Goal: Information Seeking & Learning: Learn about a topic

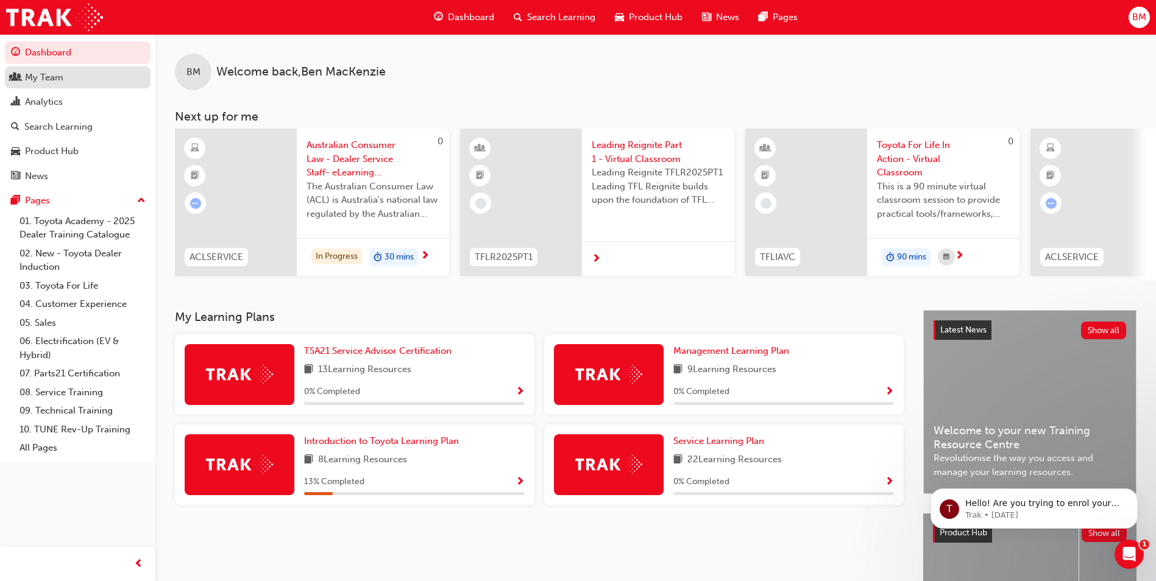
click at [61, 74] on div "My Team" at bounding box center [44, 78] width 38 height 14
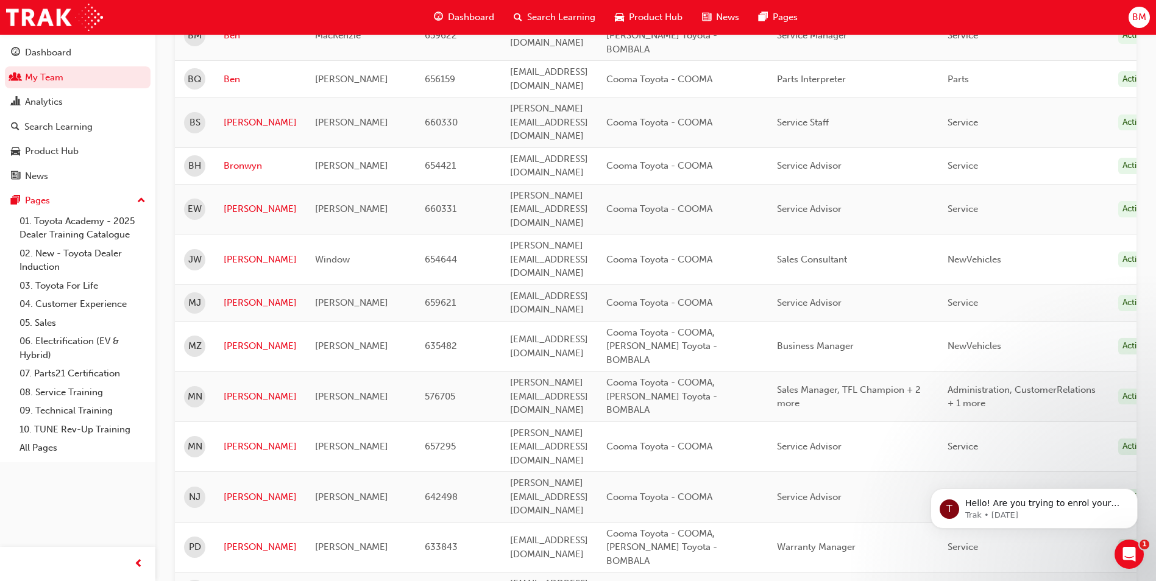
scroll to position [263, 0]
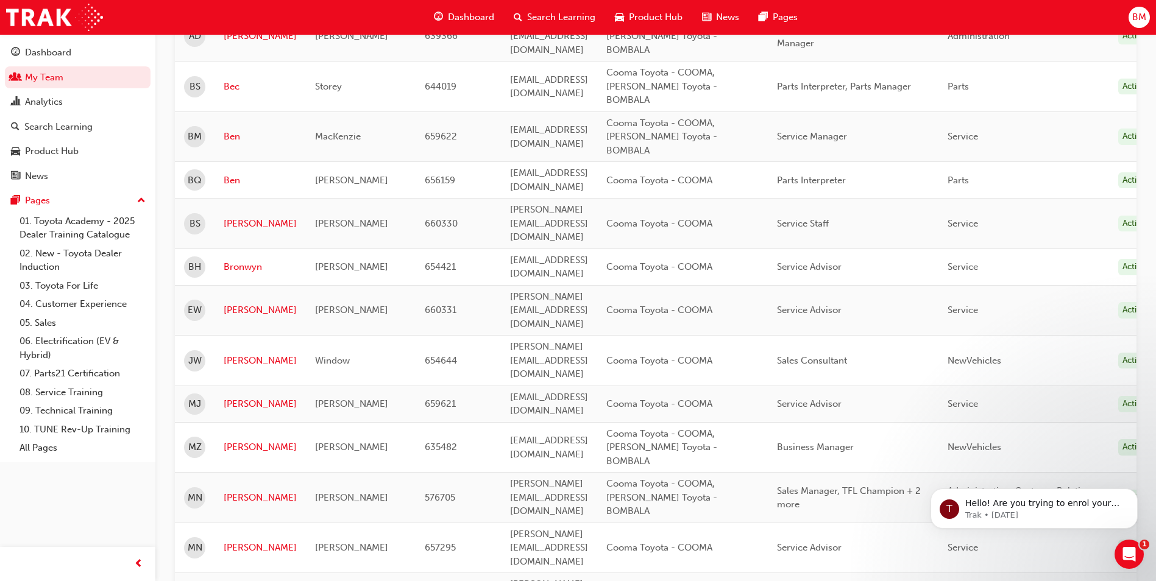
scroll to position [202, 0]
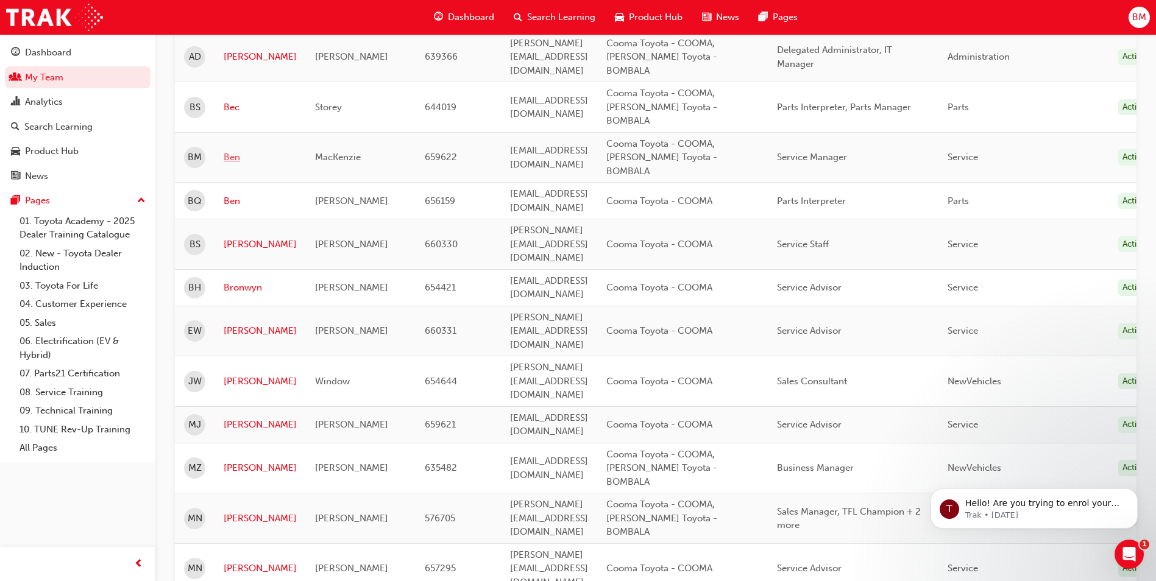
click at [233, 150] on link "Ben" at bounding box center [260, 157] width 73 height 14
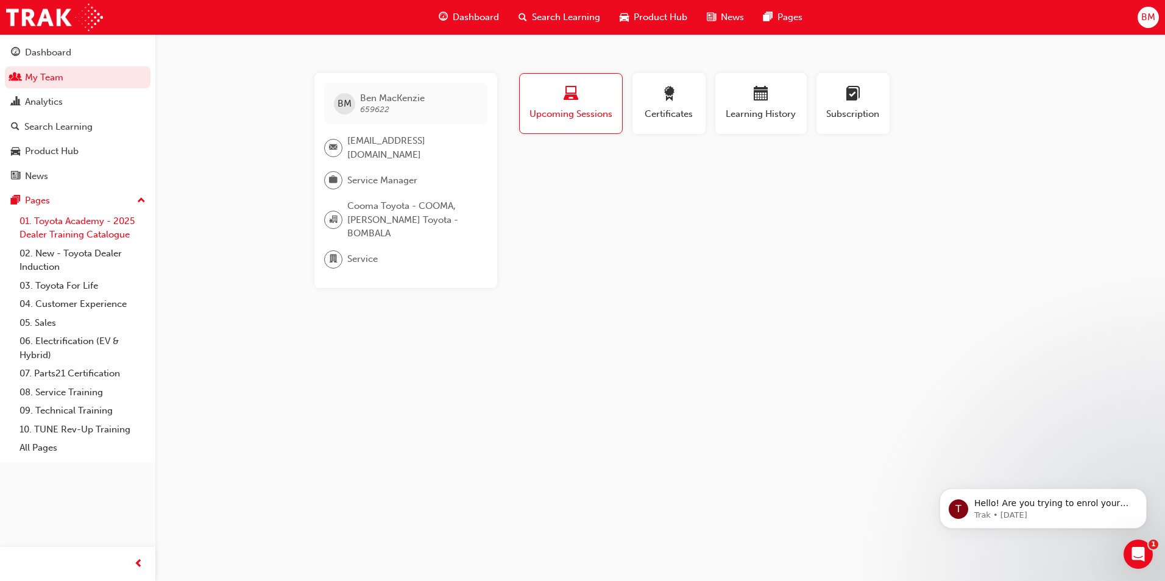
click at [105, 230] on link "01. Toyota Academy - 2025 Dealer Training Catalogue" at bounding box center [83, 228] width 136 height 32
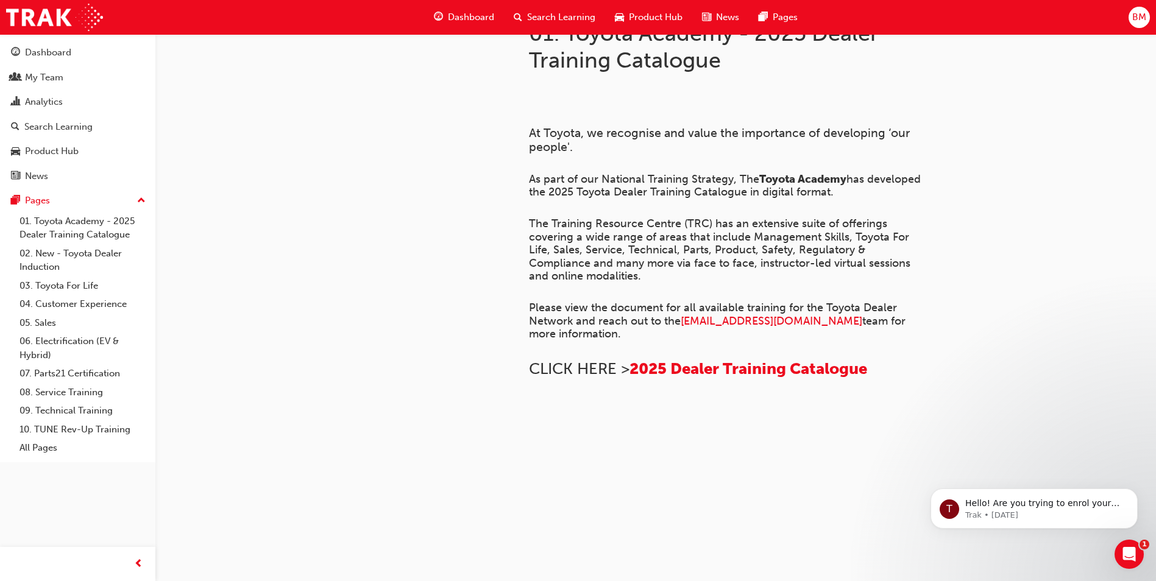
scroll to position [51, 0]
click at [81, 83] on div "My Team" at bounding box center [77, 77] width 133 height 15
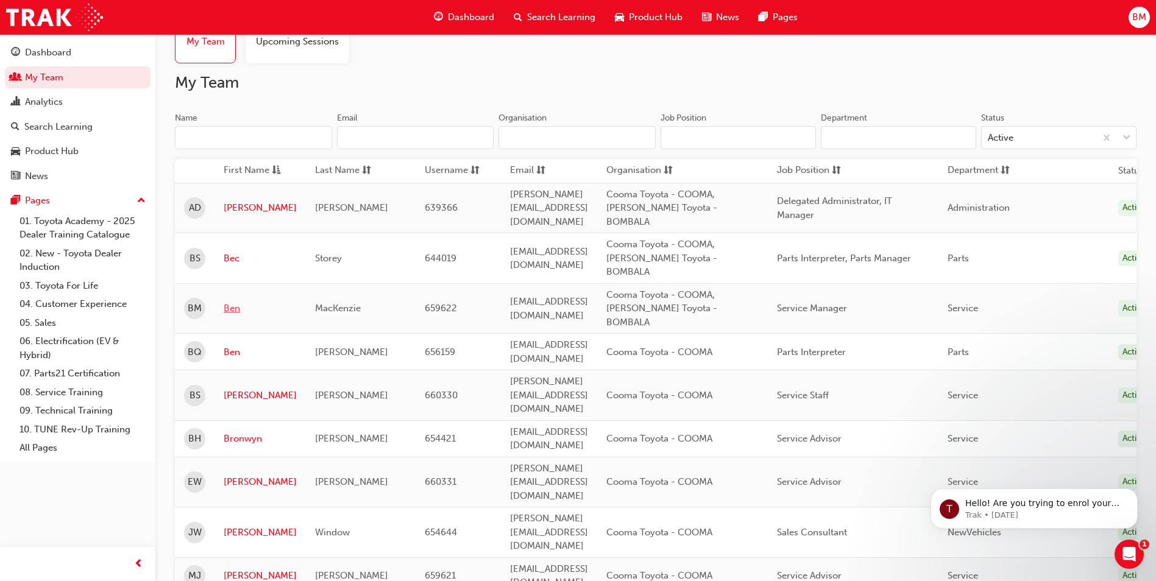
click at [233, 302] on link "Ben" at bounding box center [260, 309] width 73 height 14
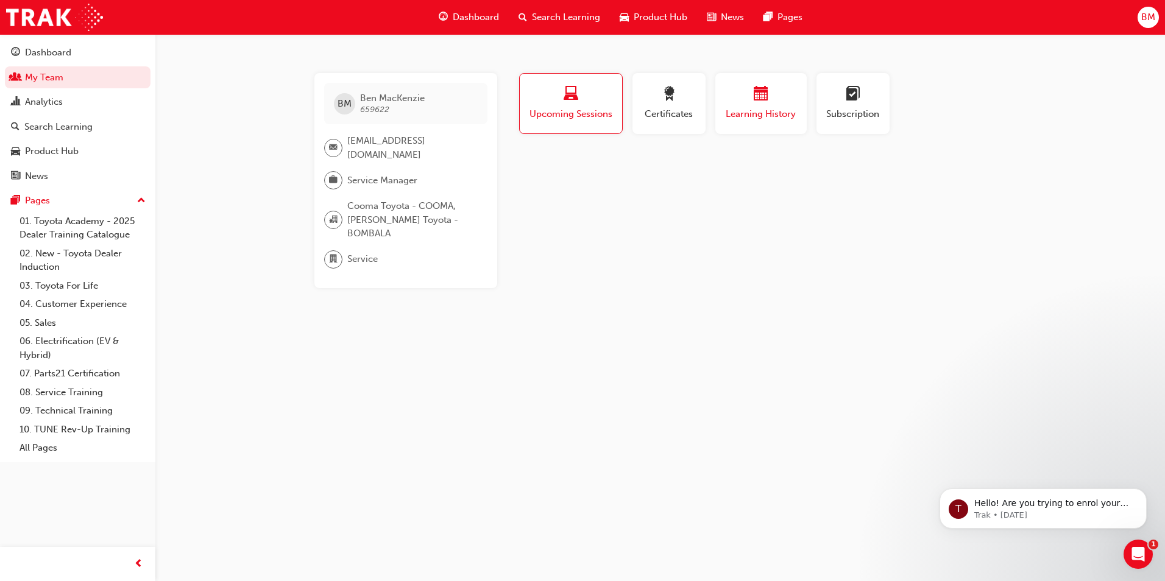
click at [748, 113] on span "Learning History" at bounding box center [760, 114] width 73 height 14
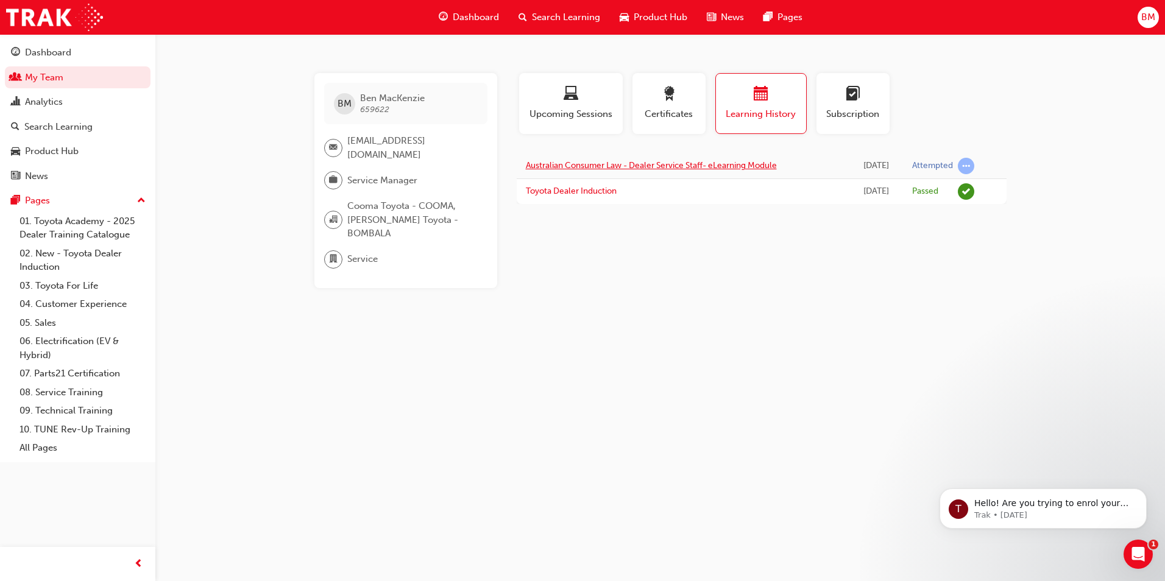
click at [698, 166] on link "Australian Consumer Law - Dealer Service Staff- eLearning Module" at bounding box center [651, 165] width 251 height 10
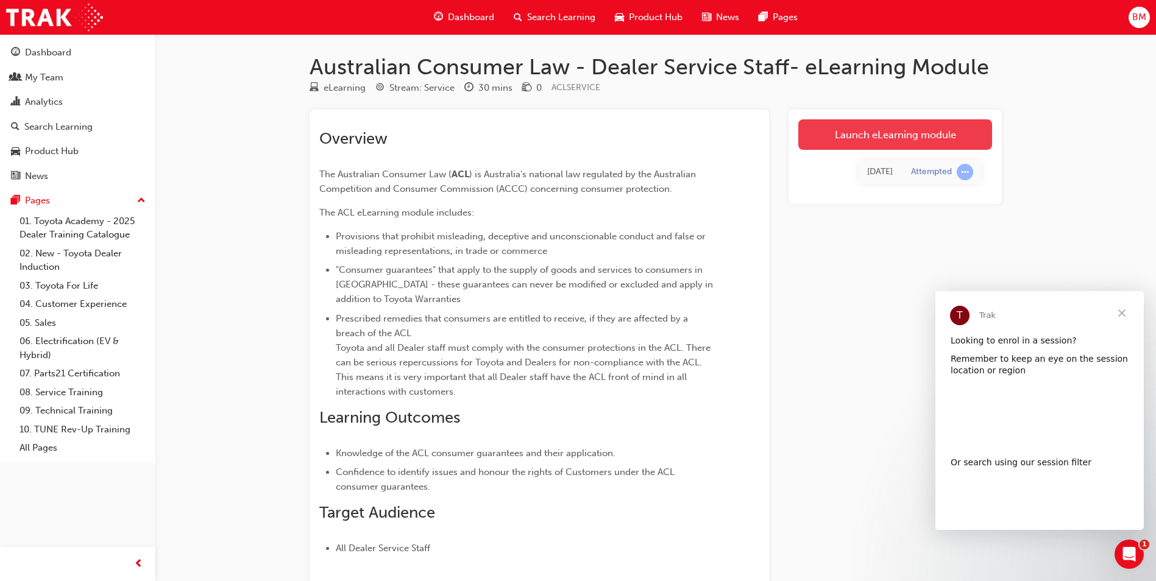
click at [885, 138] on link "Launch eLearning module" at bounding box center [895, 134] width 194 height 30
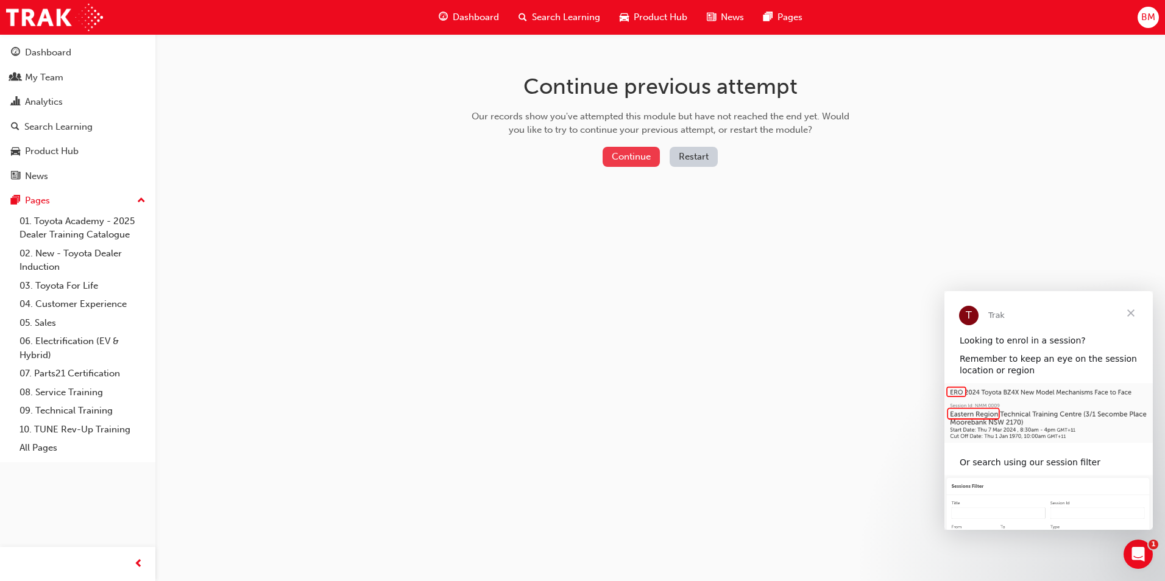
click at [656, 161] on button "Continue" at bounding box center [631, 157] width 57 height 20
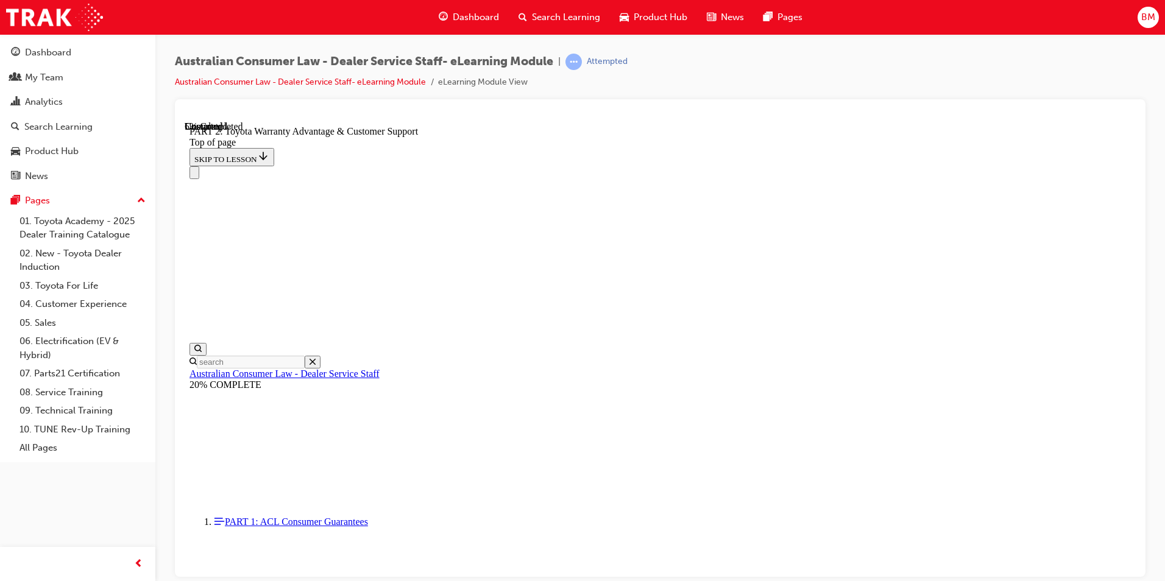
scroll to position [769, 0]
click button "CONTINUE"
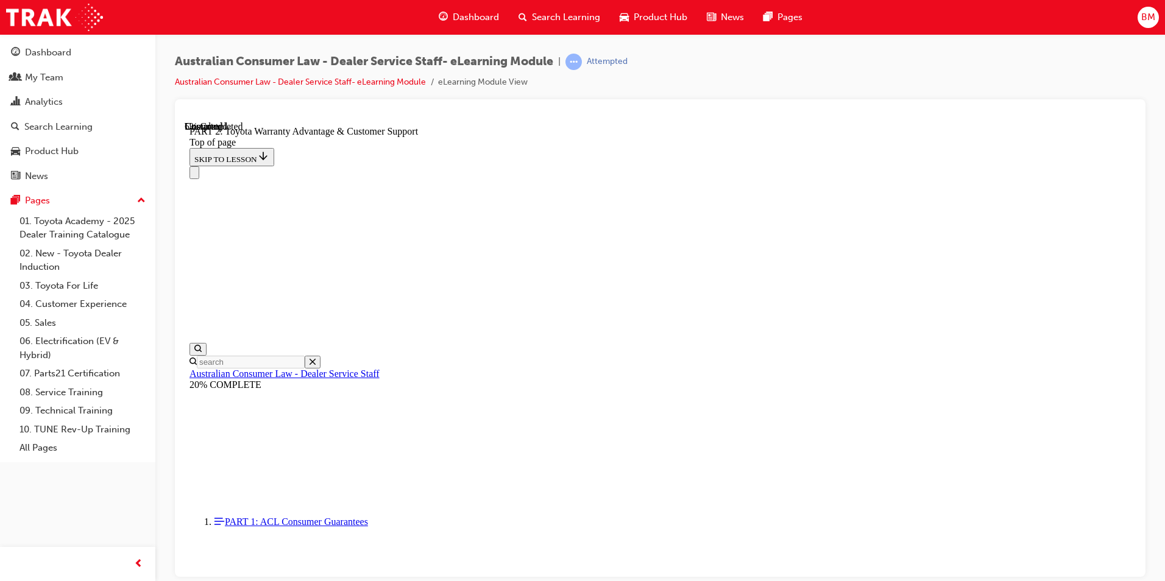
click button "CONTINUE"
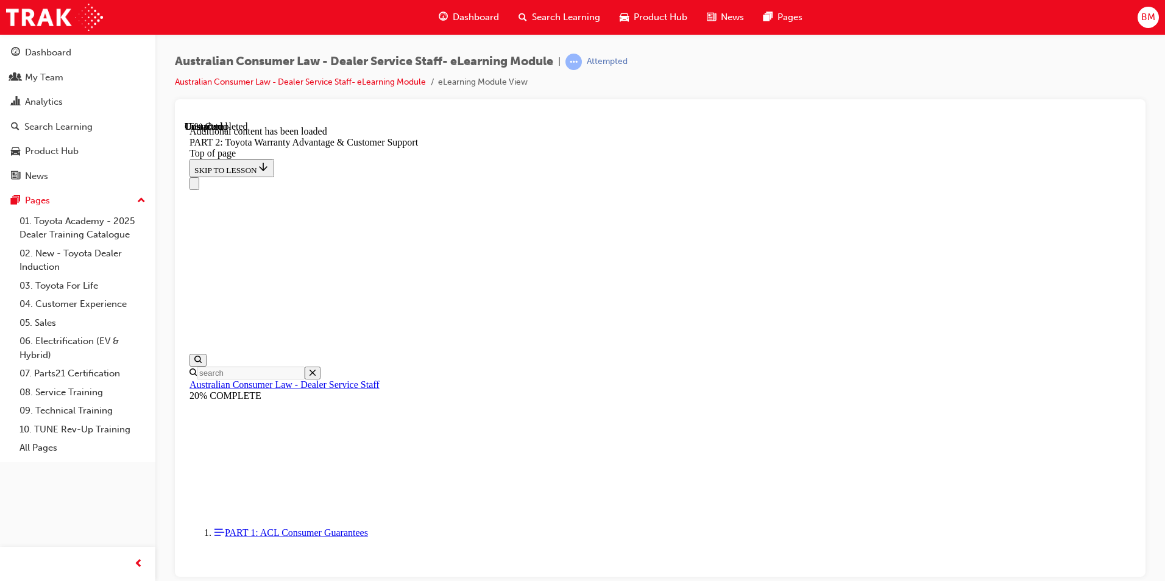
scroll to position [1225, 0]
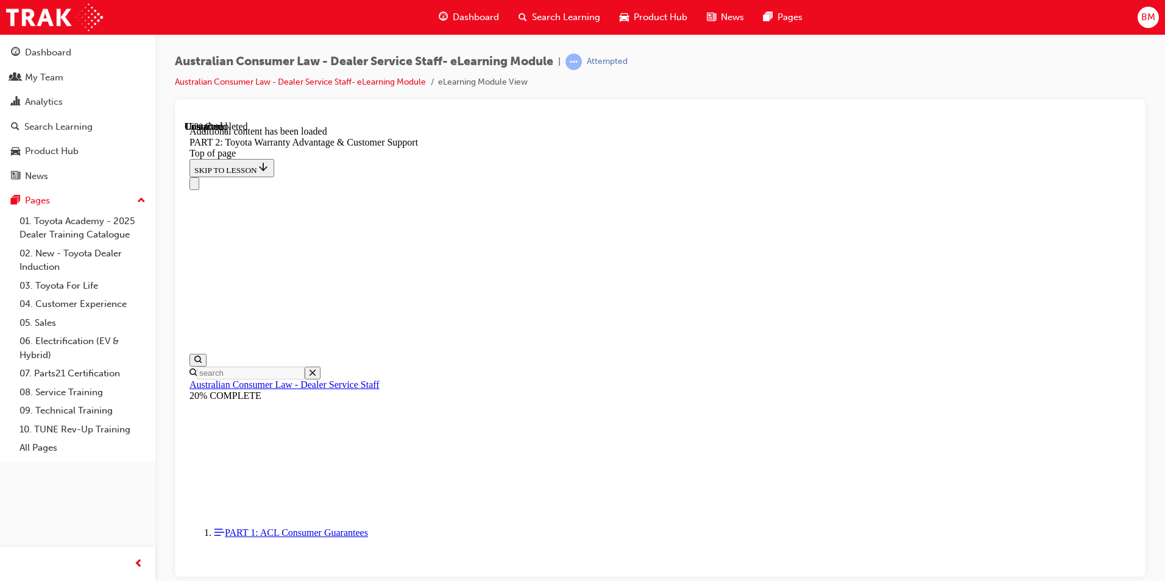
click button "CONTINUE"
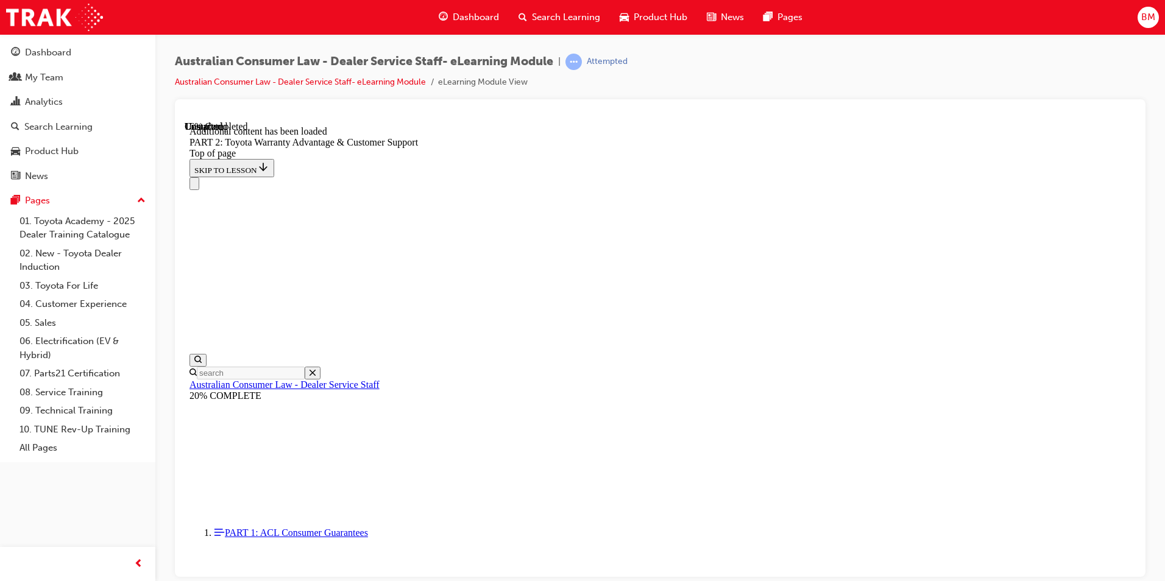
click button "CONTINUE"
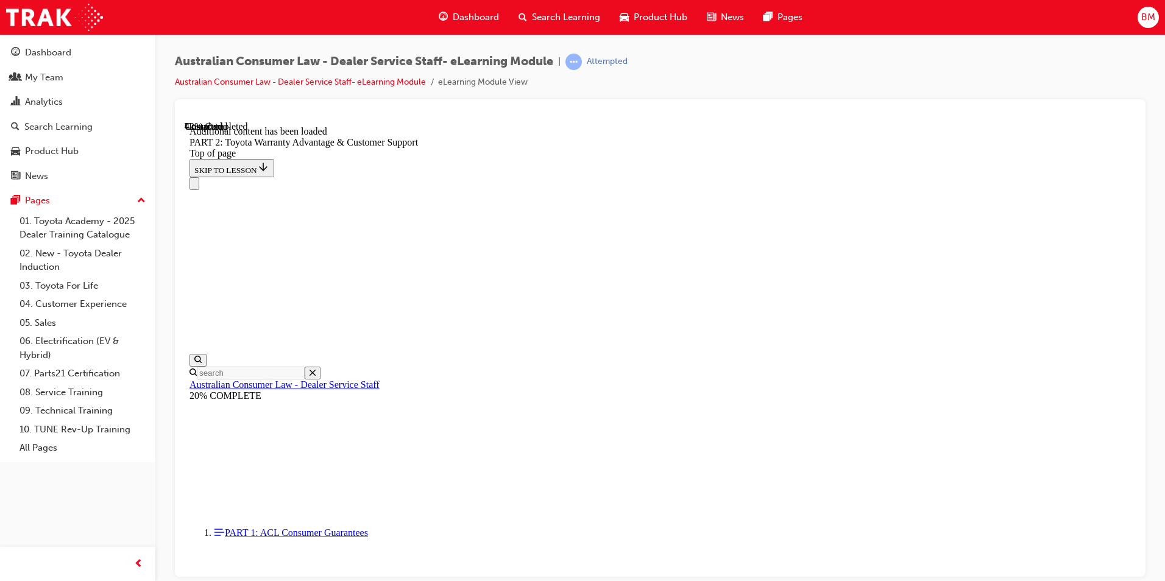
scroll to position [2095, 0]
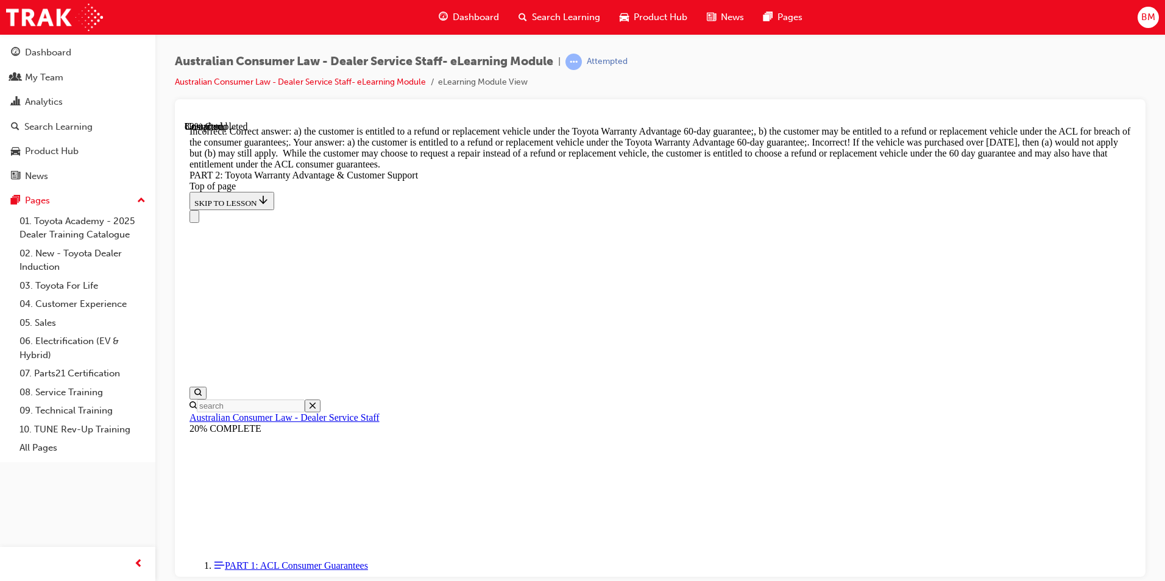
scroll to position [4666, 0]
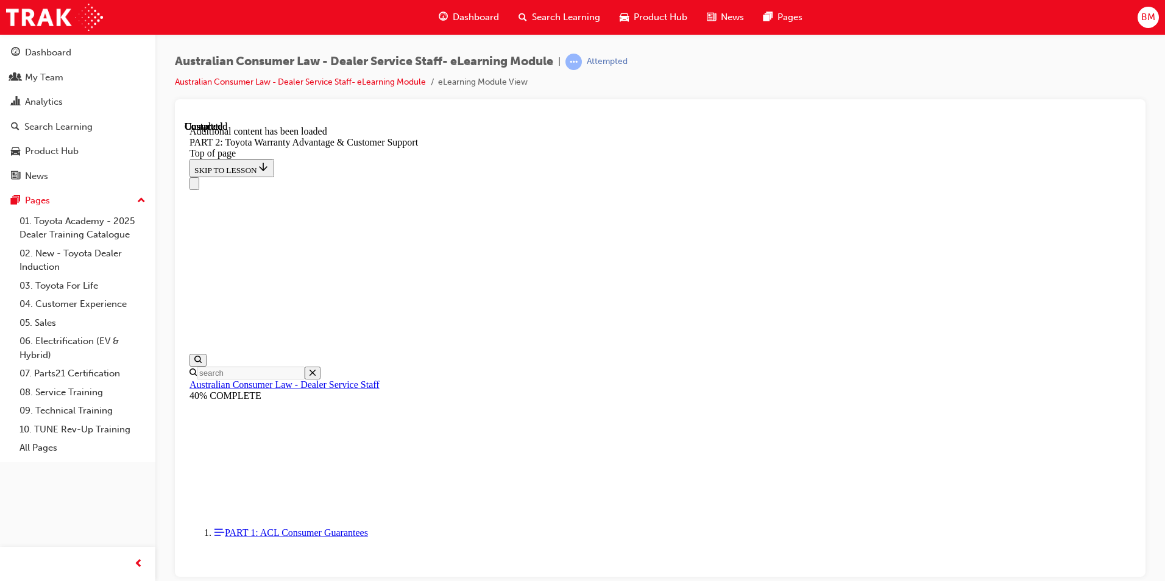
scroll to position [5054, 0]
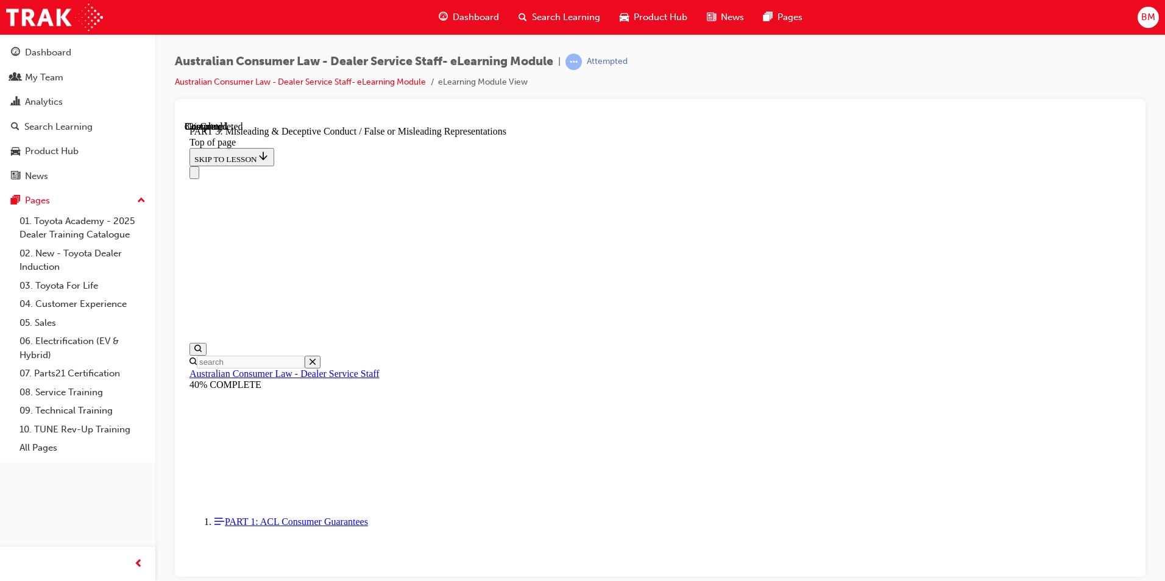
scroll to position [769, 0]
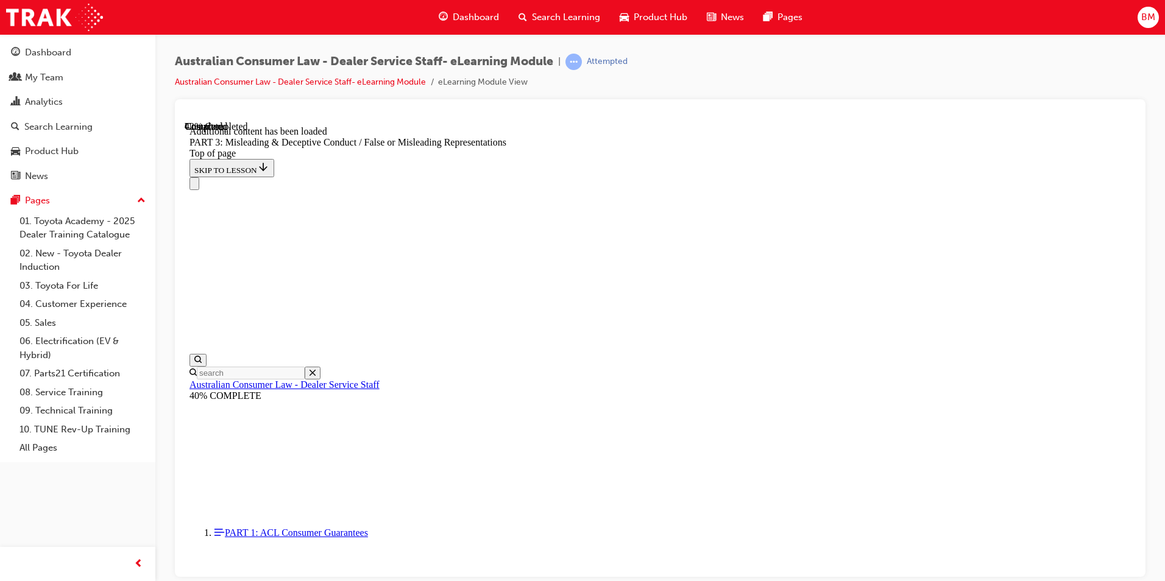
scroll to position [2839, 0]
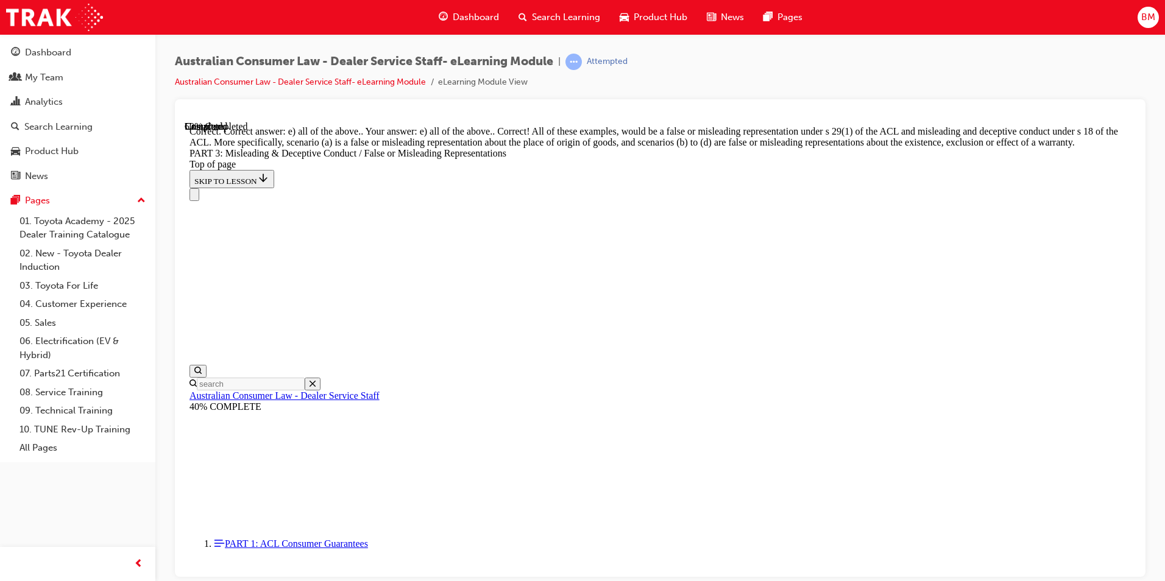
scroll to position [3203, 0]
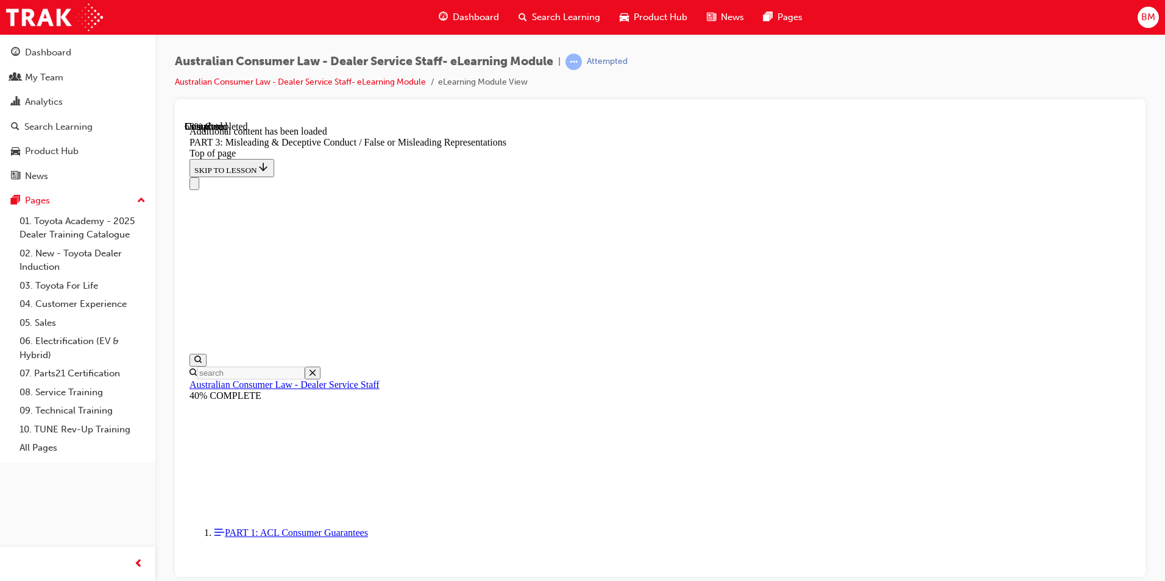
scroll to position [3532, 0]
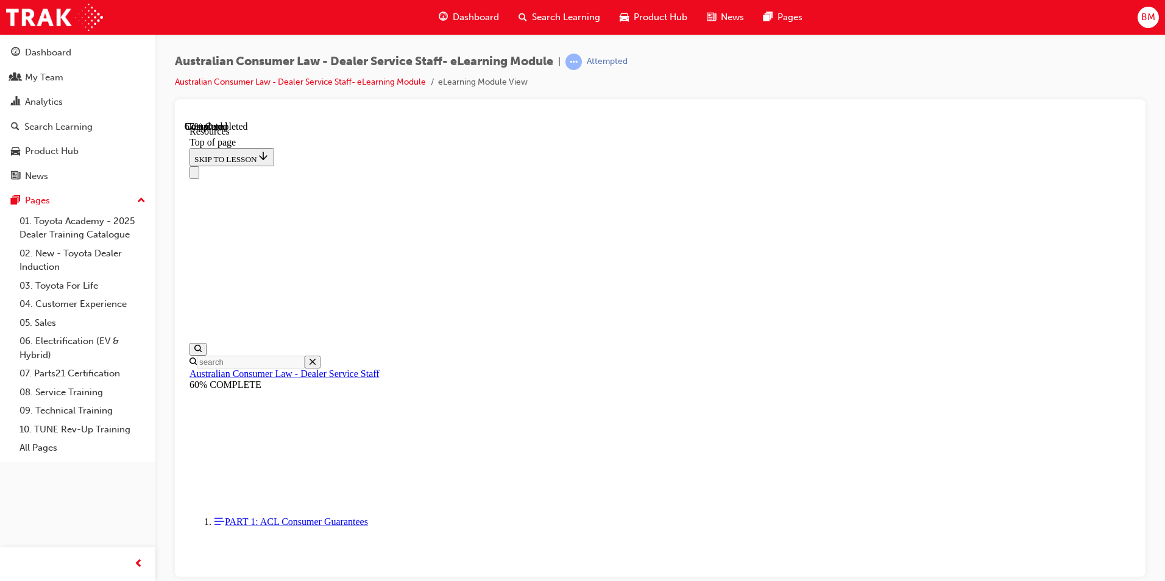
scroll to position [562, 0]
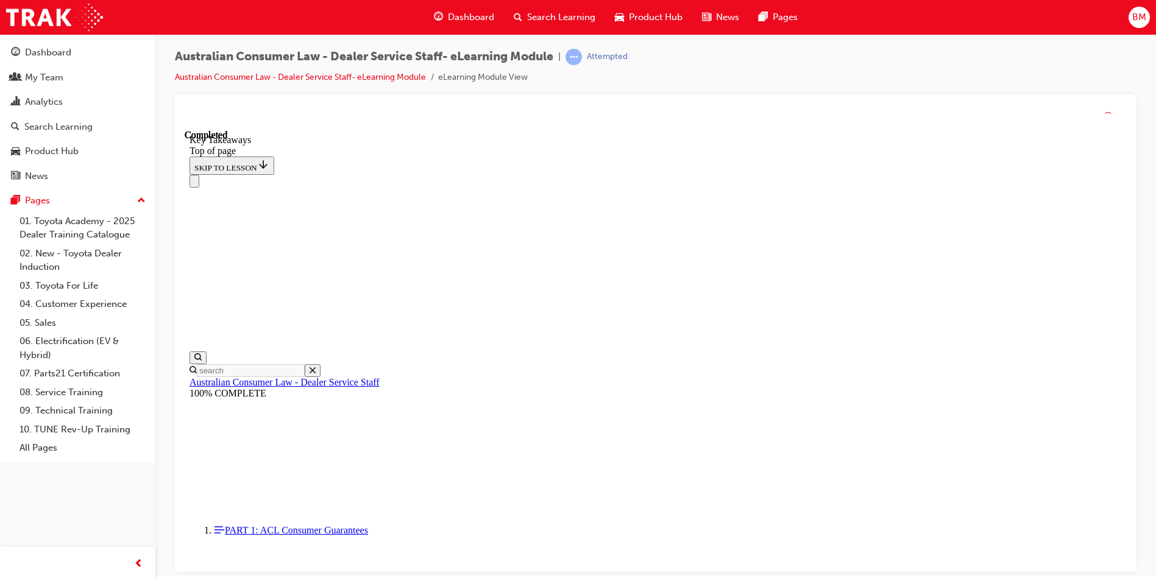
scroll to position [0, 0]
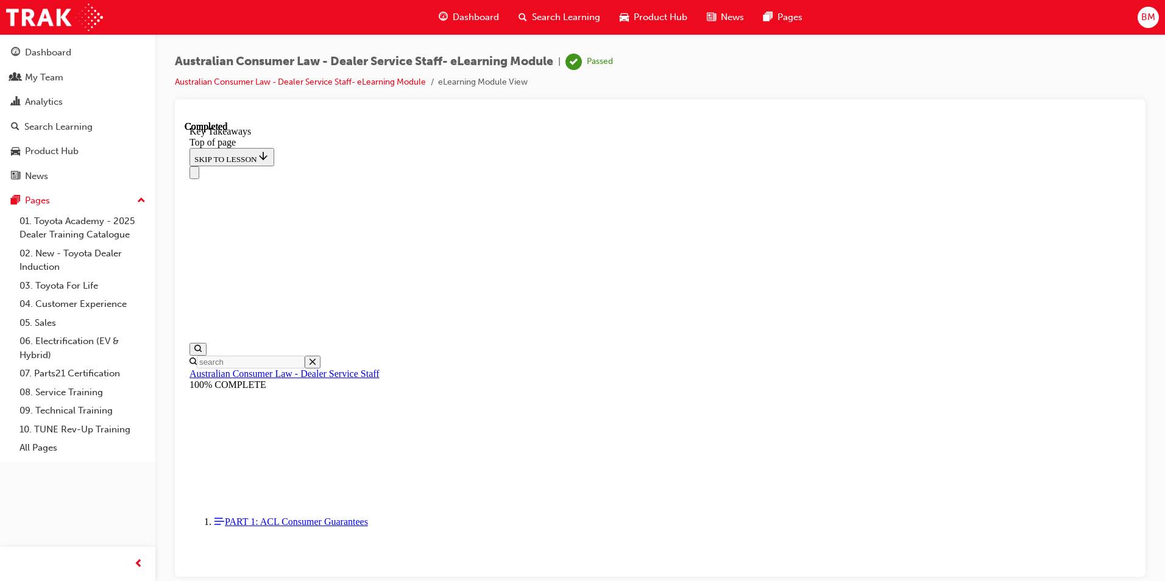
click at [492, 16] on span "Dashboard" at bounding box center [476, 17] width 46 height 14
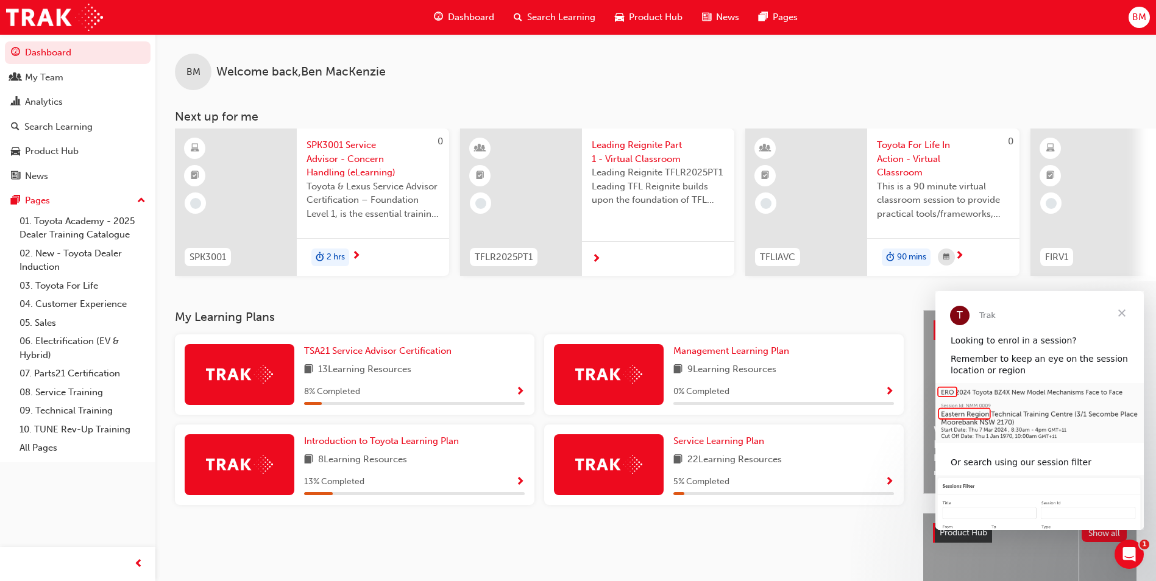
click at [435, 394] on div "8 % Completed" at bounding box center [414, 391] width 221 height 15
click at [519, 394] on span "Show Progress" at bounding box center [519, 392] width 9 height 11
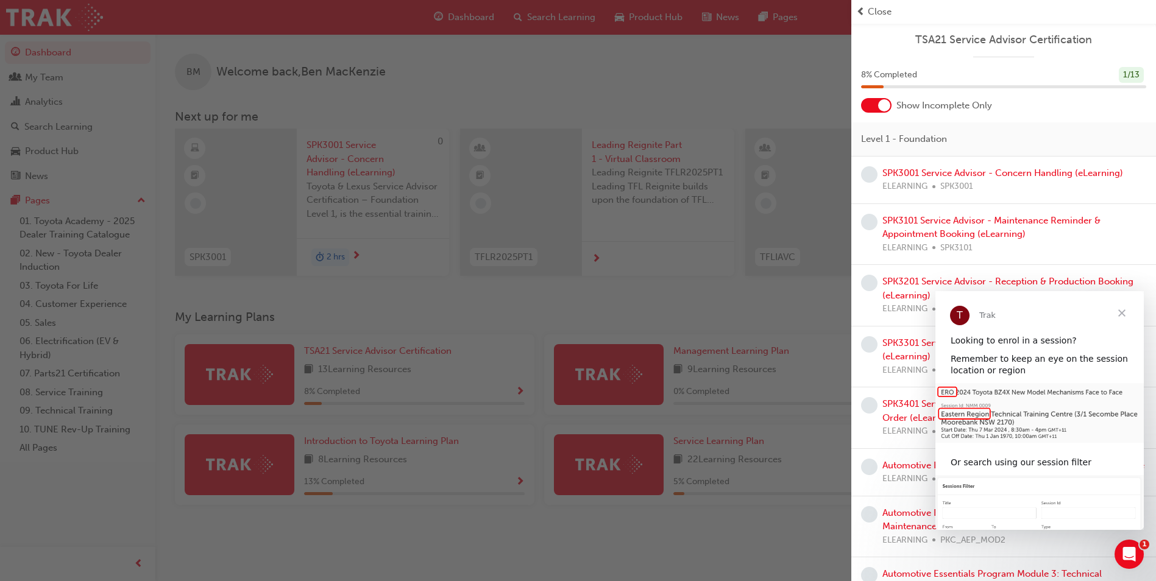
click at [1121, 312] on span "Close" at bounding box center [1122, 313] width 44 height 44
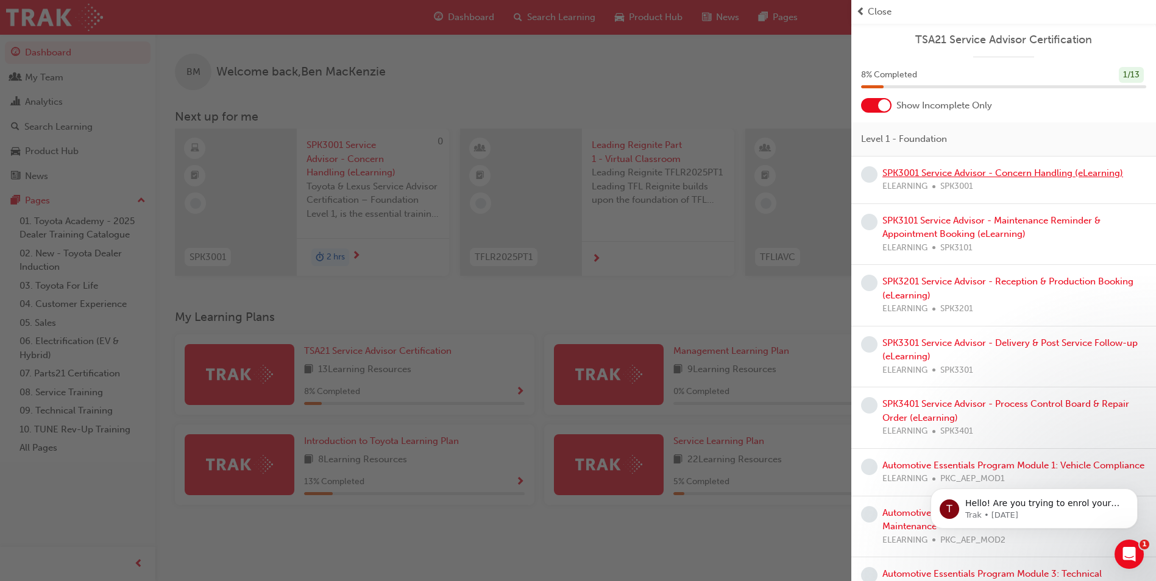
click at [1010, 175] on link "SPK3001 Service Advisor - Concern Handling (eLearning)" at bounding box center [1002, 173] width 241 height 11
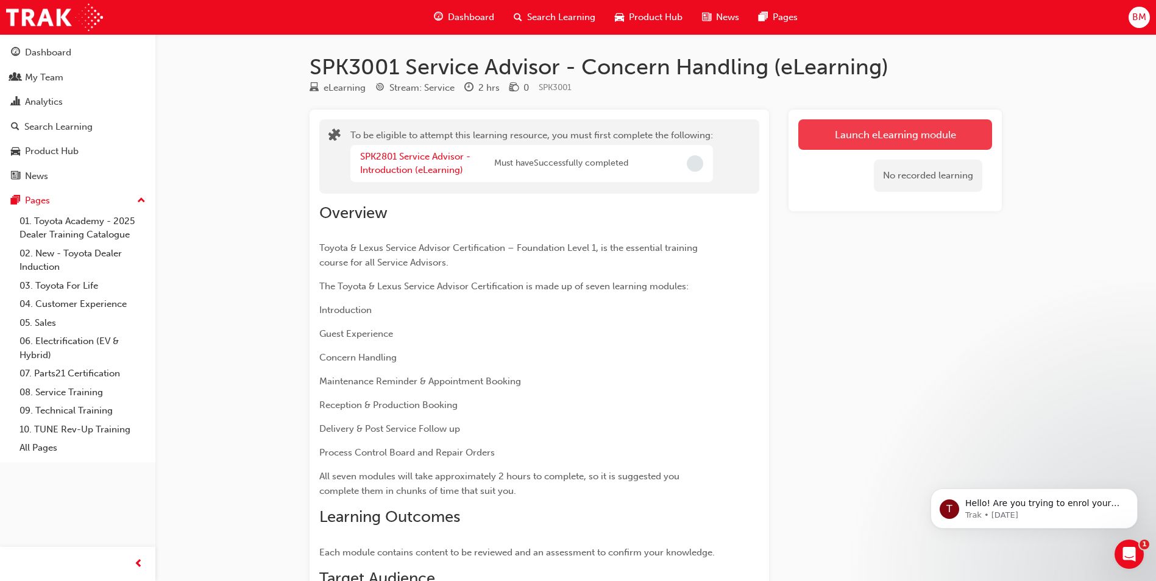
click at [851, 137] on button "Launch eLearning module" at bounding box center [895, 134] width 194 height 30
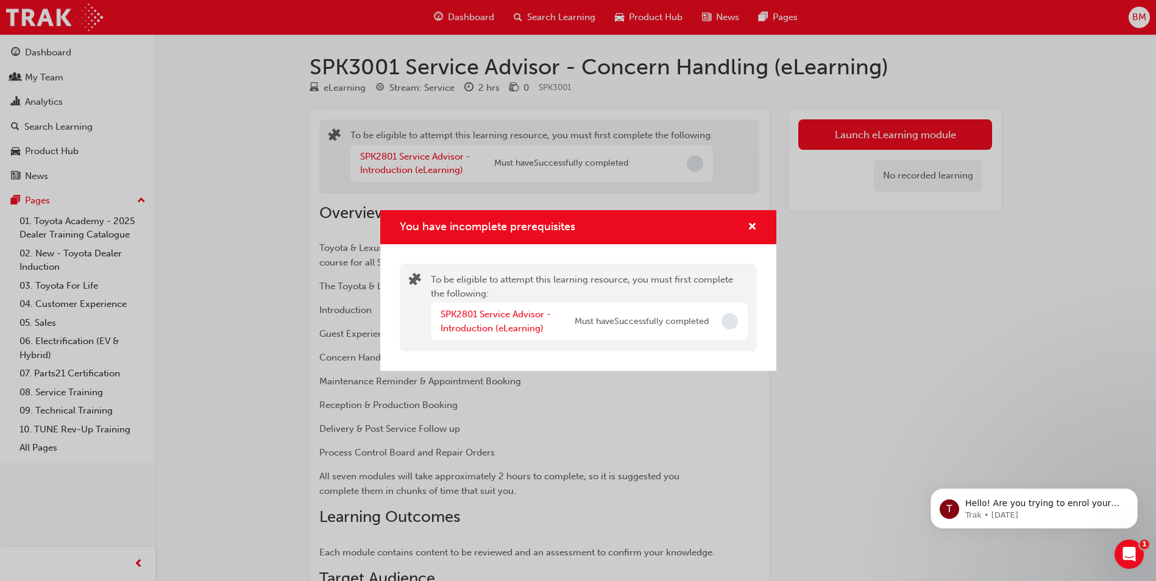
click at [730, 321] on span "Incomplete" at bounding box center [729, 321] width 16 height 16
click at [753, 225] on span "cross-icon" at bounding box center [752, 227] width 9 height 11
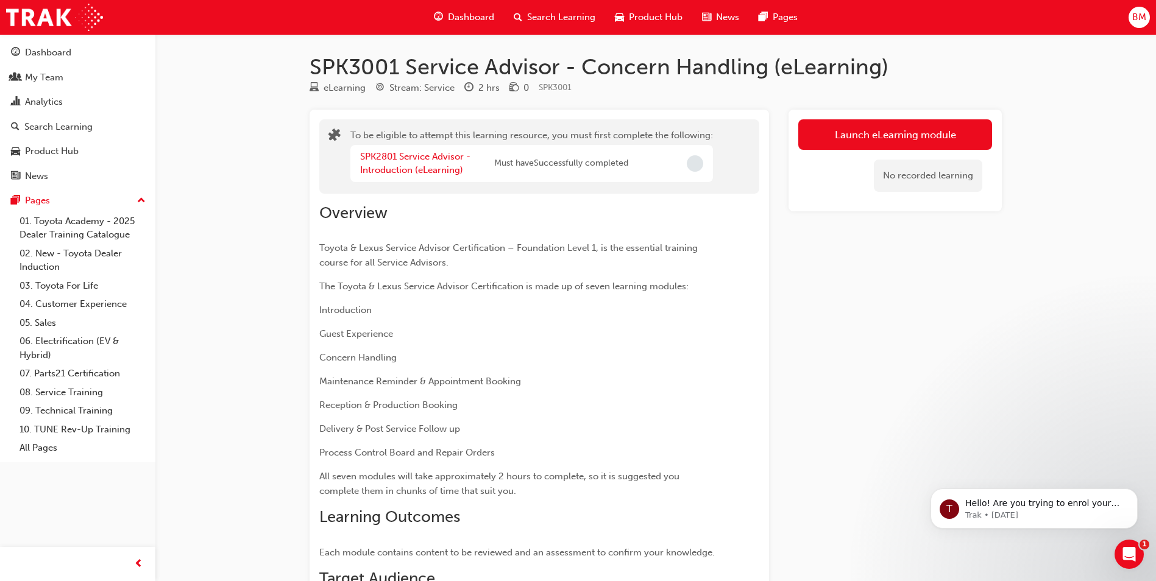
click at [696, 168] on span "Incomplete" at bounding box center [695, 163] width 16 height 16
click at [921, 137] on button "Launch eLearning module" at bounding box center [895, 134] width 194 height 30
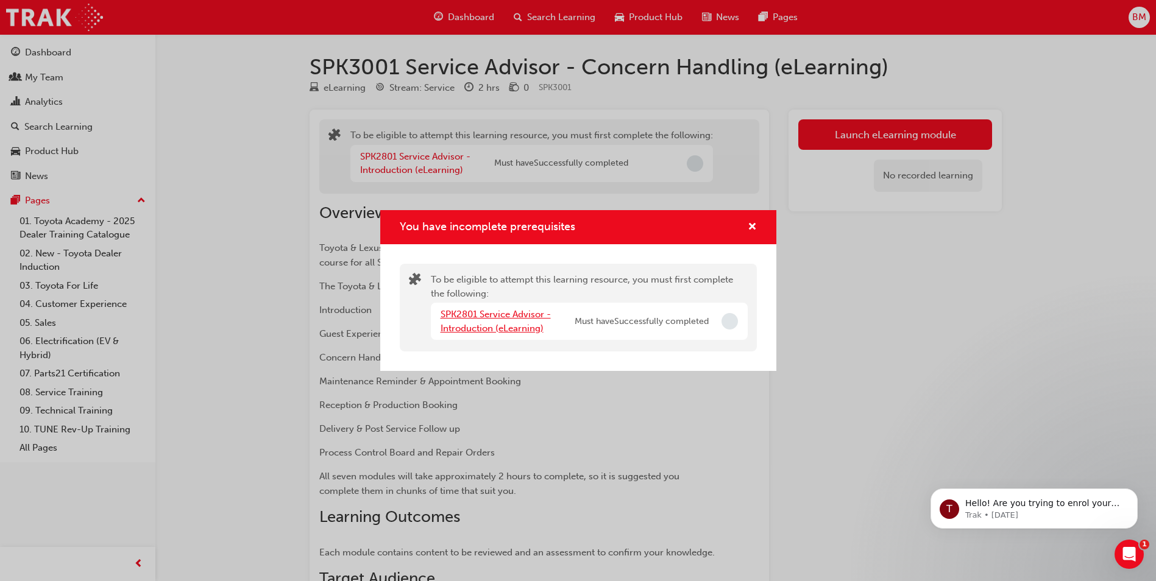
click at [528, 324] on link "SPK2801 Service Advisor - Introduction (eLearning)" at bounding box center [496, 321] width 110 height 25
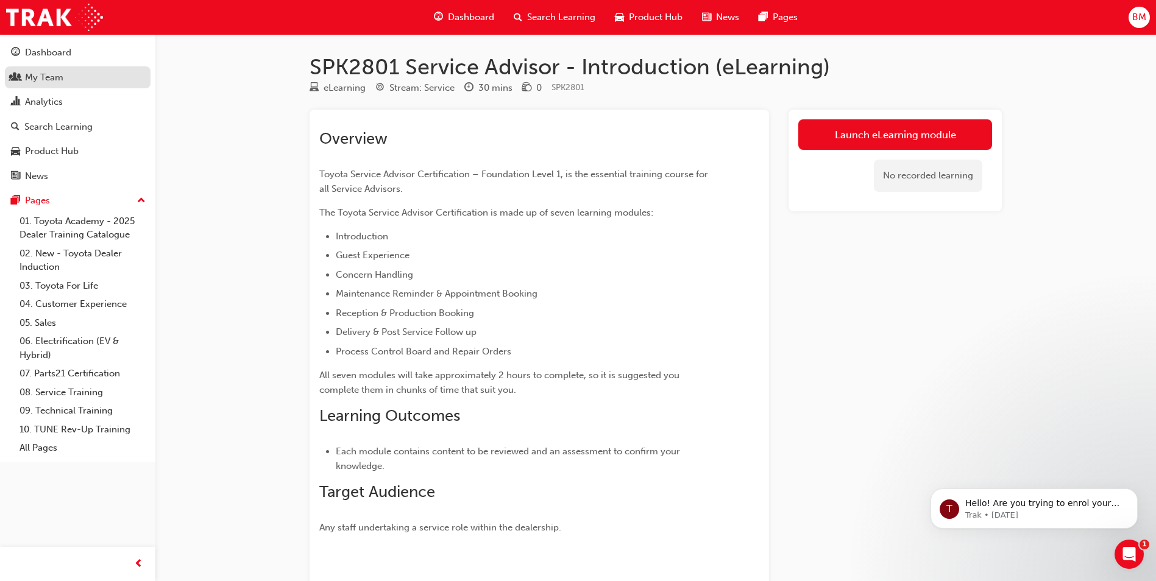
click at [70, 70] on div "My Team" at bounding box center [77, 77] width 133 height 15
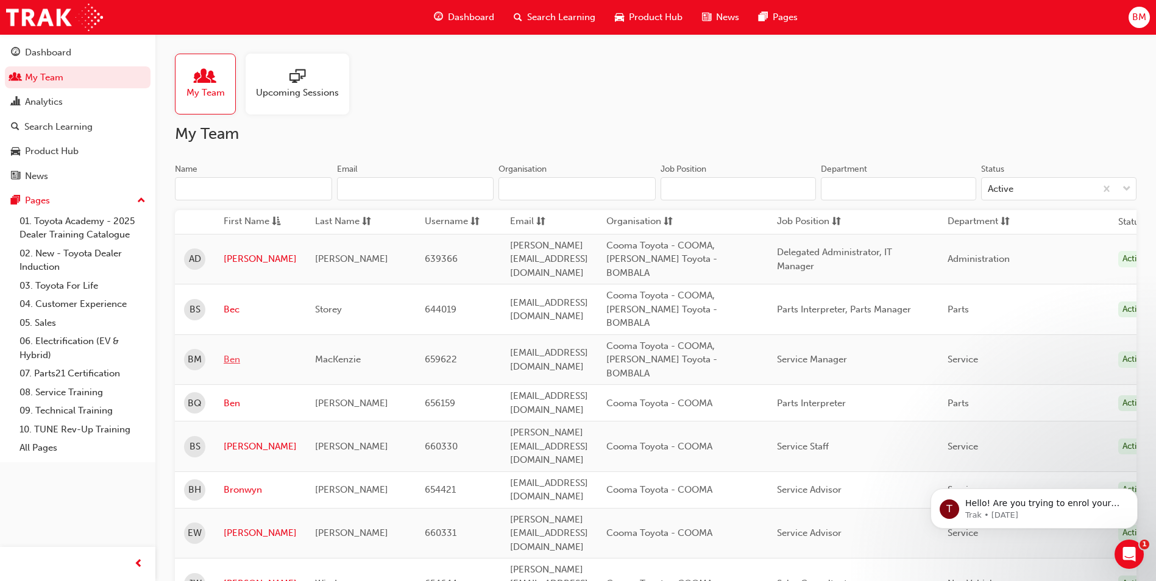
click at [235, 353] on link "Ben" at bounding box center [260, 360] width 73 height 14
click at [238, 353] on link "Ben" at bounding box center [260, 360] width 73 height 14
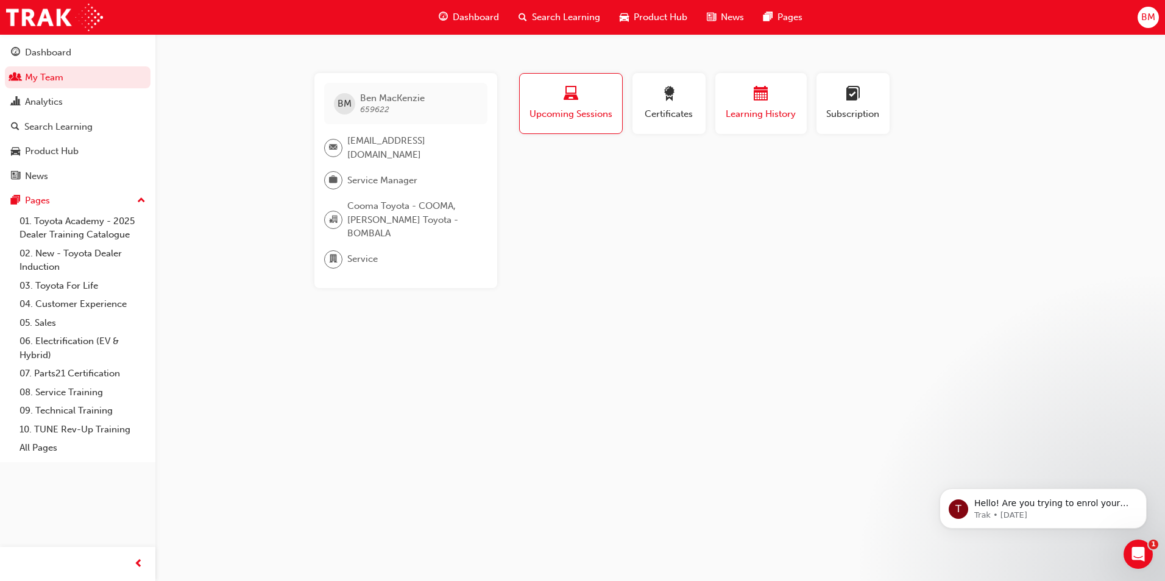
click at [775, 118] on span "Learning History" at bounding box center [760, 114] width 73 height 14
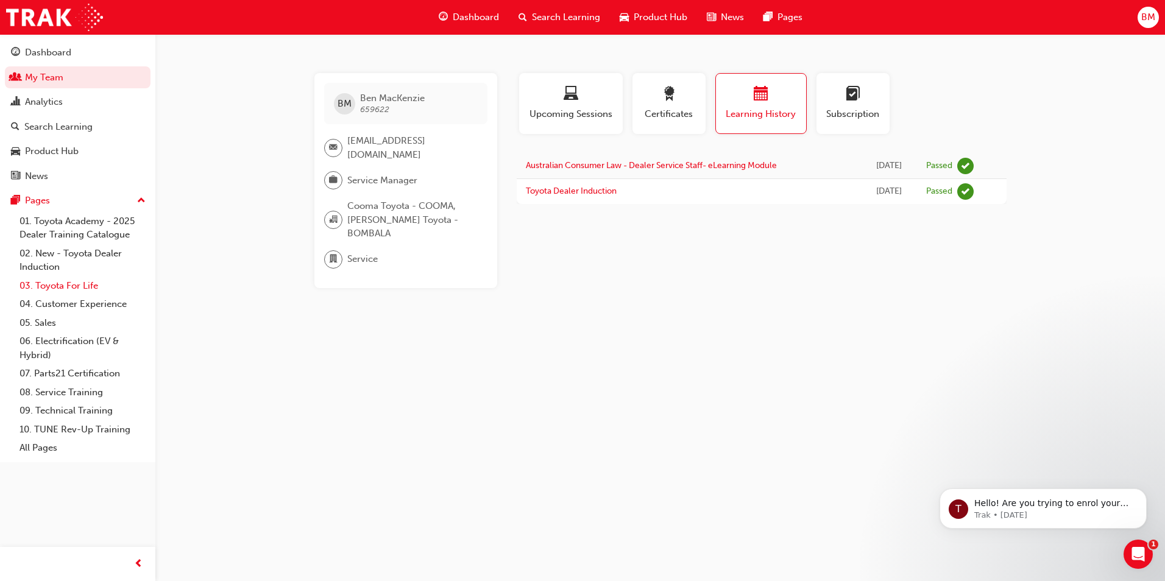
click at [82, 285] on link "03. Toyota For Life" at bounding box center [83, 286] width 136 height 19
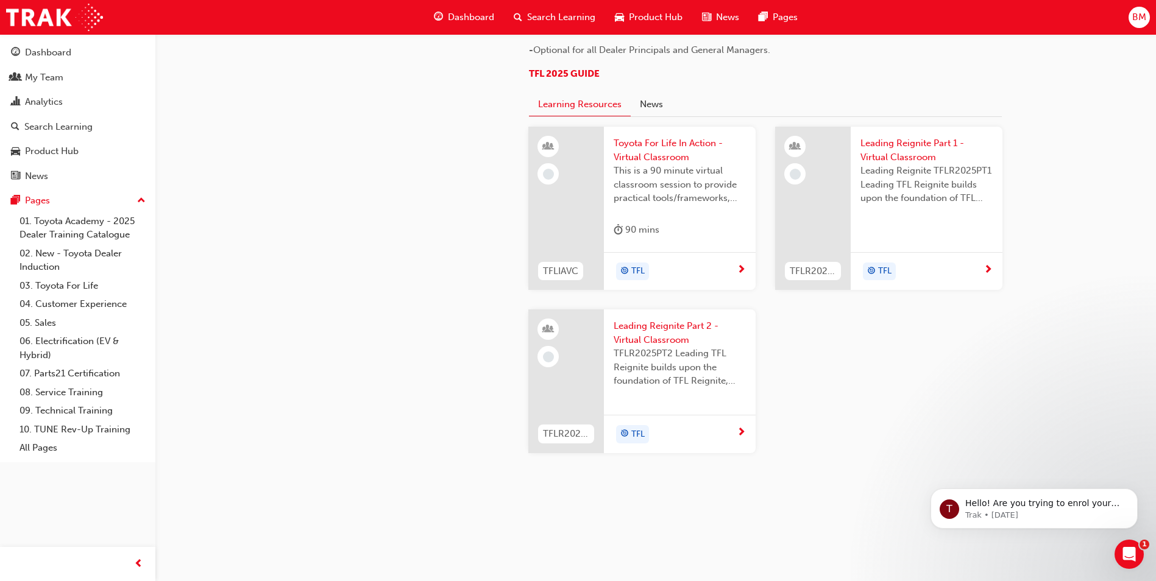
scroll to position [1219, 0]
click at [743, 276] on span "next-icon" at bounding box center [741, 270] width 9 height 11
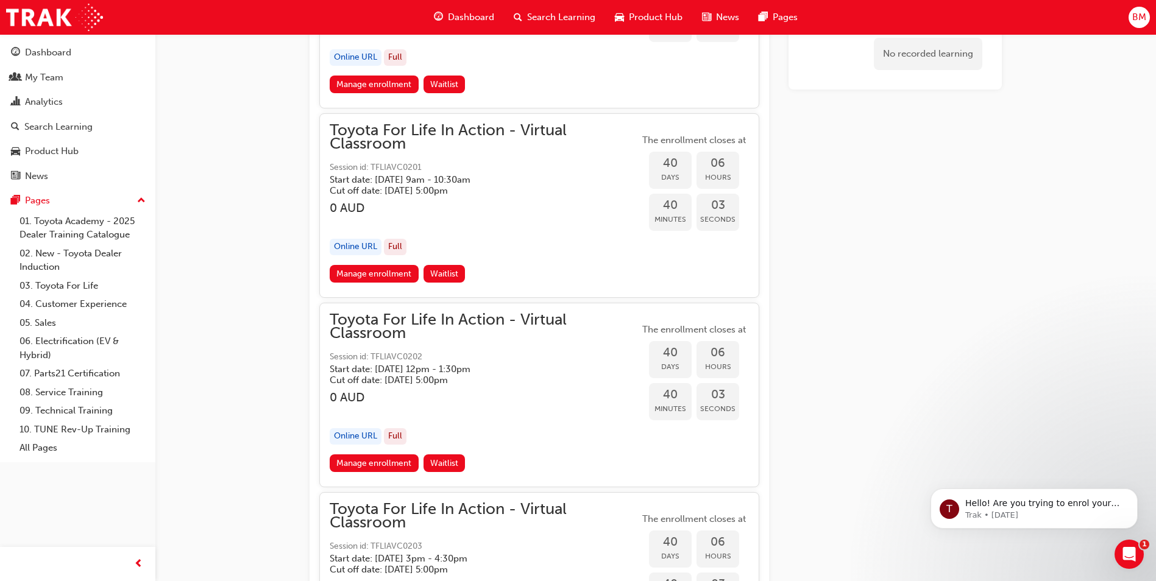
scroll to position [8774, 0]
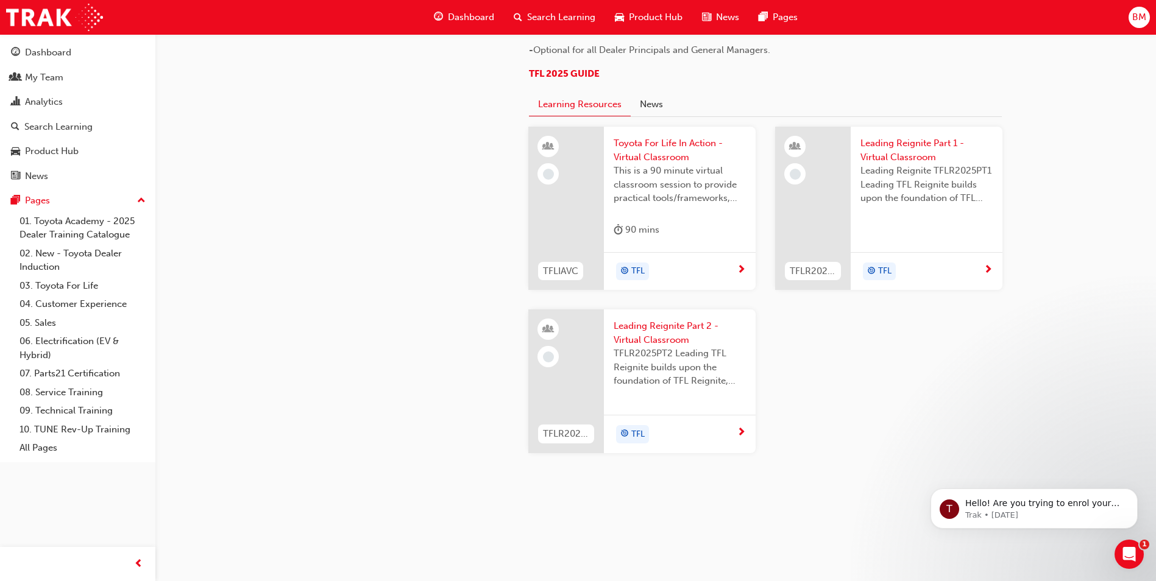
scroll to position [1219, 0]
click at [926, 281] on div "TFL" at bounding box center [921, 272] width 123 height 18
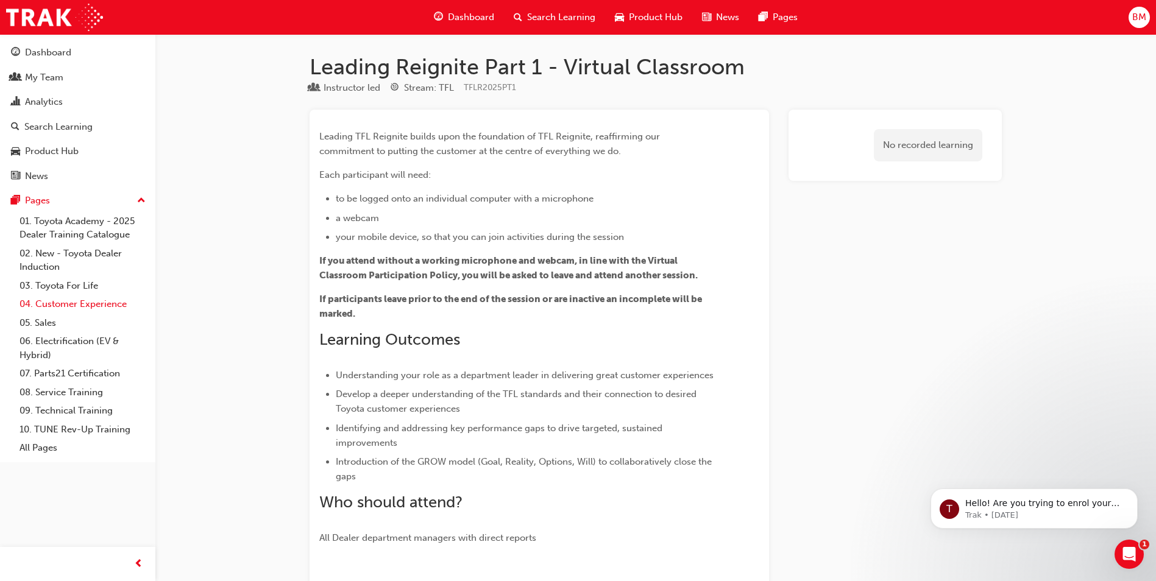
click at [98, 302] on link "04. Customer Experience" at bounding box center [83, 304] width 136 height 19
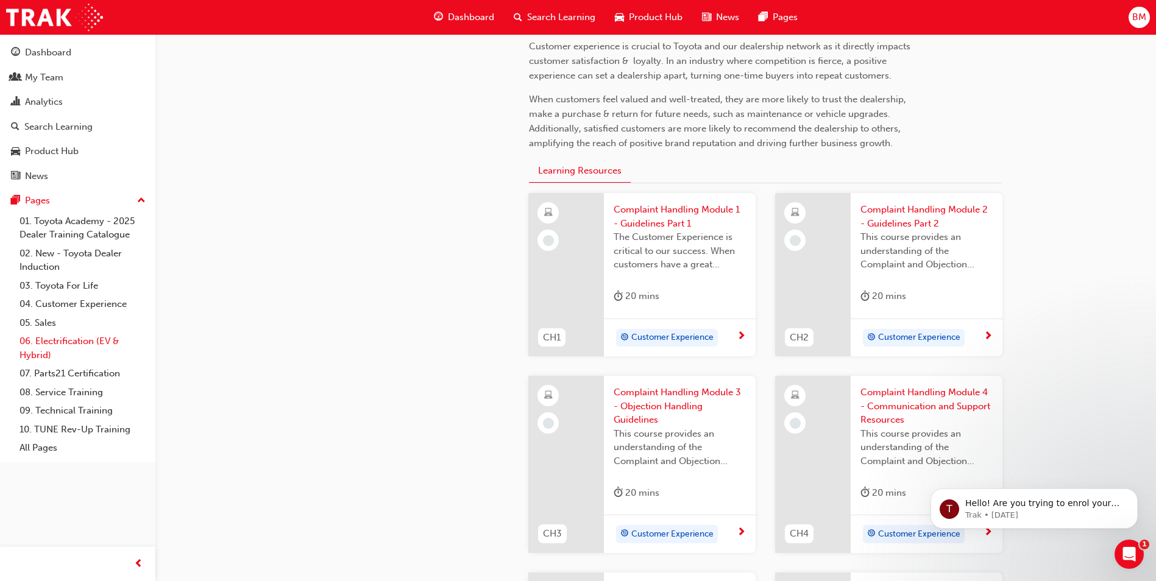
scroll to position [61, 0]
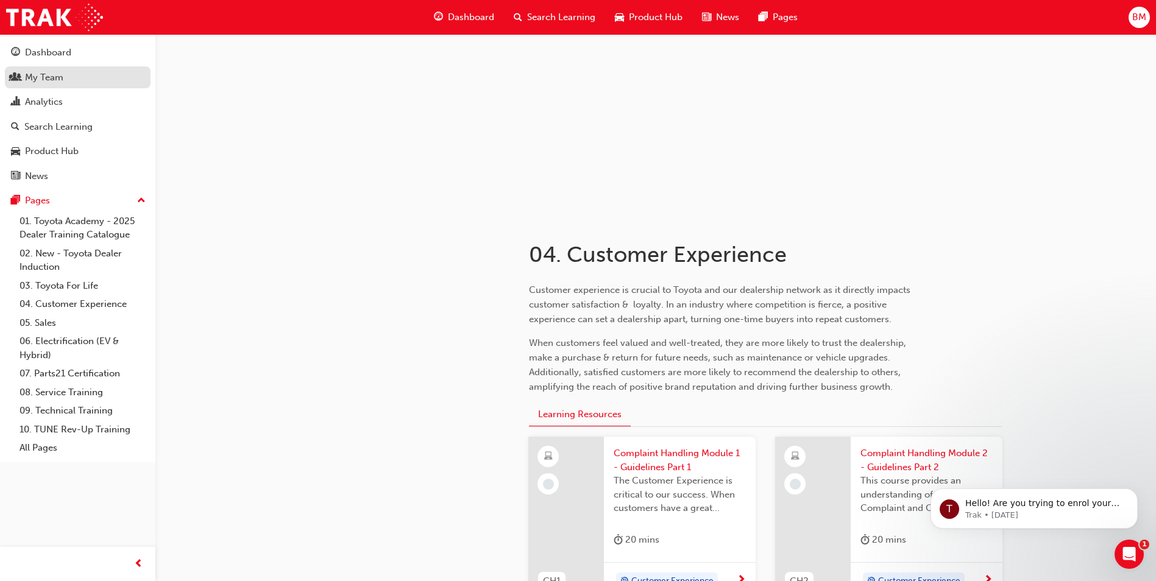
click at [55, 79] on div "My Team" at bounding box center [44, 78] width 38 height 14
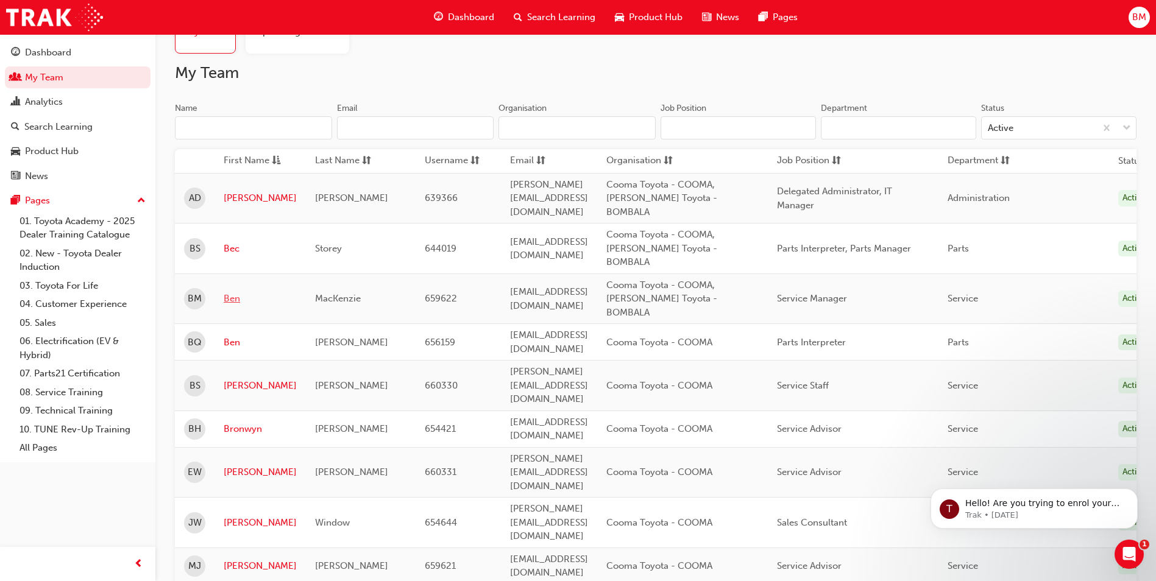
click at [228, 292] on link "Ben" at bounding box center [260, 299] width 73 height 14
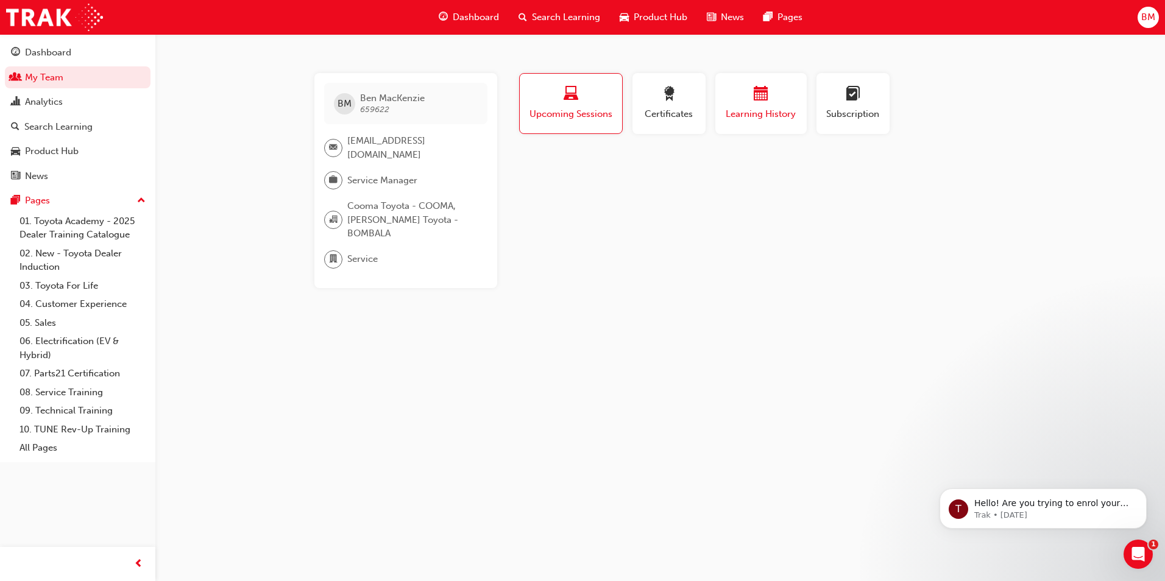
click at [763, 113] on span "Learning History" at bounding box center [760, 114] width 73 height 14
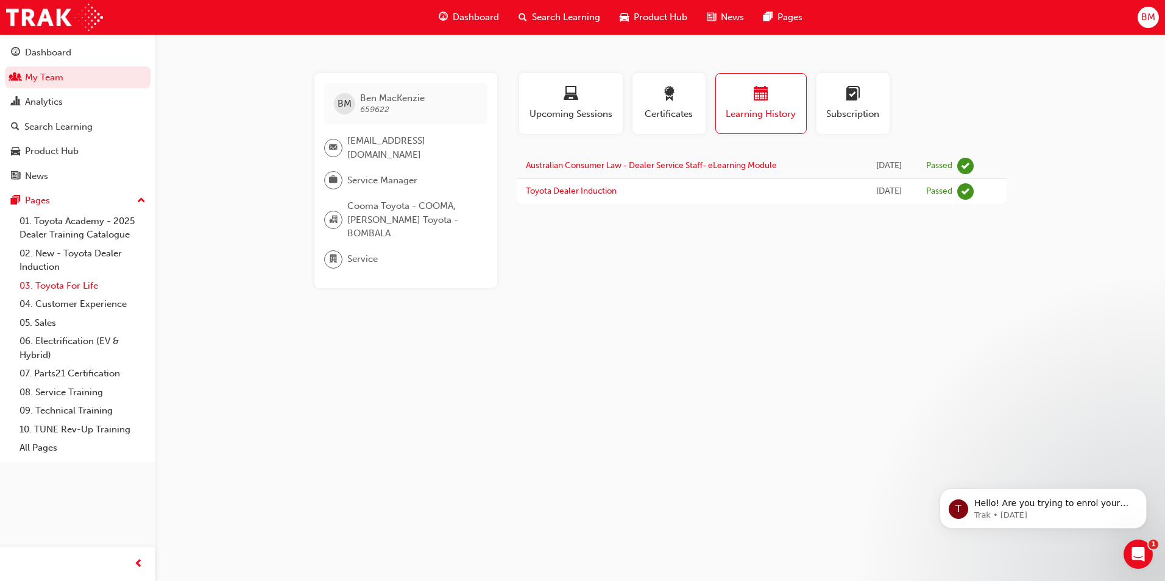
click at [88, 282] on link "03. Toyota For Life" at bounding box center [83, 286] width 136 height 19
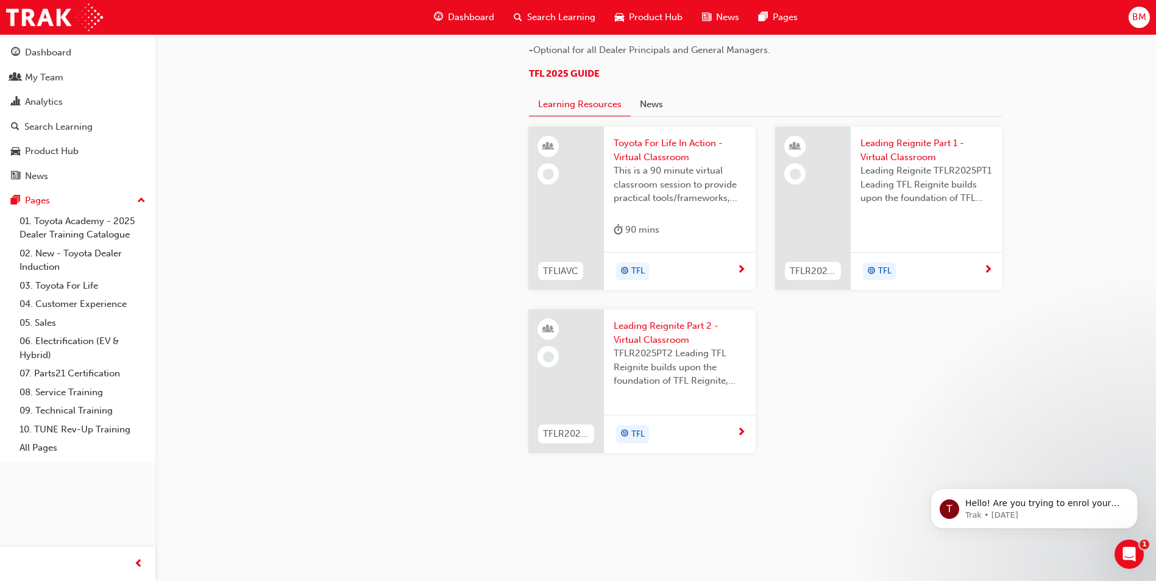
scroll to position [1269, 0]
click at [707, 266] on div "TFL" at bounding box center [675, 272] width 123 height 18
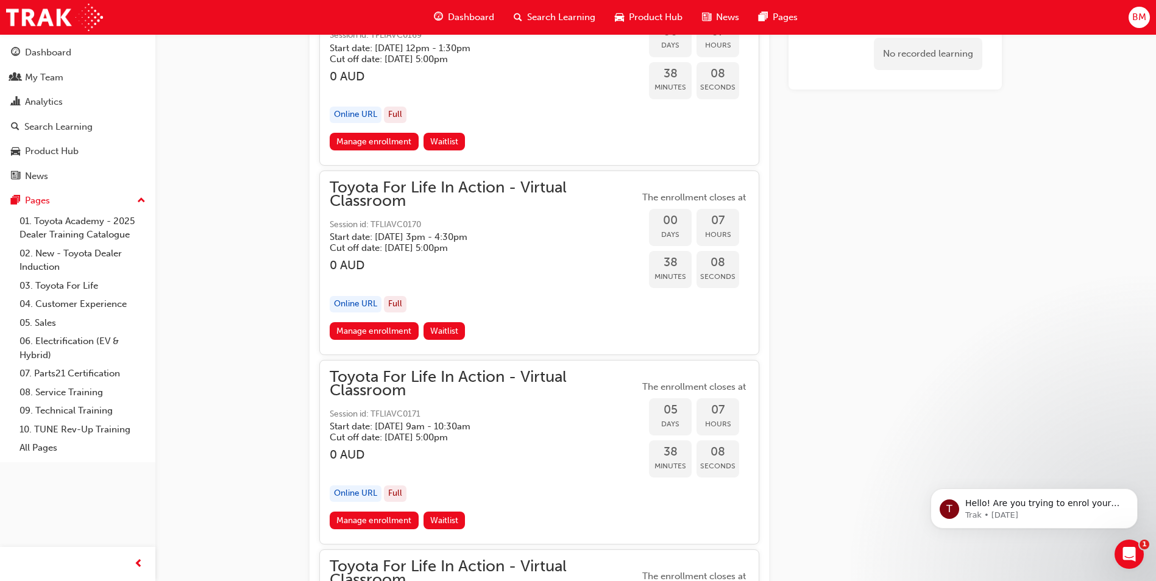
scroll to position [1941, 0]
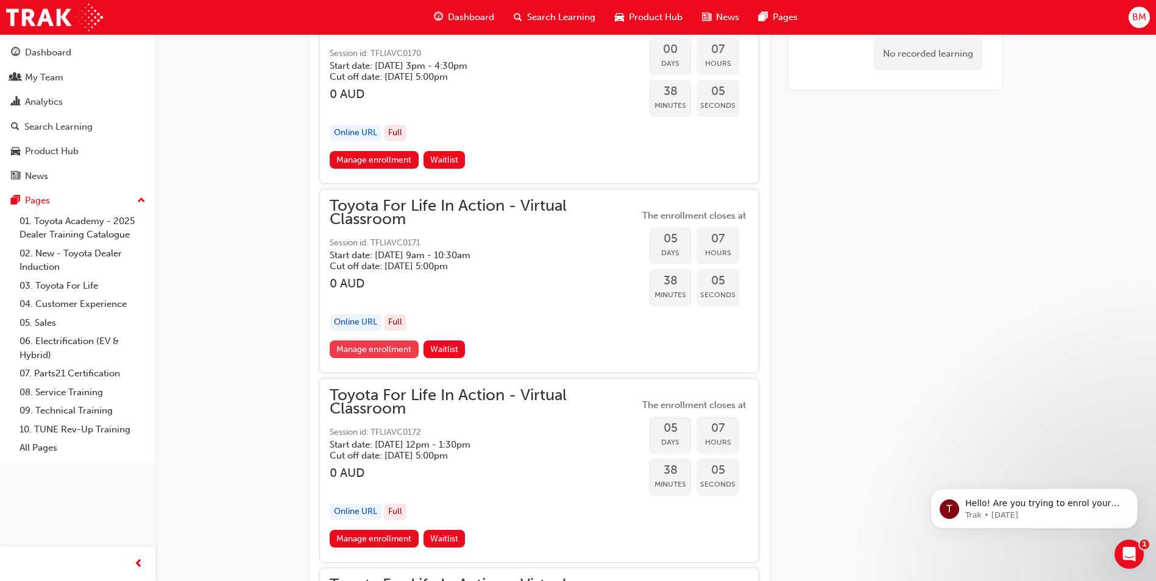
click at [390, 345] on link "Manage enrollment" at bounding box center [374, 350] width 89 height 18
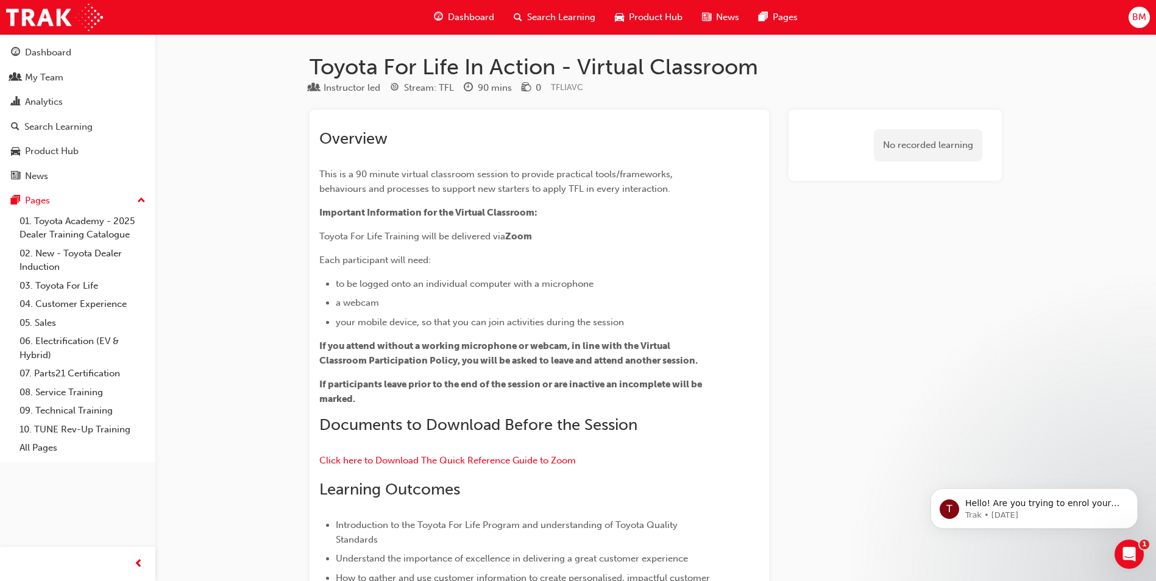
scroll to position [1941, 0]
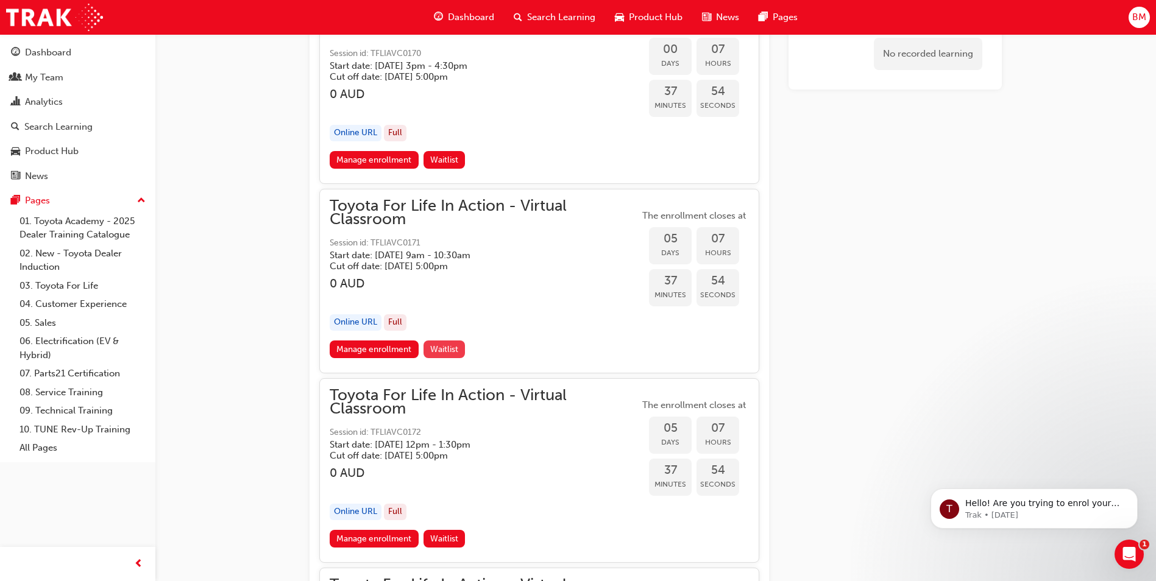
click at [455, 350] on span "Waitlist" at bounding box center [444, 349] width 28 height 10
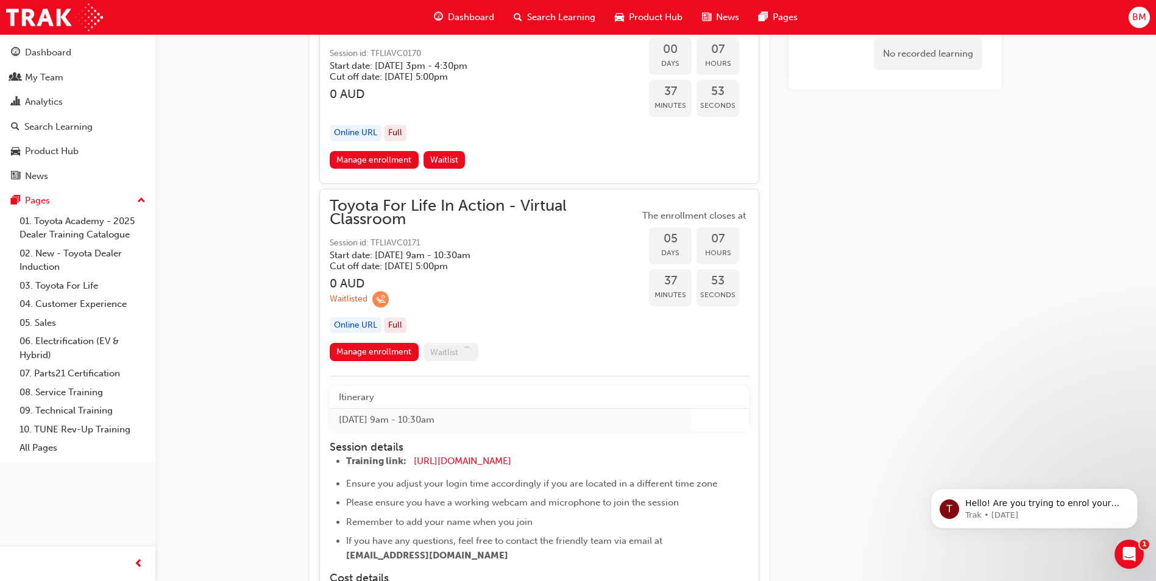
scroll to position [2060, 0]
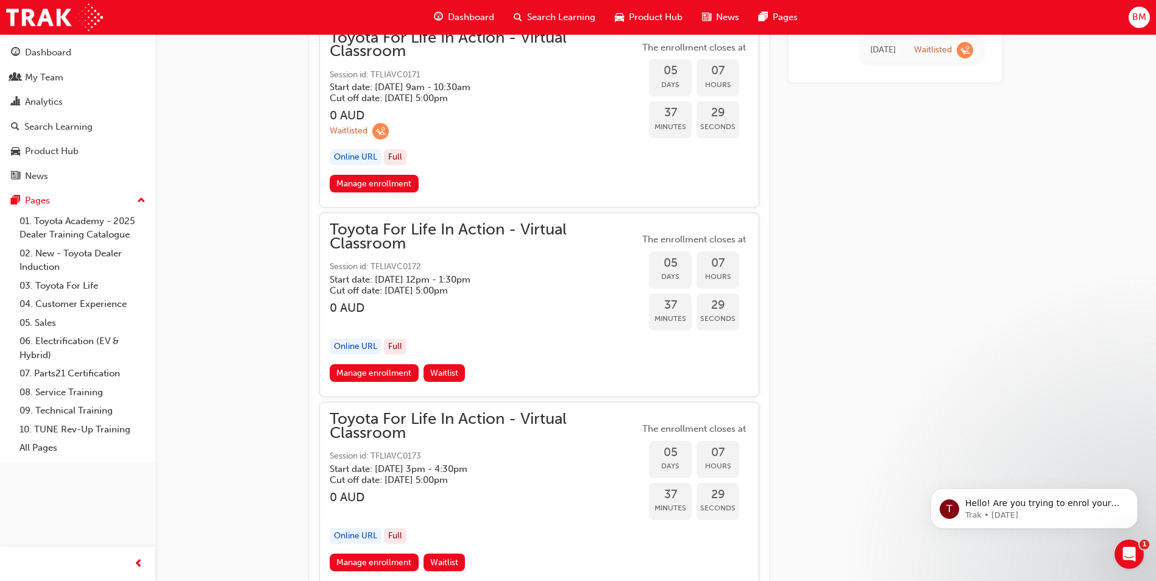
scroll to position [2127, 0]
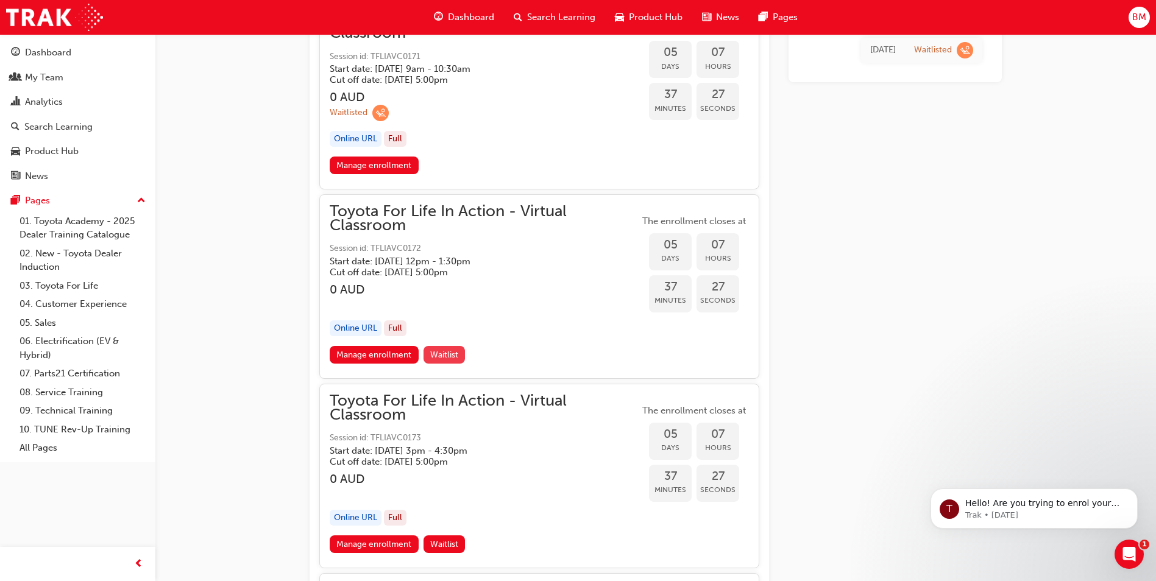
click at [451, 356] on span "Waitlist" at bounding box center [444, 355] width 28 height 10
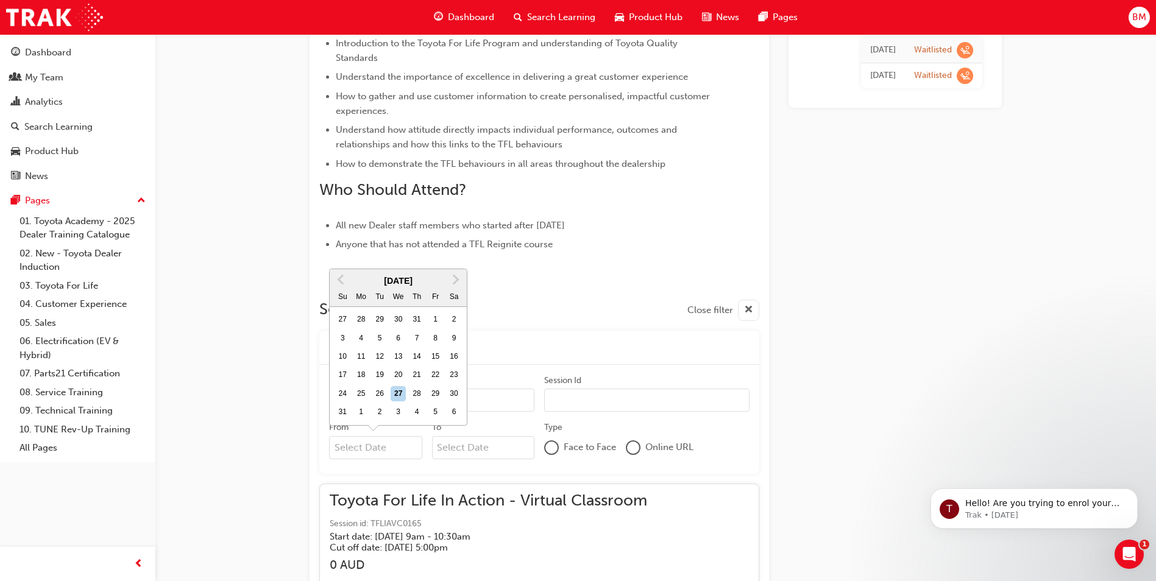
click at [391, 444] on input "From Previous Month Next Month August 2025 Su Mo Tu We Th Fr Sa 27 28 29 30 31 …" at bounding box center [375, 447] width 93 height 23
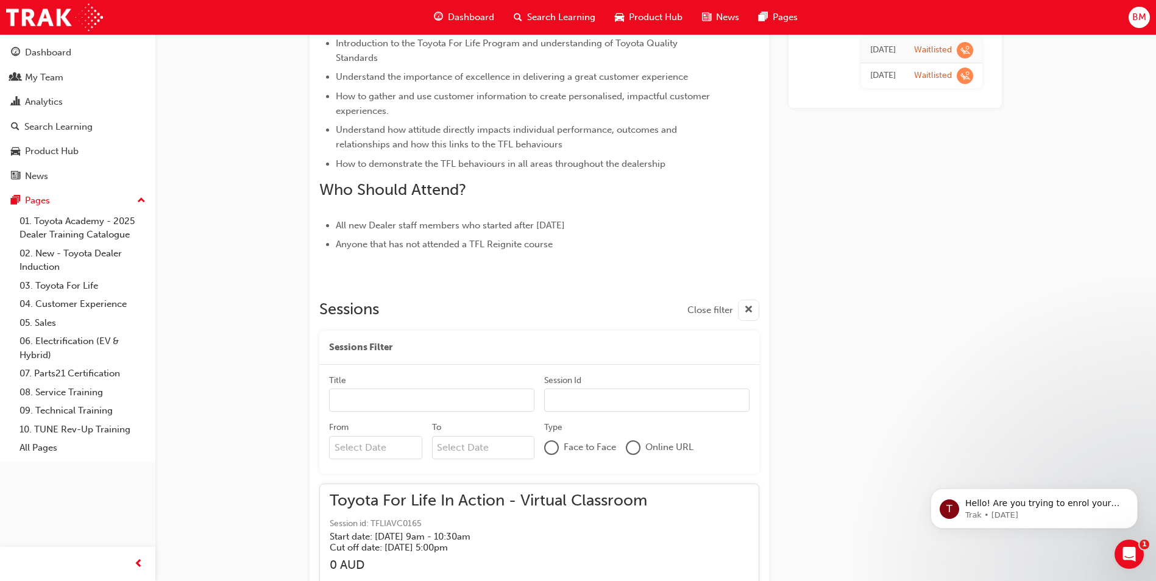
click at [517, 350] on div "Sessions Filter" at bounding box center [539, 348] width 440 height 34
click at [395, 397] on input "Title" at bounding box center [431, 400] width 205 height 23
click at [456, 15] on span "Dashboard" at bounding box center [471, 17] width 46 height 14
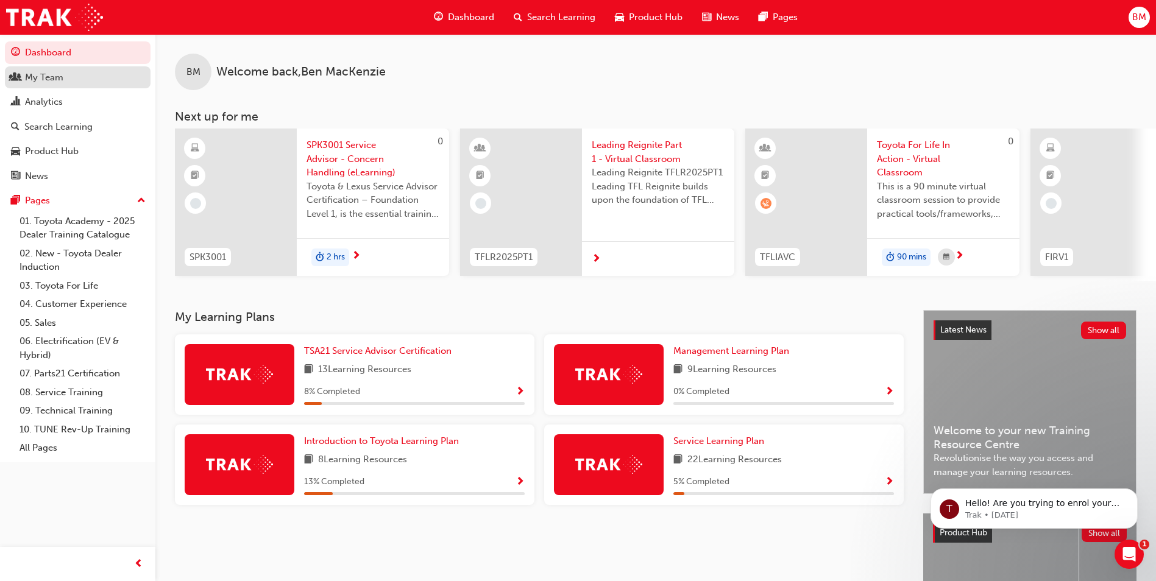
click at [83, 74] on div "My Team" at bounding box center [77, 77] width 133 height 15
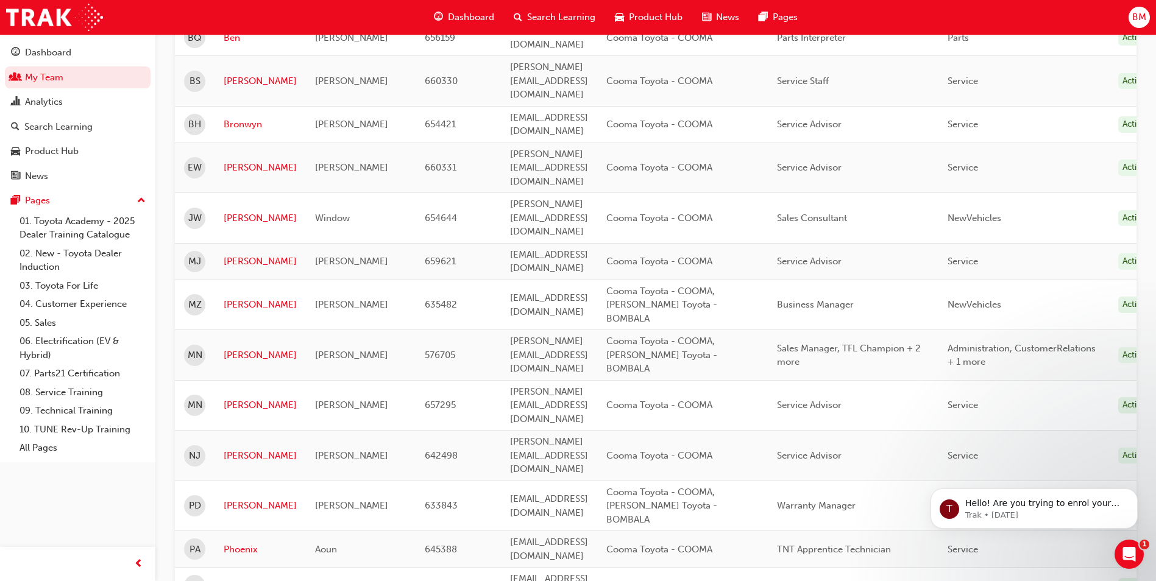
scroll to position [427, 0]
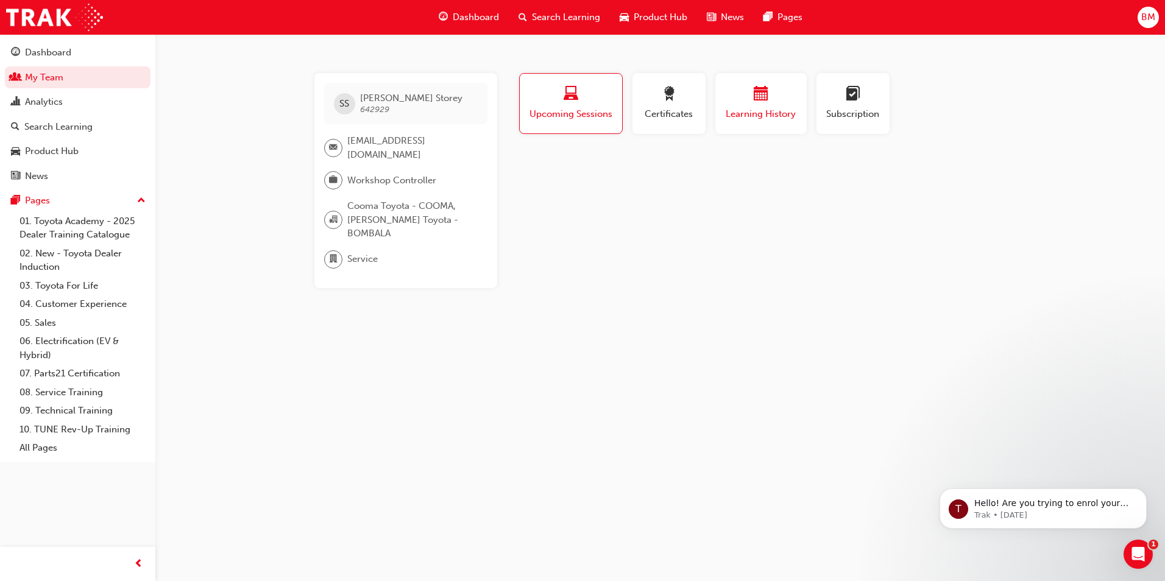
click at [769, 110] on span "Learning History" at bounding box center [760, 114] width 73 height 14
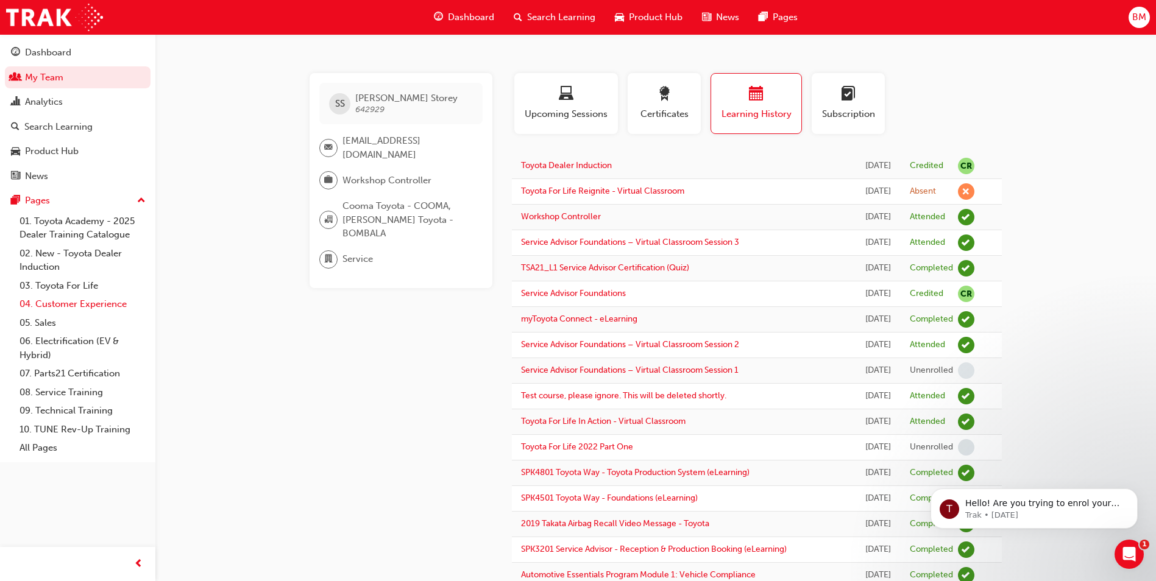
click at [66, 305] on link "04. Customer Experience" at bounding box center [83, 304] width 136 height 19
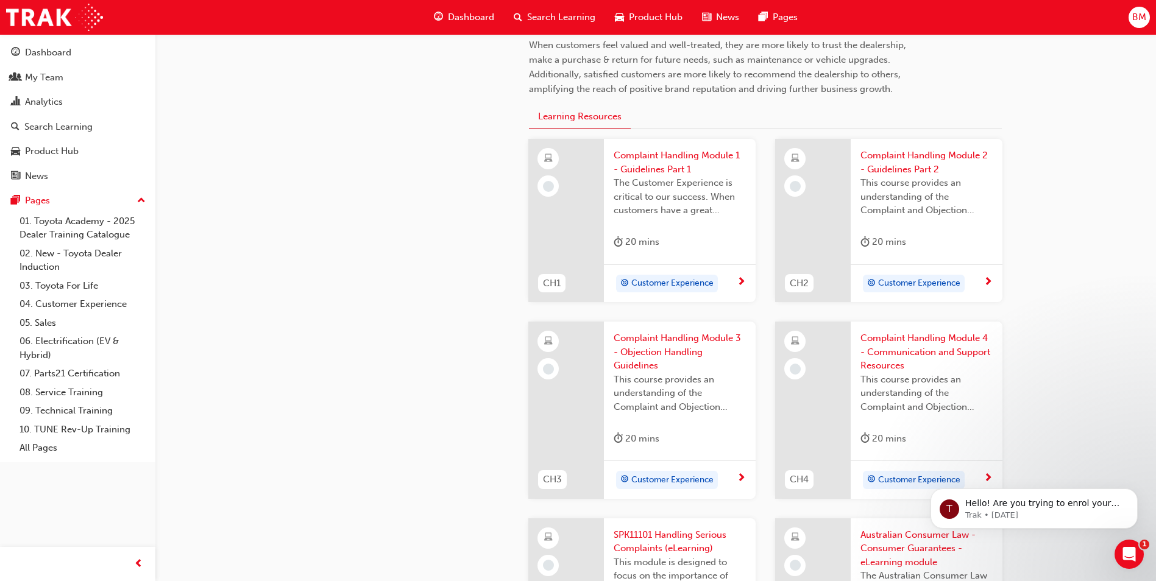
scroll to position [366, 0]
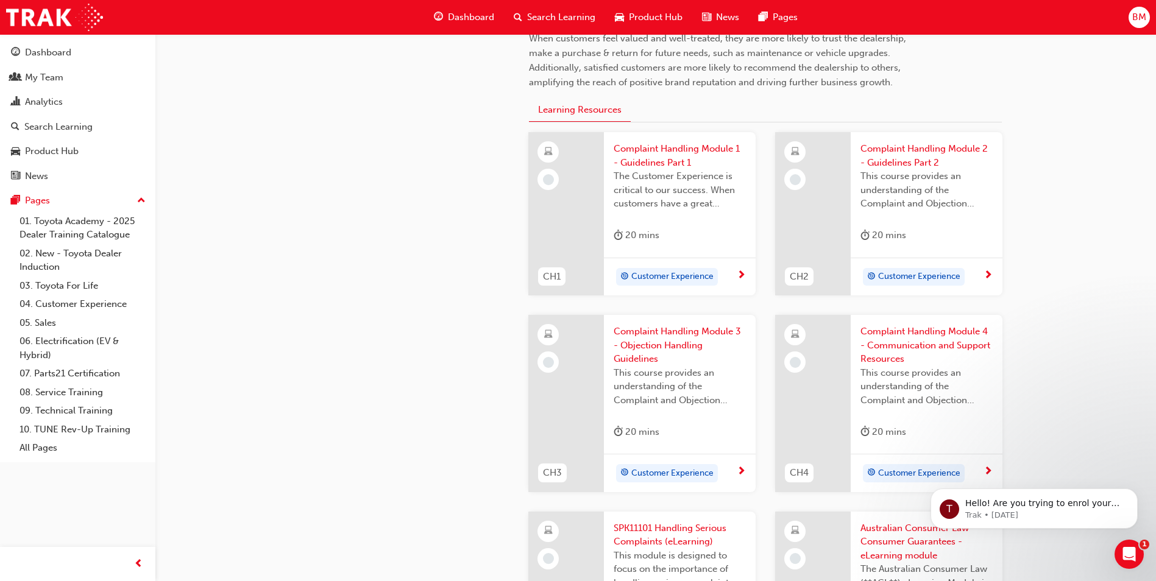
click at [695, 226] on div "Complaint Handling Module 1 - Guidelines Part 1 The Customer Experience is crit…" at bounding box center [680, 195] width 152 height 126
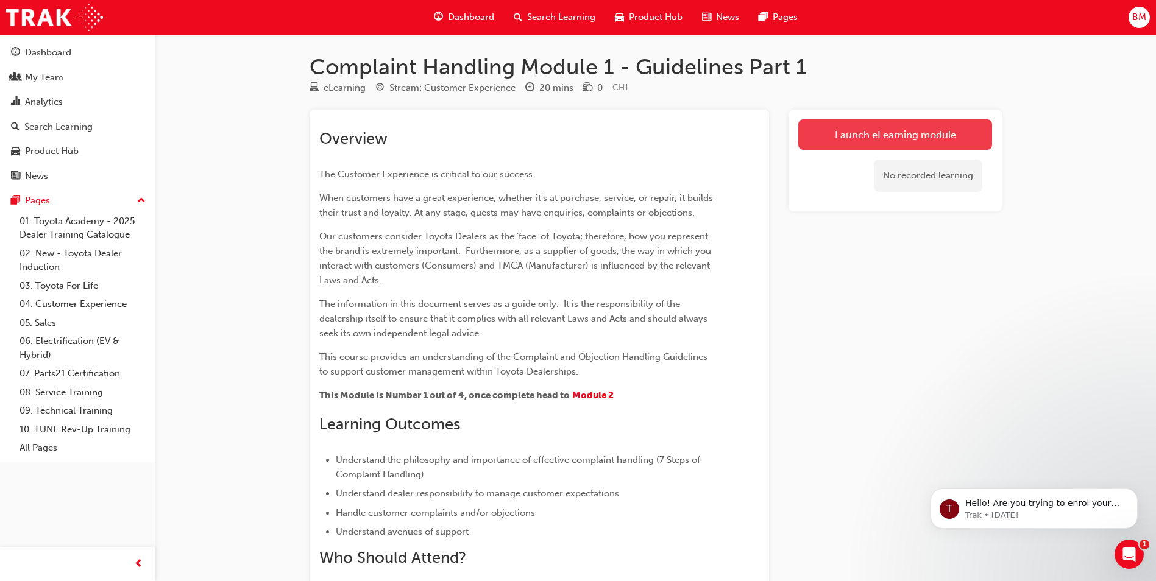
click at [908, 131] on link "Launch eLearning module" at bounding box center [895, 134] width 194 height 30
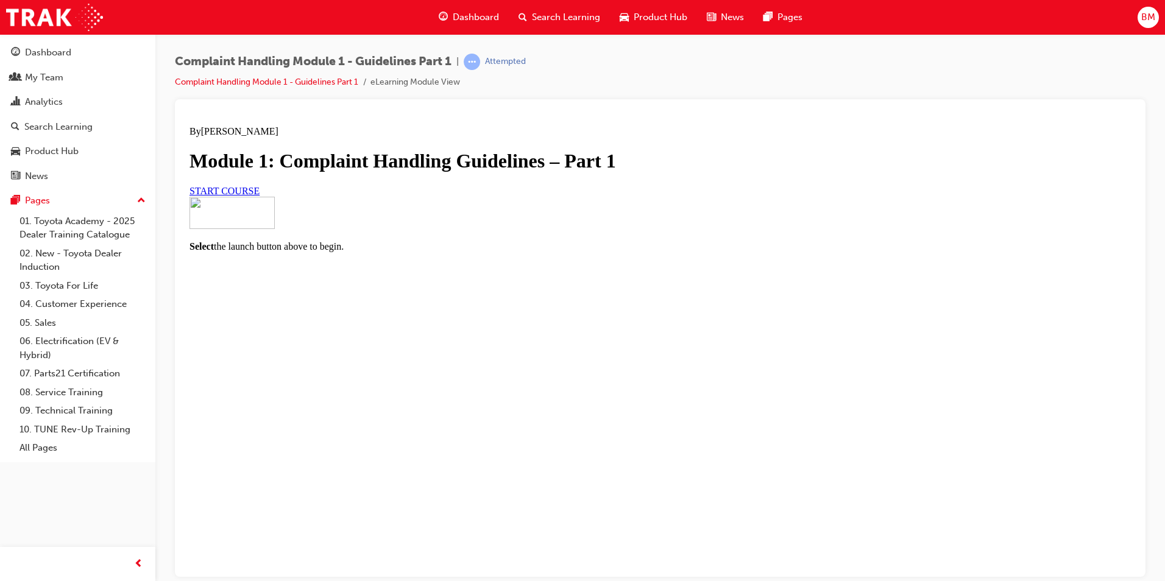
scroll to position [54, 0]
click at [260, 196] on link "START COURSE" at bounding box center [224, 190] width 70 height 10
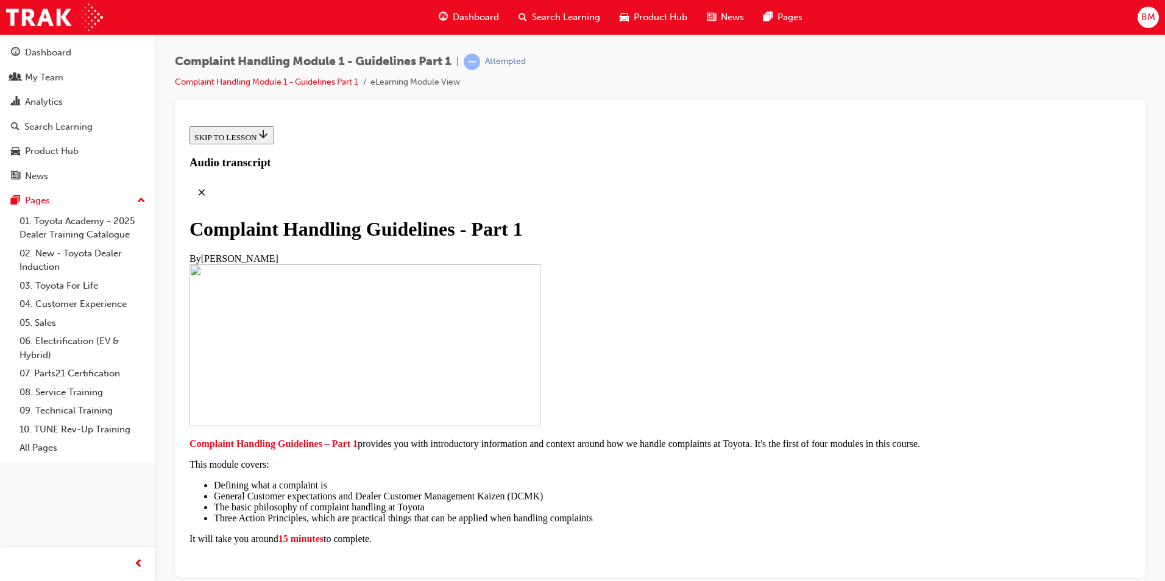
scroll to position [241, 0]
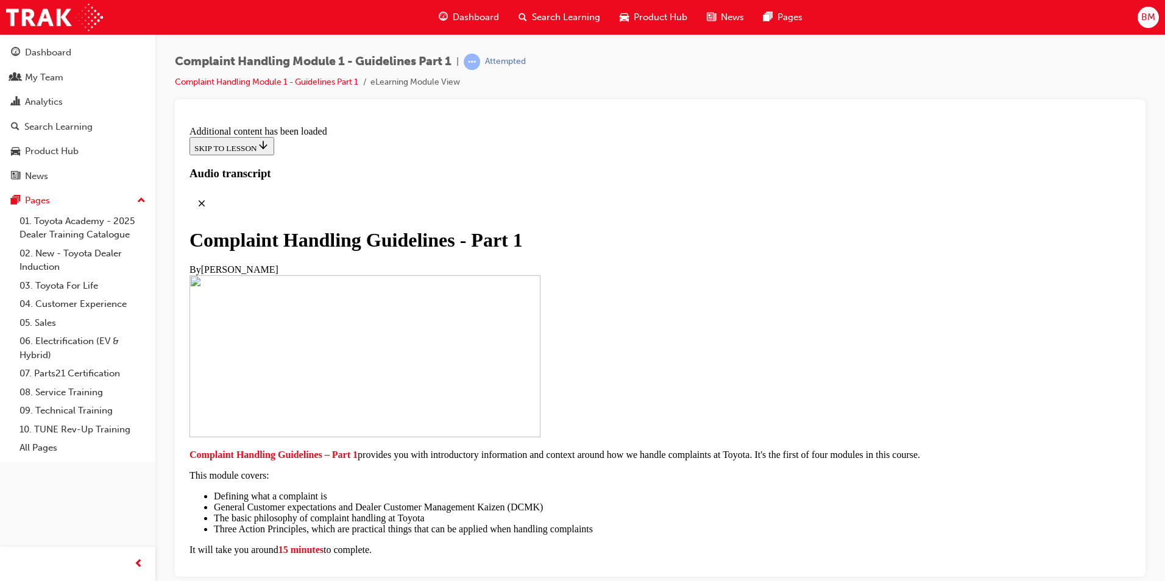
scroll to position [842, 0]
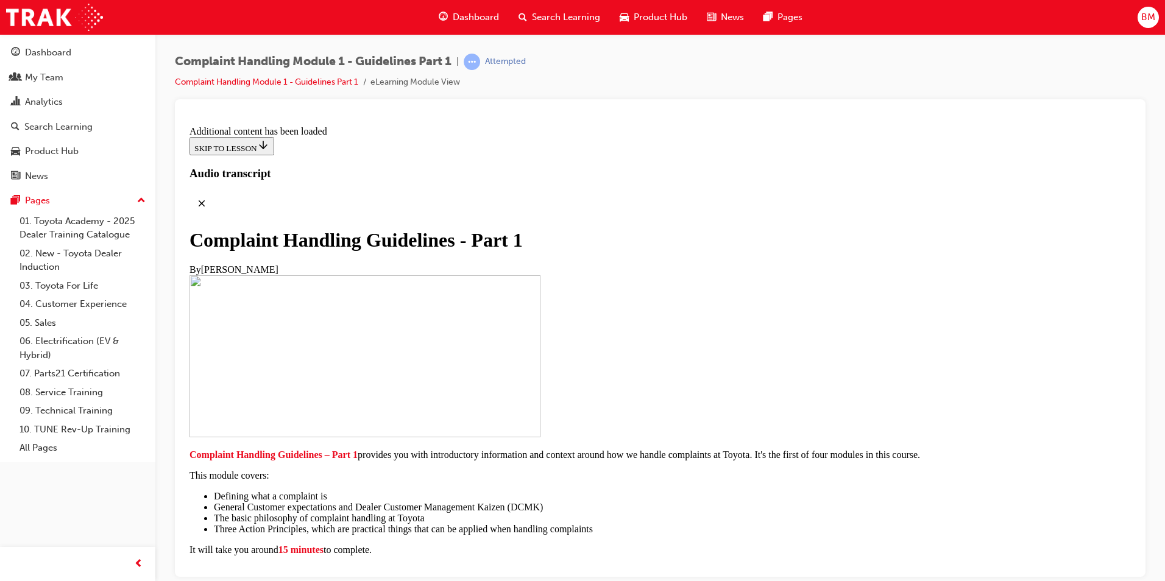
scroll to position [1510, 0]
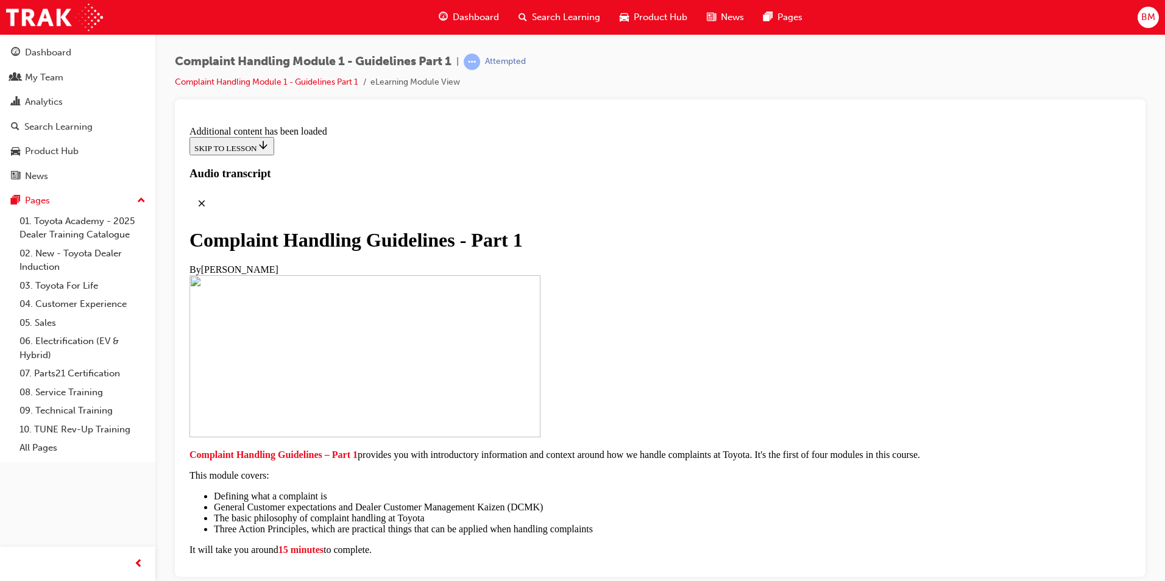
scroll to position [5122, 0]
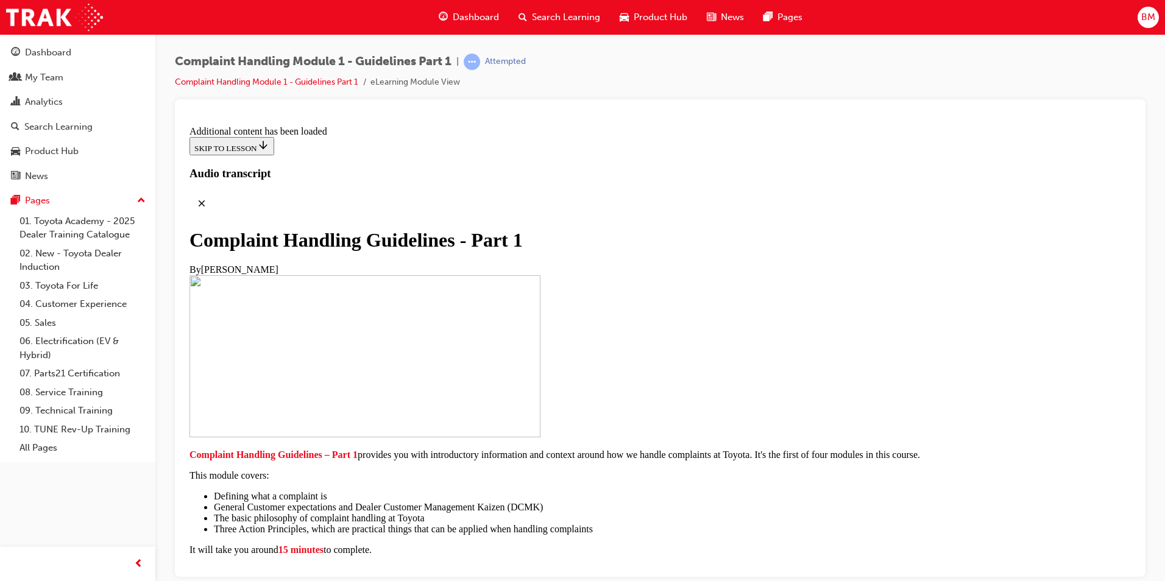
scroll to position [5635, 0]
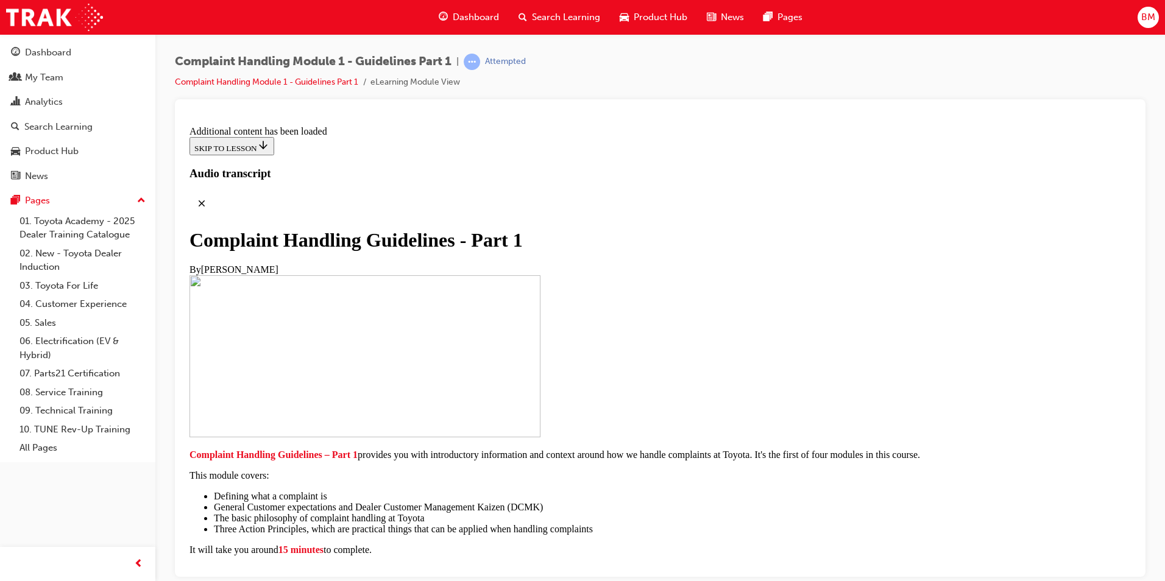
radio input "true"
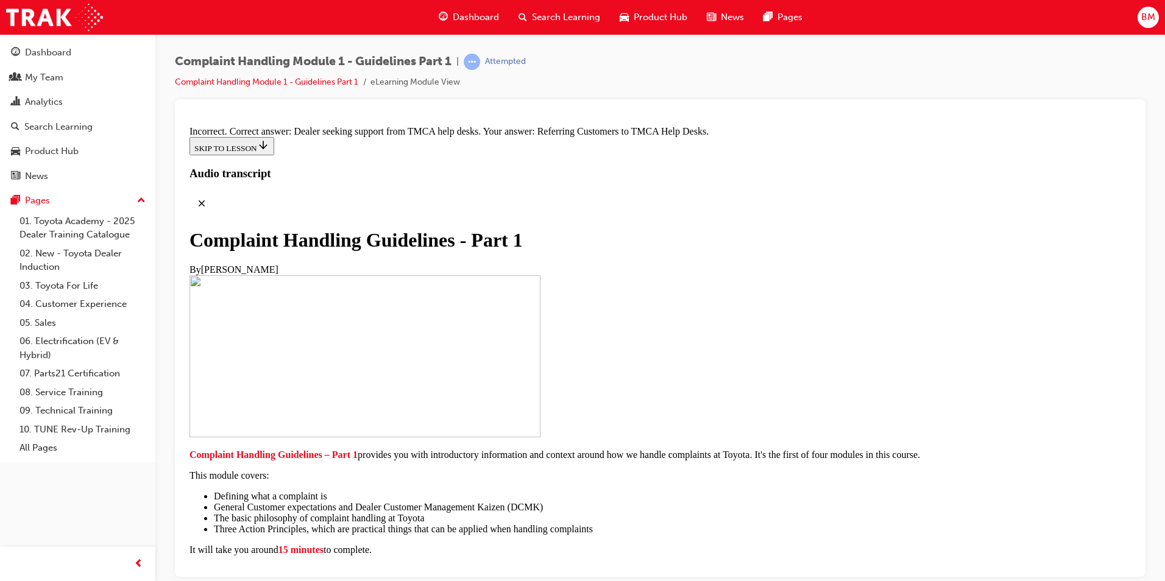
radio input "true"
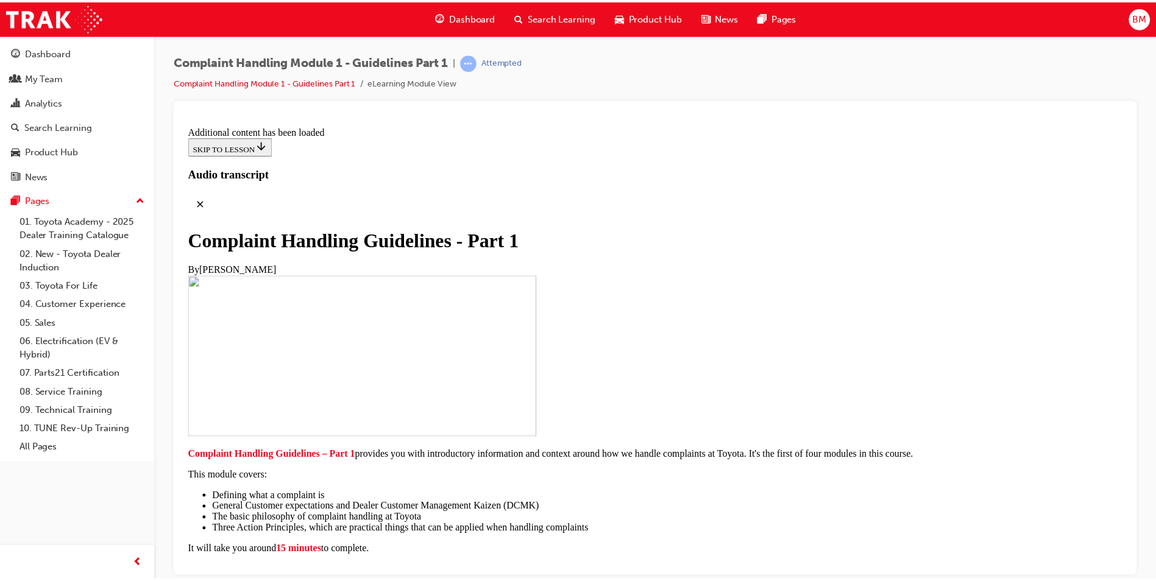
scroll to position [8960, 0]
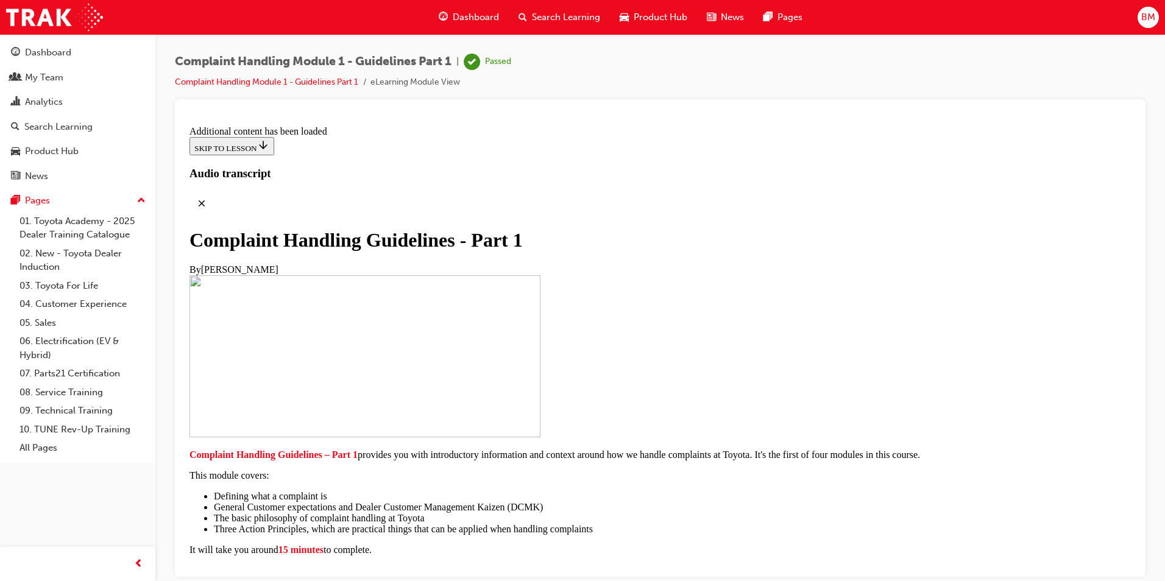
click at [459, 16] on span "Dashboard" at bounding box center [476, 17] width 46 height 14
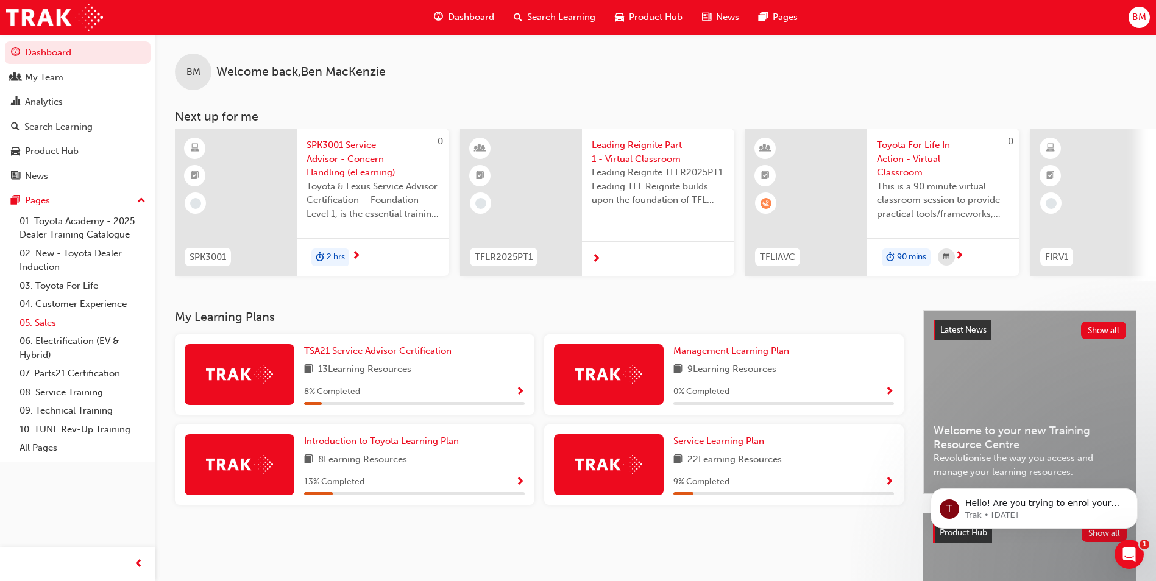
click at [49, 324] on link "05. Sales" at bounding box center [83, 323] width 136 height 19
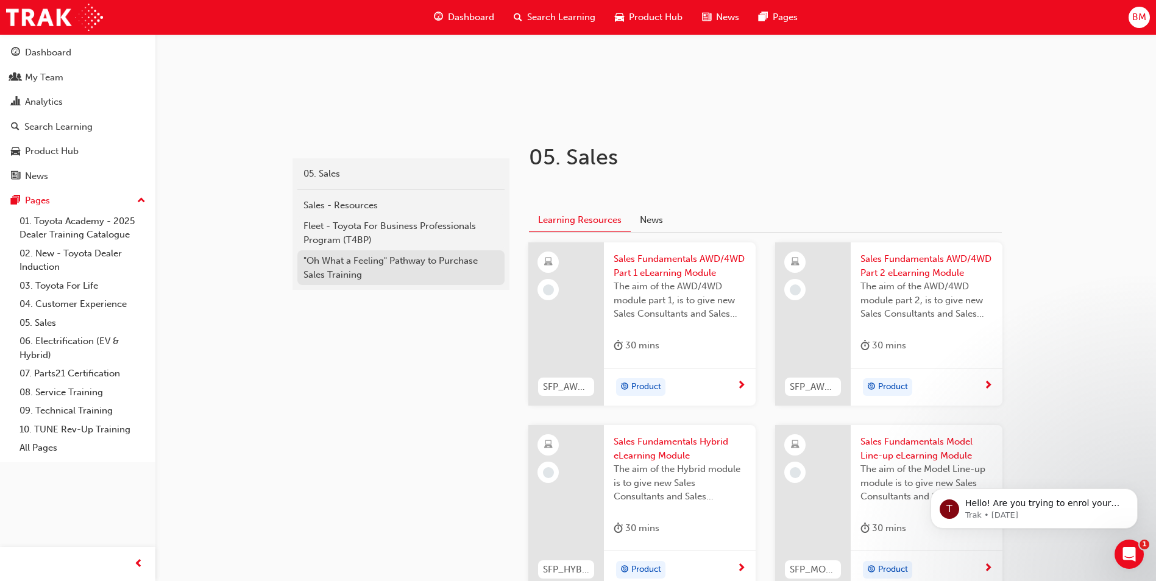
scroll to position [122, 0]
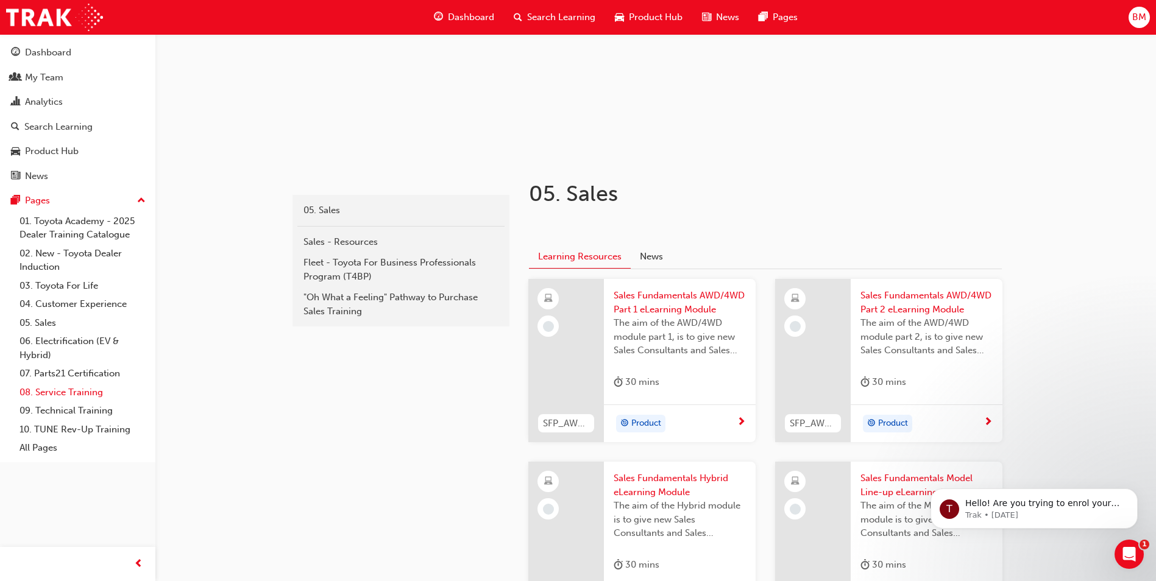
click at [76, 395] on link "08. Service Training" at bounding box center [83, 392] width 136 height 19
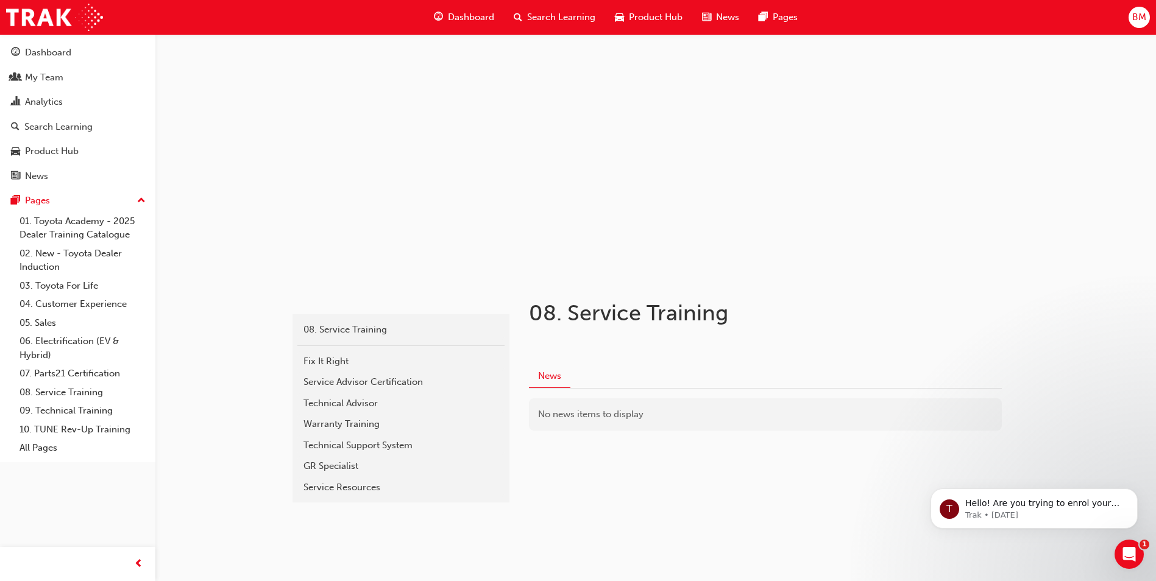
scroll to position [3, 0]
click at [358, 363] on div "Fix It Right" at bounding box center [400, 361] width 195 height 14
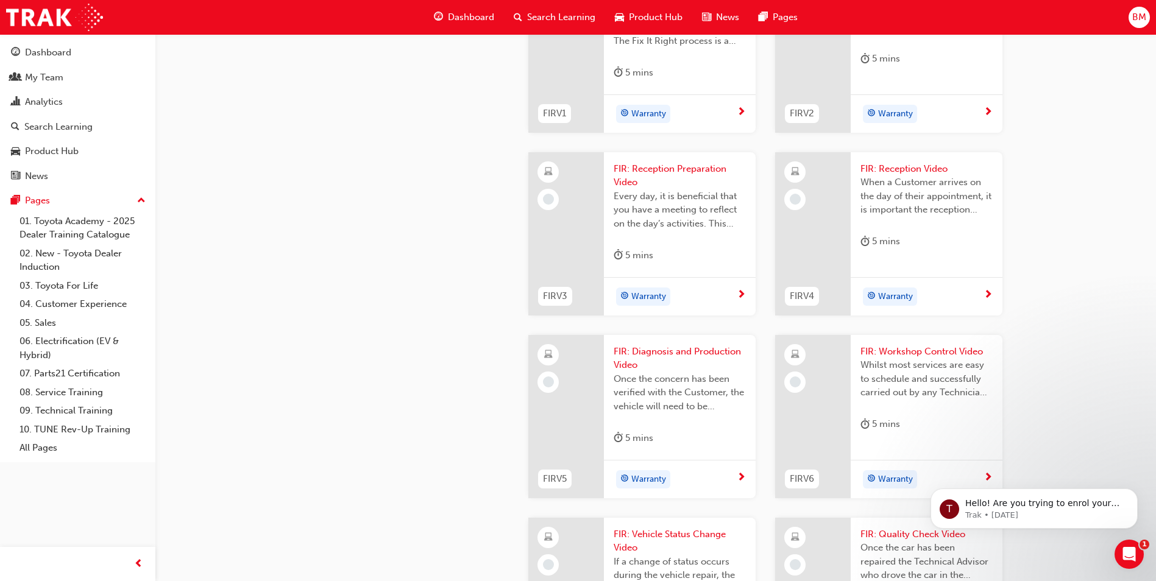
scroll to position [647, 0]
click at [715, 122] on div "Warranty" at bounding box center [675, 113] width 123 height 18
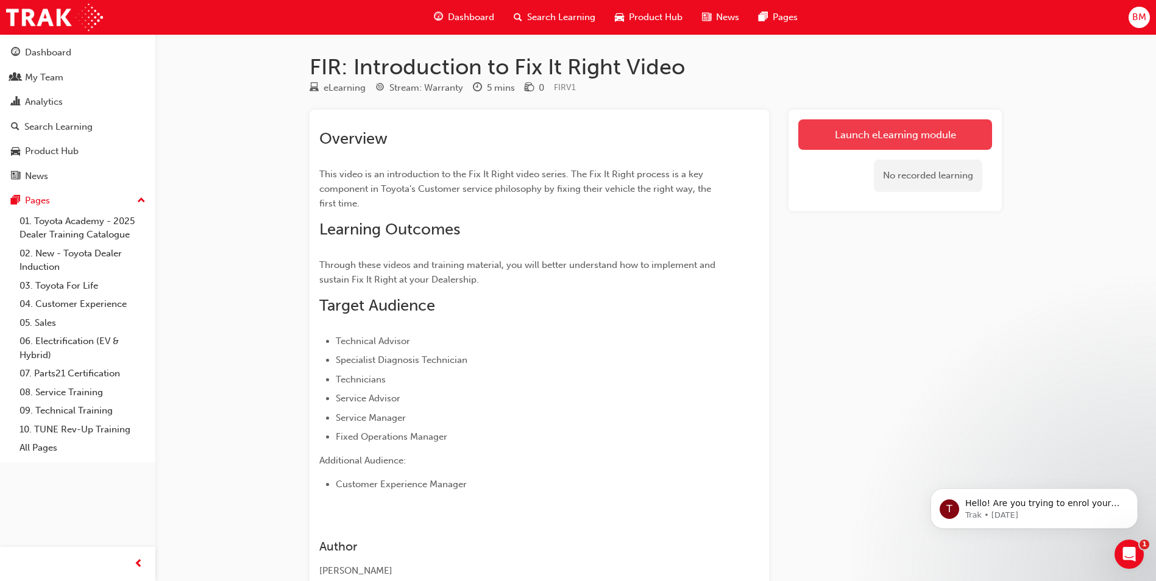
click at [893, 133] on link "Launch eLearning module" at bounding box center [895, 134] width 194 height 30
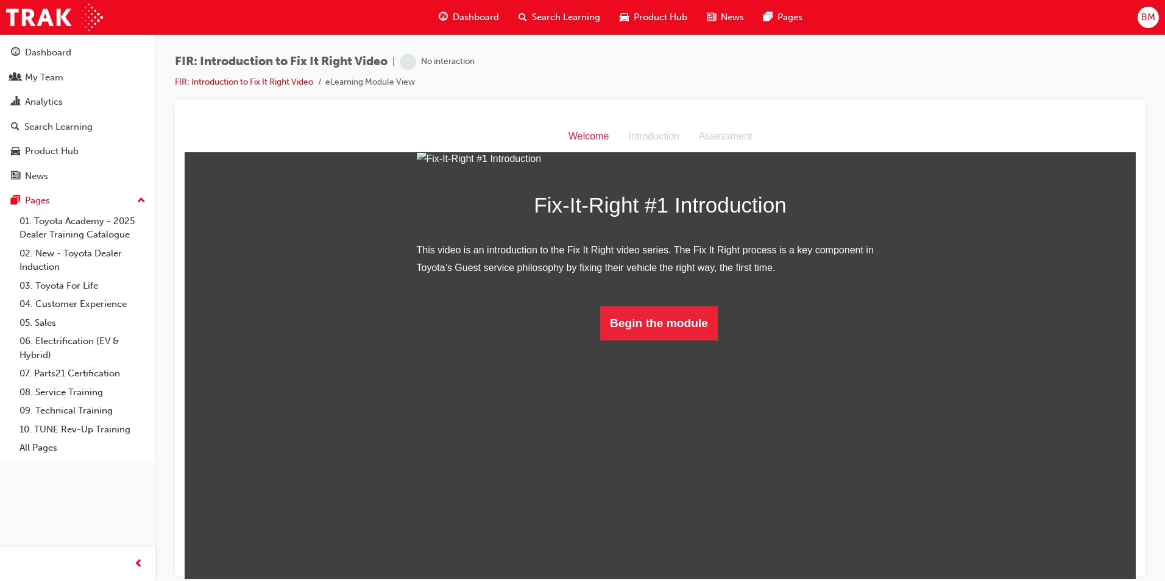
scroll to position [29, 0]
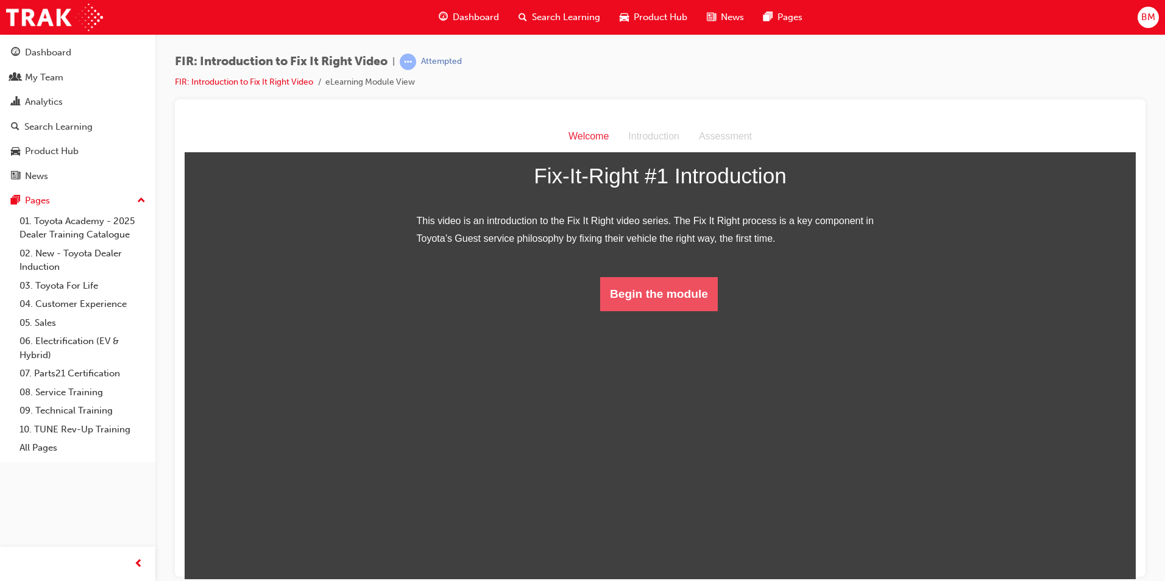
click at [672, 311] on button "Begin the module" at bounding box center [659, 294] width 118 height 34
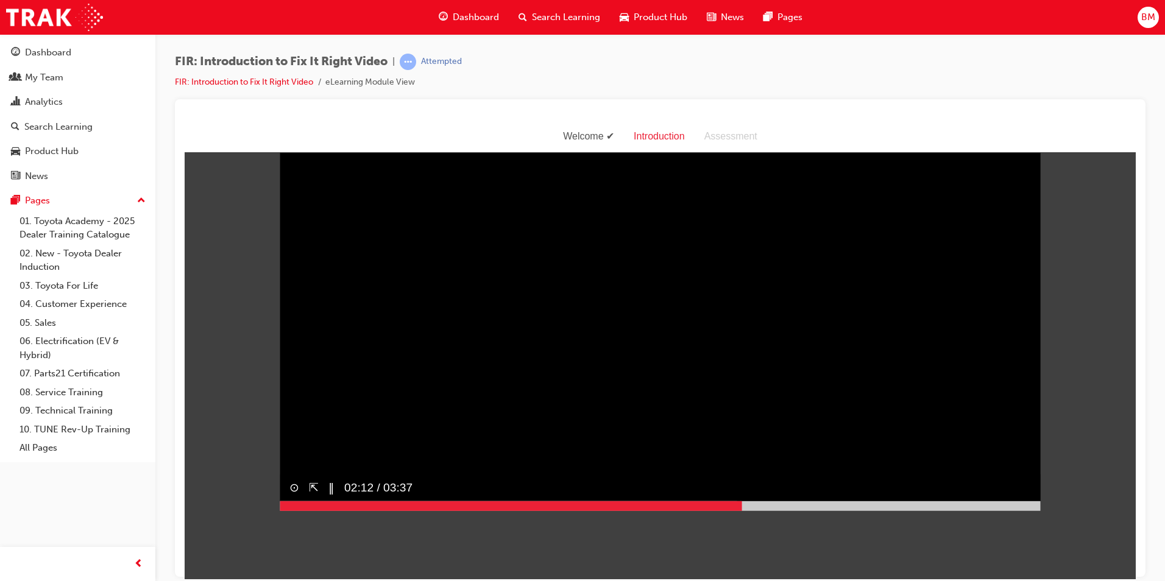
drag, startPoint x: 523, startPoint y: 530, endPoint x: 740, endPoint y: 510, distance: 217.8
click at [740, 511] on div "⊙ ⇱ ‖ 02:12 / 03:37" at bounding box center [660, 491] width 761 height 37
click at [1027, 511] on div at bounding box center [660, 506] width 761 height 10
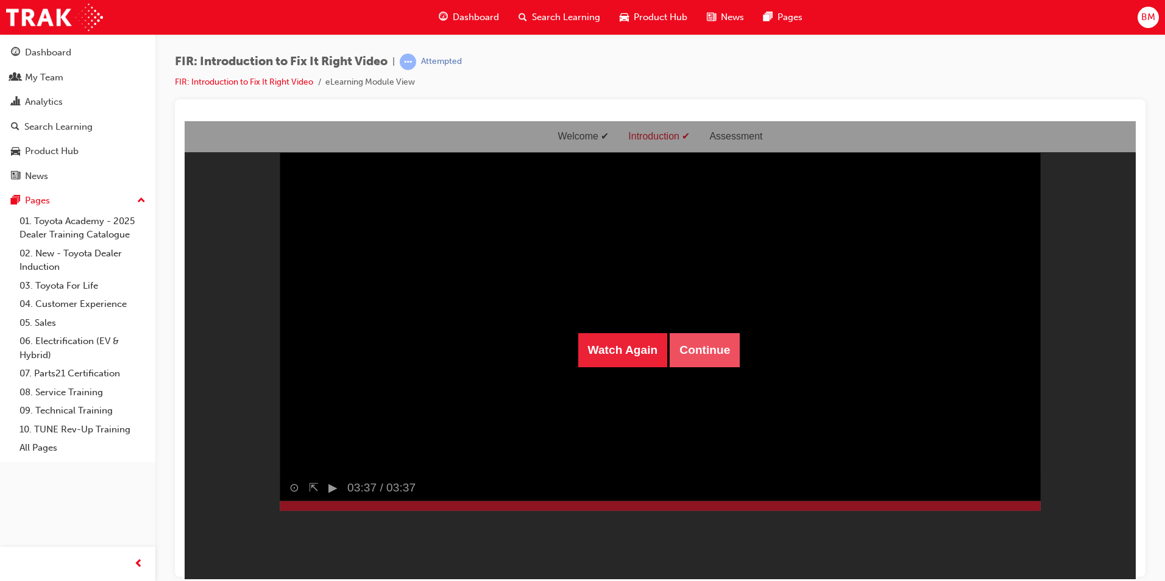
click at [710, 346] on button "Continue" at bounding box center [705, 350] width 70 height 34
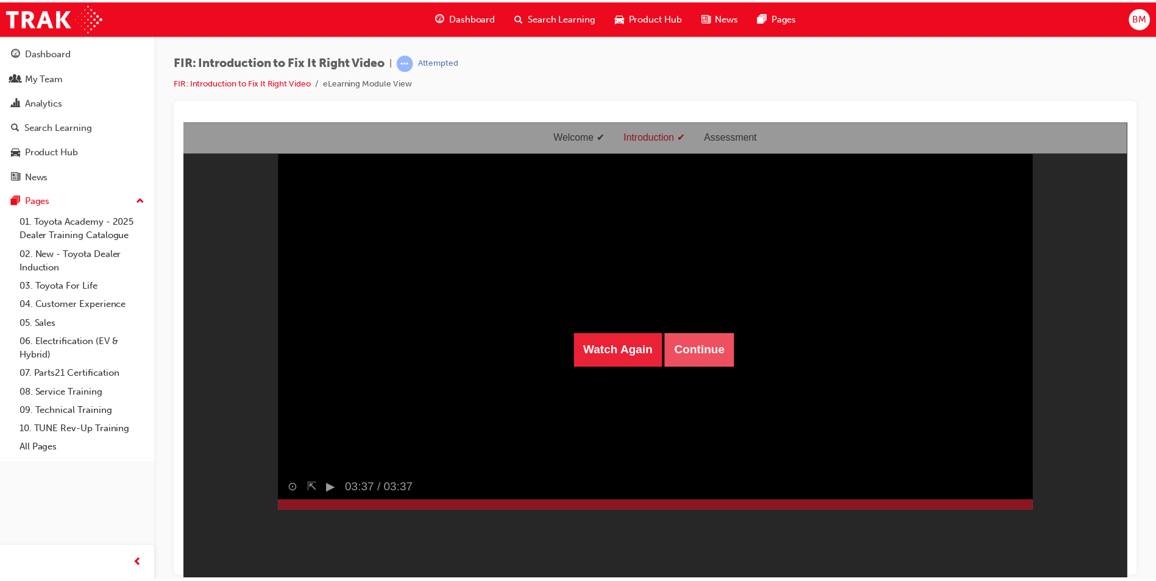
scroll to position [39, 0]
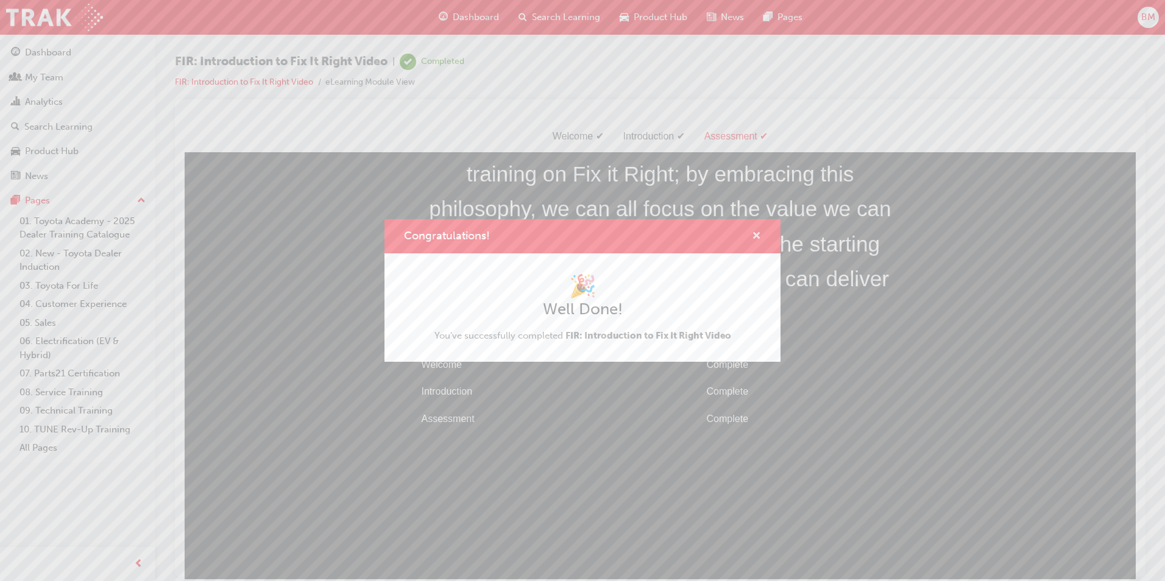
click at [757, 235] on span "cross-icon" at bounding box center [756, 237] width 9 height 11
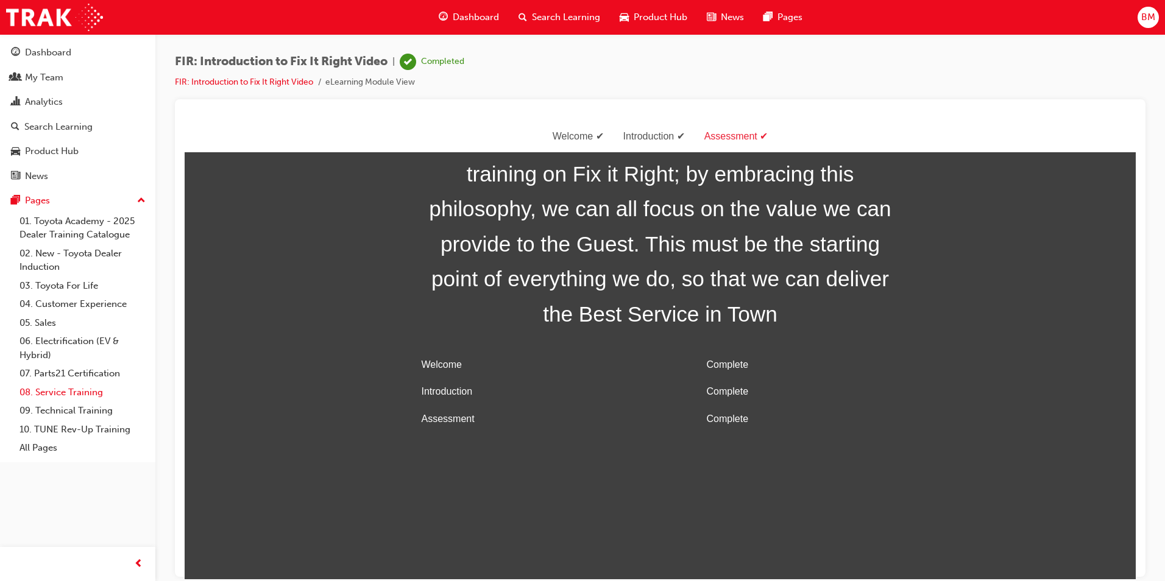
click at [66, 389] on link "08. Service Training" at bounding box center [83, 392] width 136 height 19
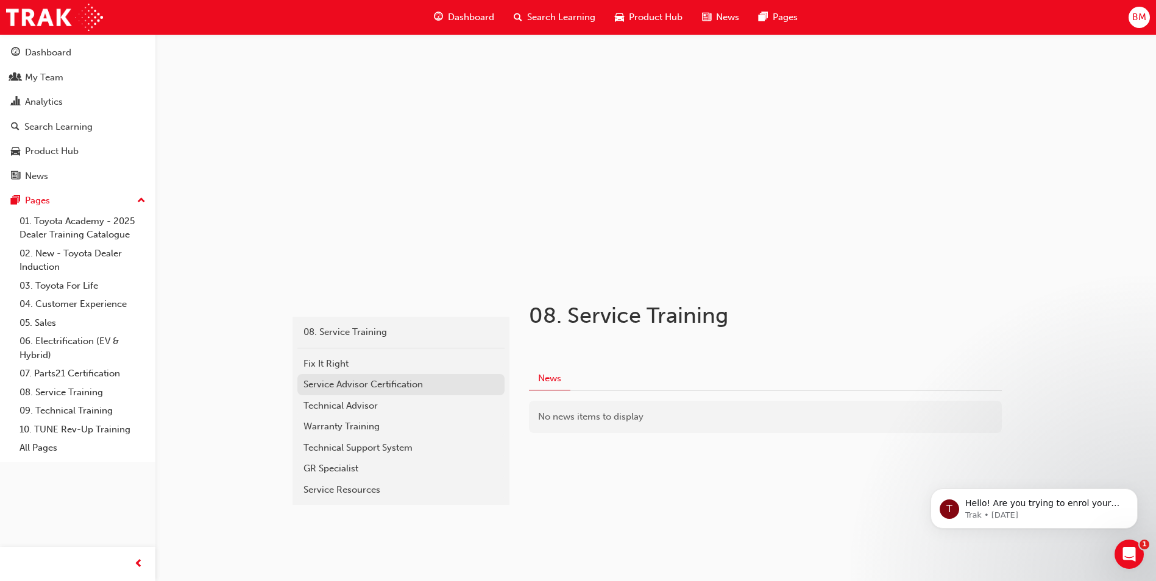
click at [352, 387] on div "Service Advisor Certification" at bounding box center [400, 385] width 195 height 14
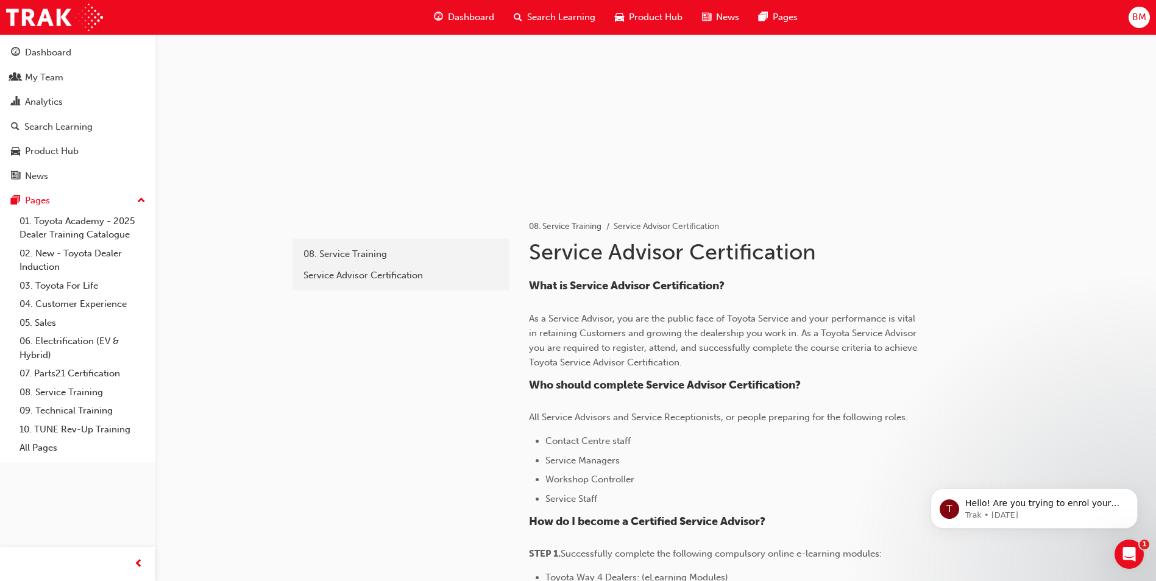
scroll to position [61, 0]
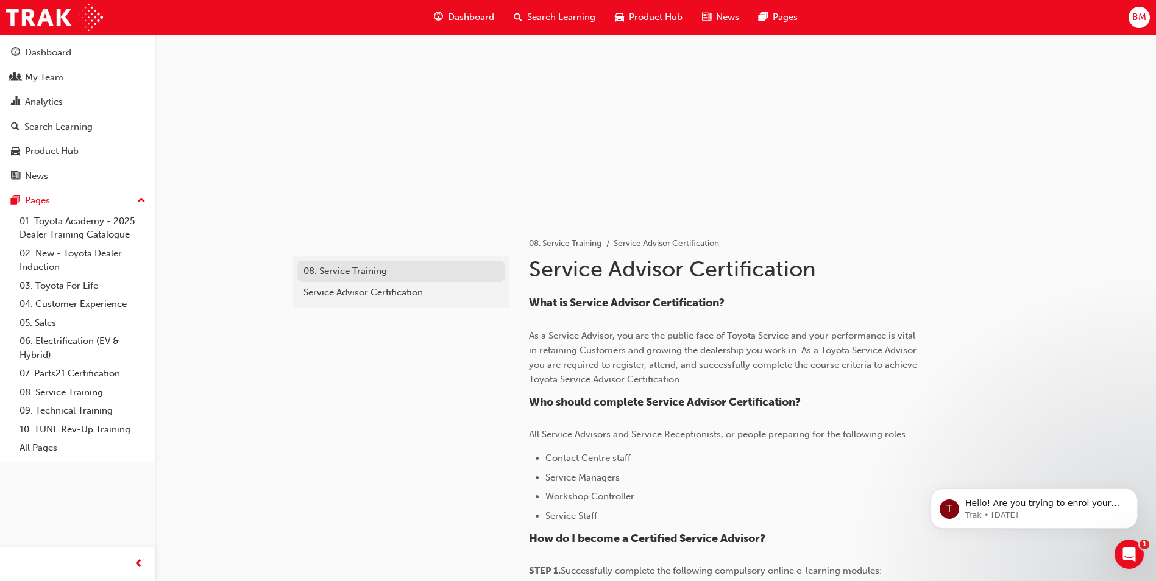
click at [373, 274] on div "08. Service Training" at bounding box center [400, 271] width 195 height 14
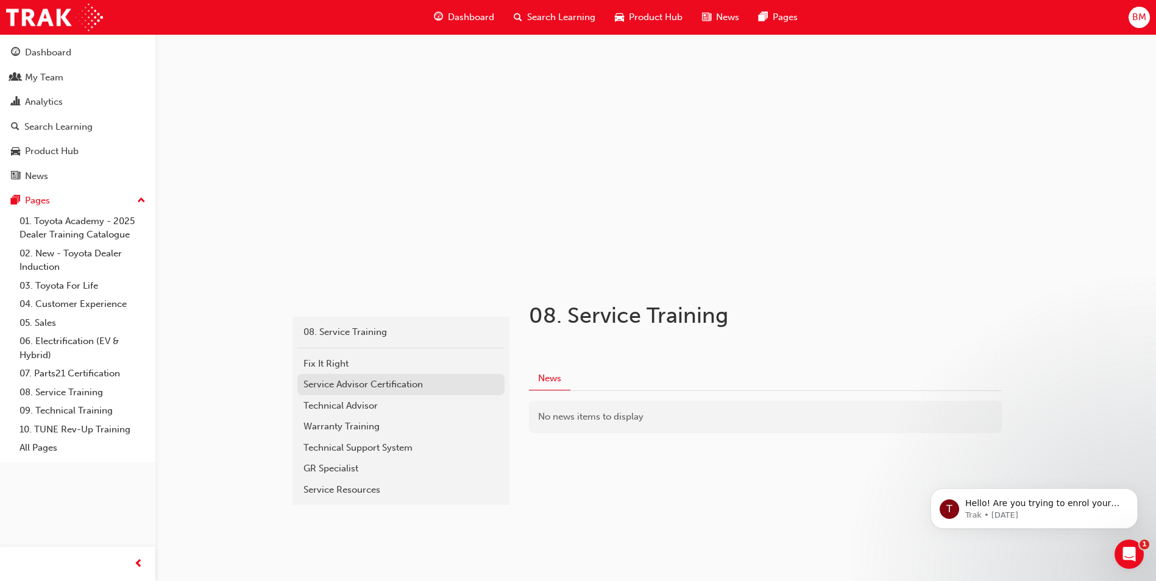
click at [388, 383] on div "Service Advisor Certification" at bounding box center [400, 385] width 195 height 14
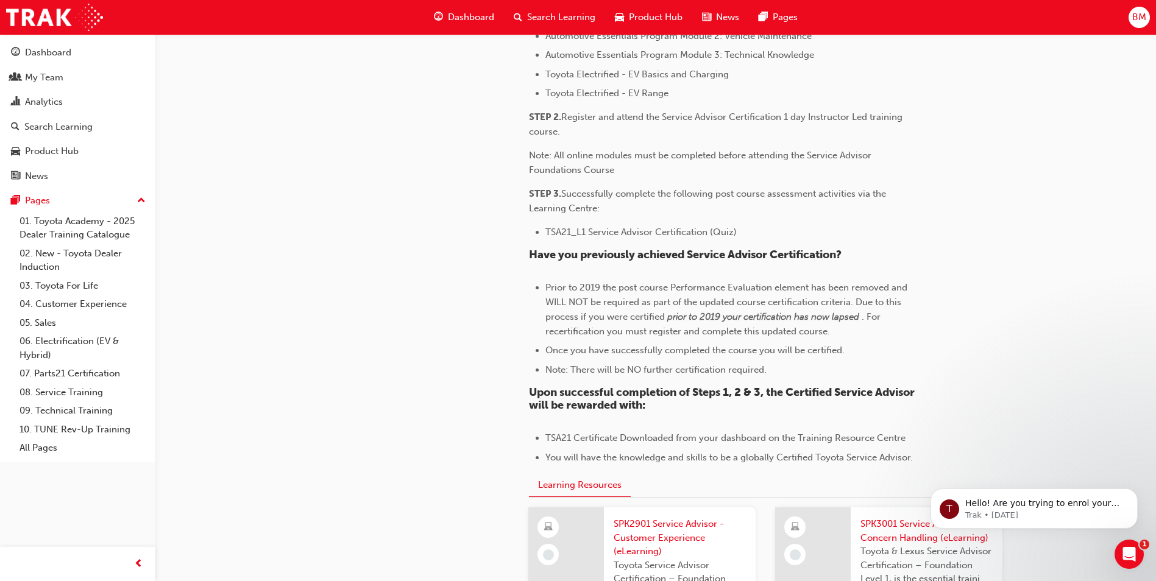
scroll to position [792, 0]
click at [72, 388] on link "08. Service Training" at bounding box center [83, 392] width 136 height 19
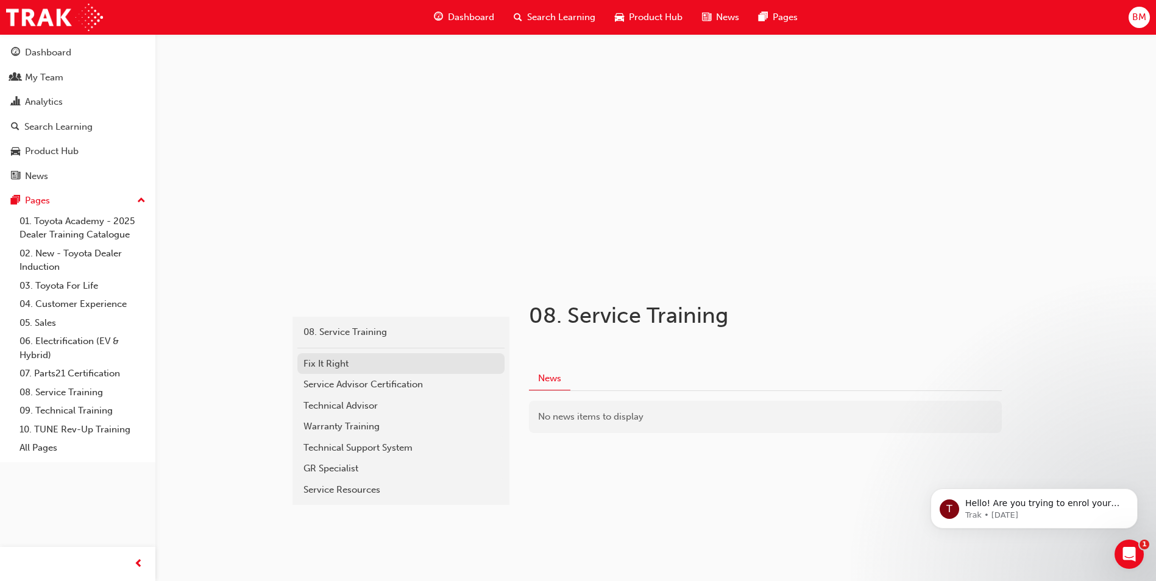
click at [370, 364] on div "Fix It Right" at bounding box center [400, 364] width 195 height 14
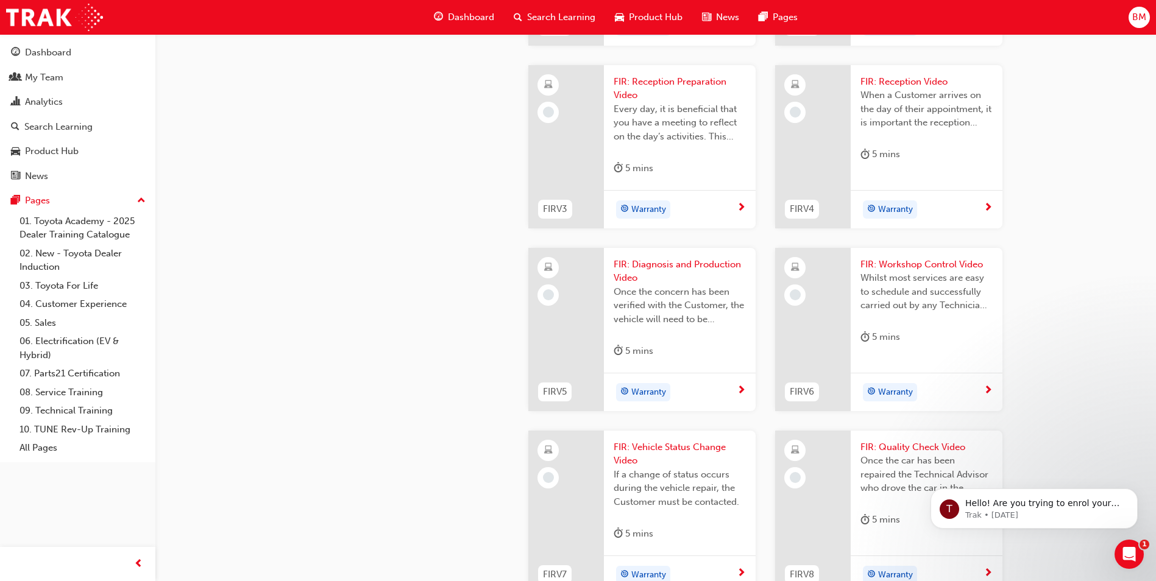
scroll to position [731, 0]
click at [654, 105] on span "FIR: Reception Preparation Video" at bounding box center [680, 90] width 132 height 27
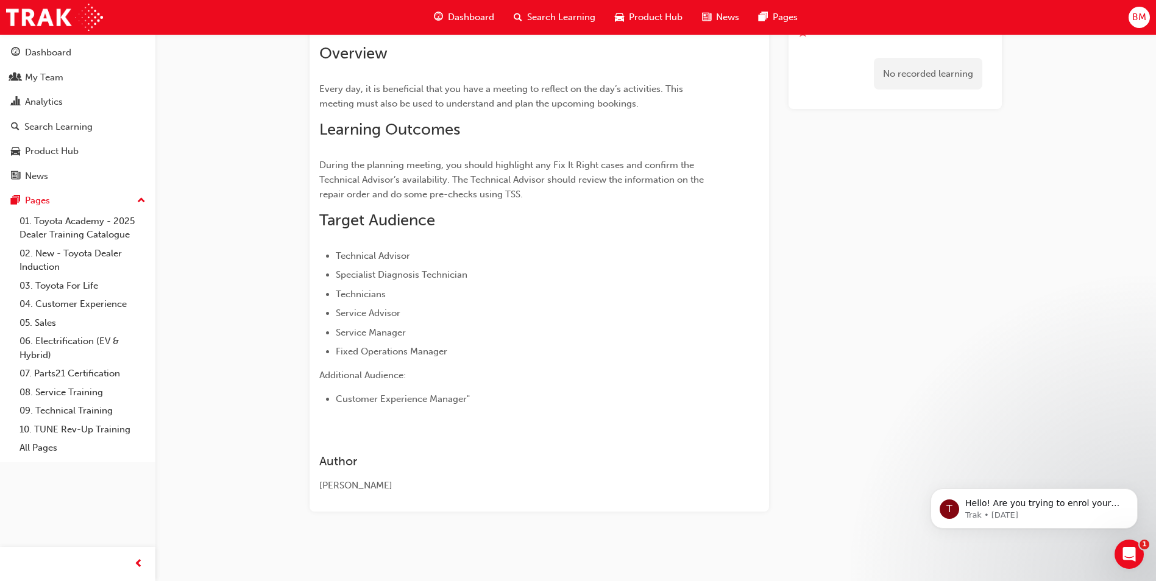
scroll to position [85, 0]
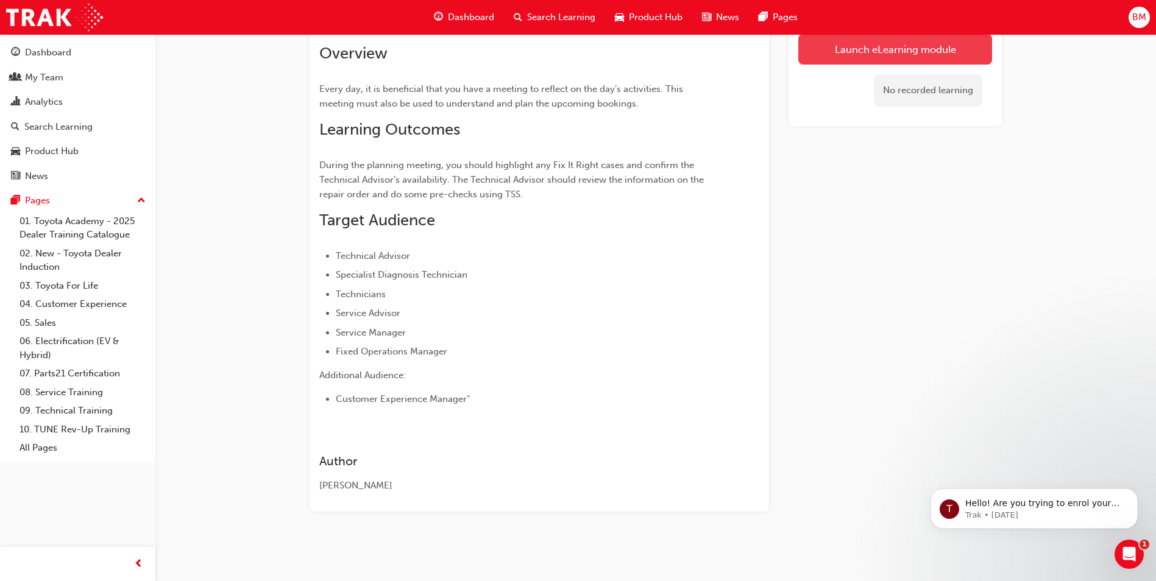
click at [916, 51] on link "Launch eLearning module" at bounding box center [895, 49] width 194 height 30
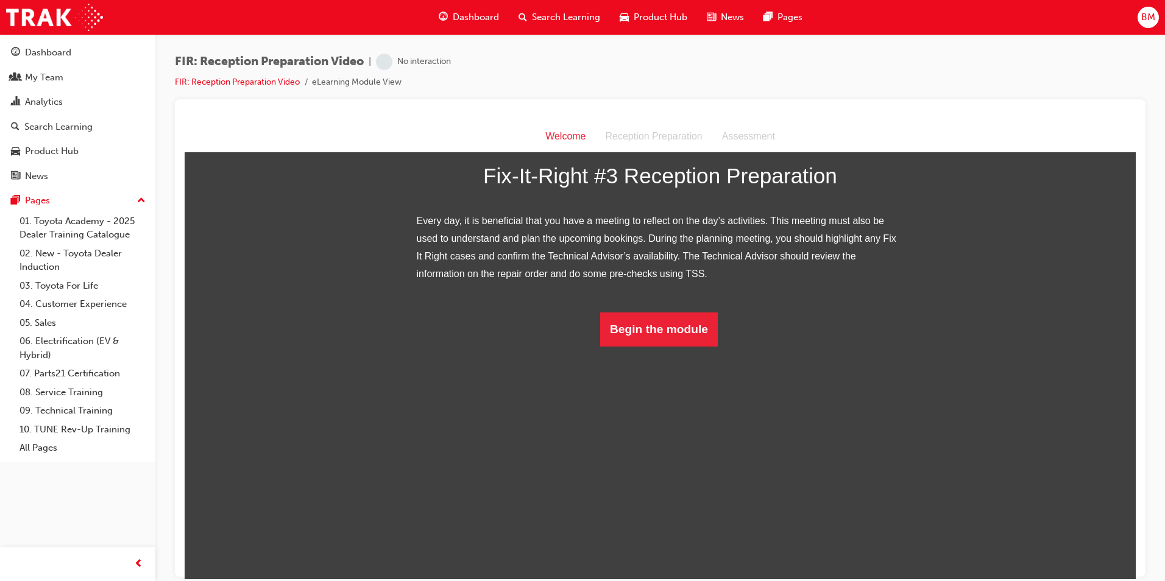
scroll to position [54, 0]
click at [637, 346] on button "Begin the module" at bounding box center [659, 329] width 118 height 34
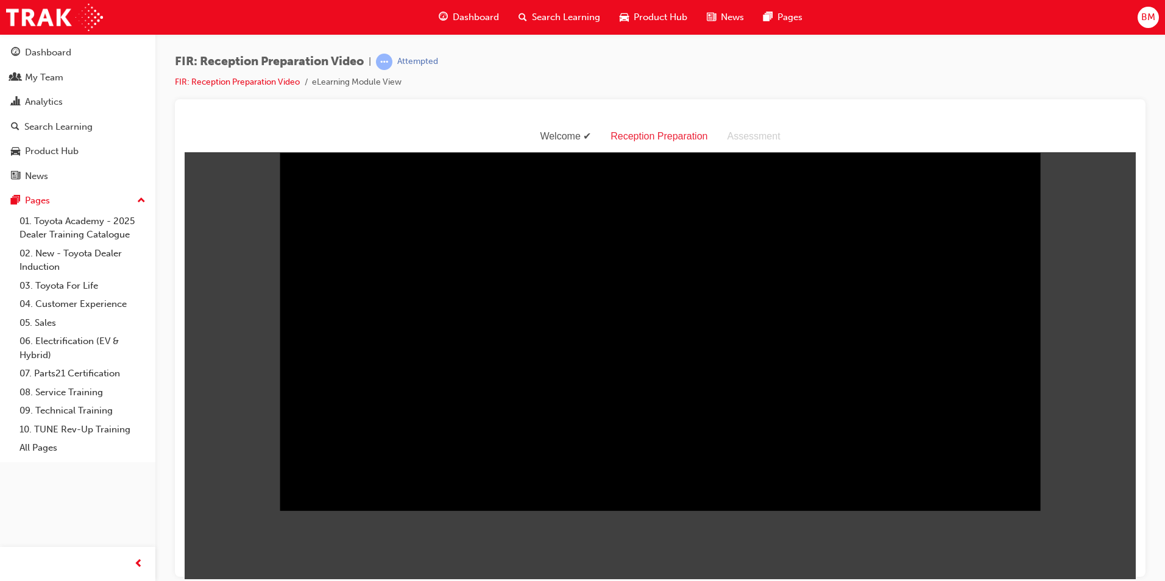
scroll to position [29, 0]
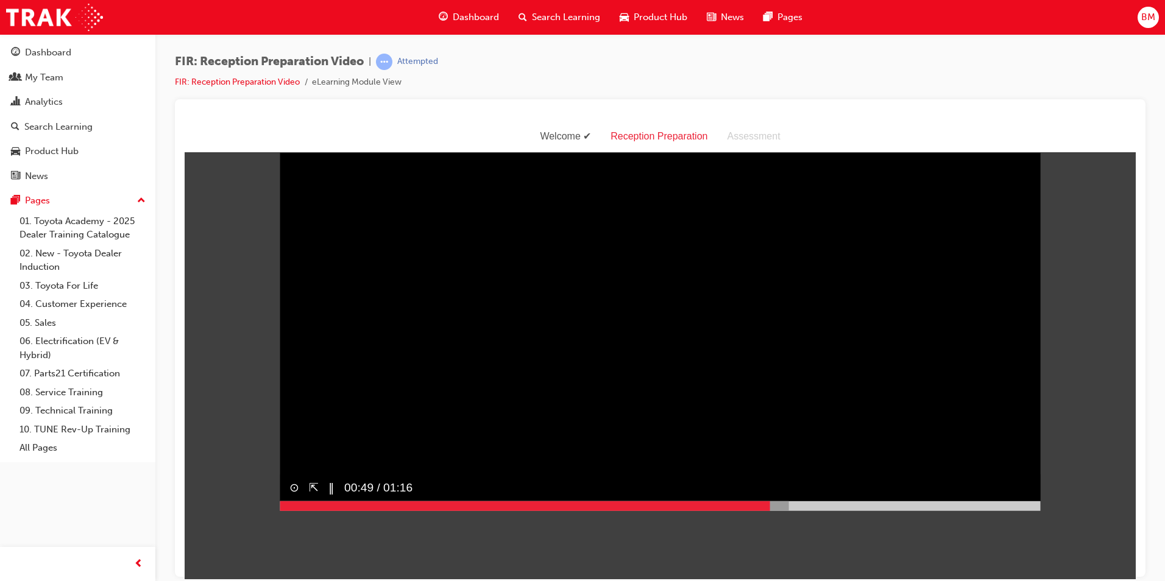
click at [765, 511] on div at bounding box center [534, 506] width 509 height 10
click at [1018, 511] on div at bounding box center [660, 506] width 761 height 10
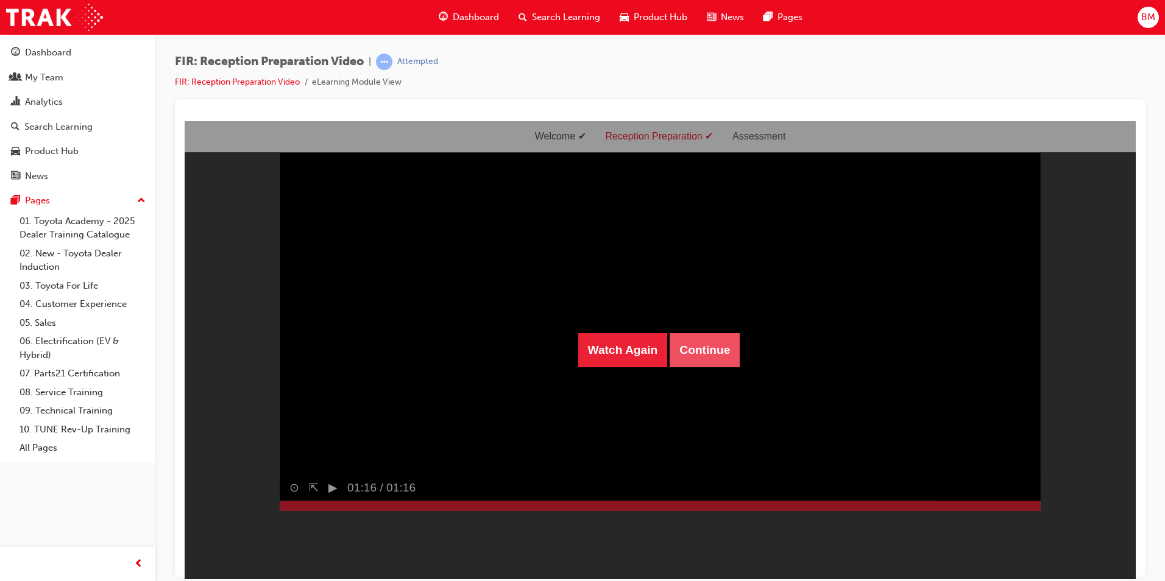
click at [710, 354] on button "Continue" at bounding box center [705, 350] width 70 height 34
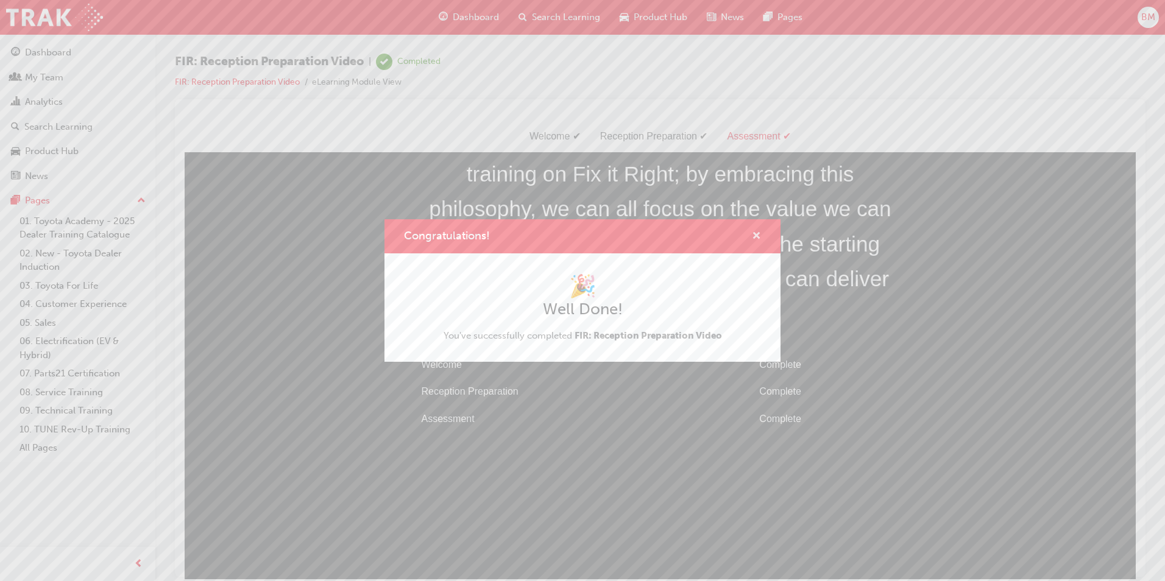
click at [756, 232] on span "cross-icon" at bounding box center [756, 237] width 9 height 11
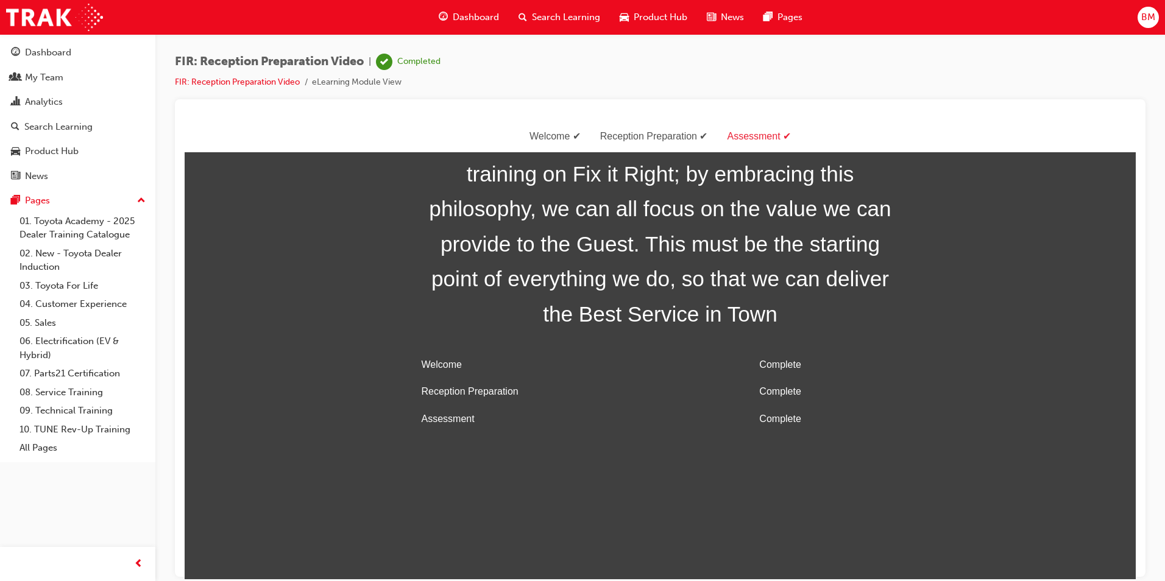
click at [562, 136] on div "Welcome" at bounding box center [555, 136] width 71 height 18
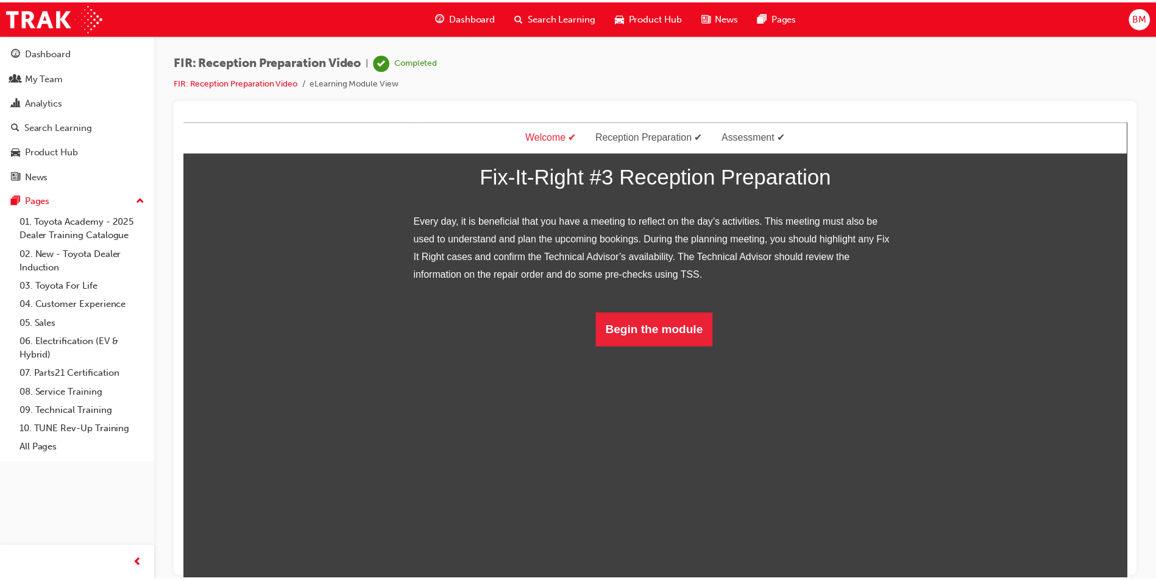
scroll to position [54, 0]
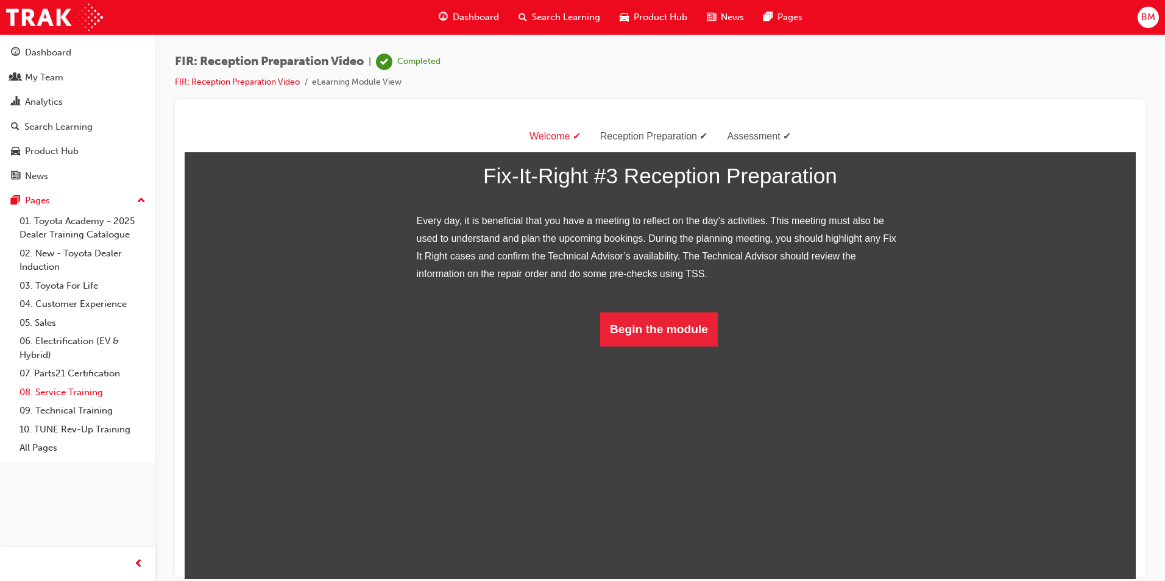
click at [90, 390] on link "08. Service Training" at bounding box center [83, 392] width 136 height 19
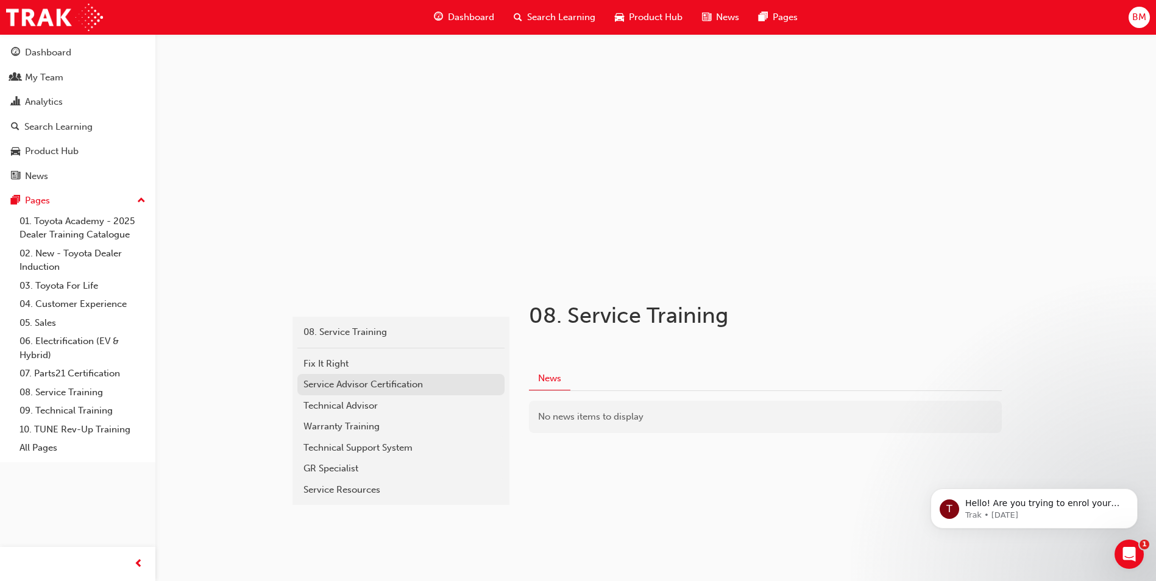
click at [375, 381] on div "Service Advisor Certification" at bounding box center [400, 385] width 195 height 14
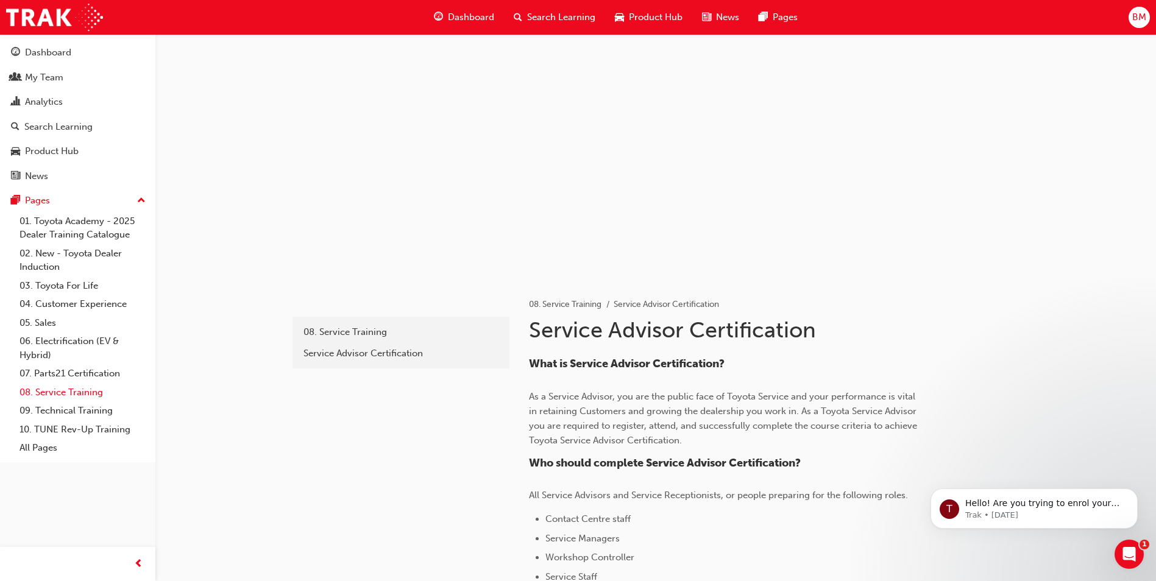
click at [83, 393] on link "08. Service Training" at bounding box center [83, 392] width 136 height 19
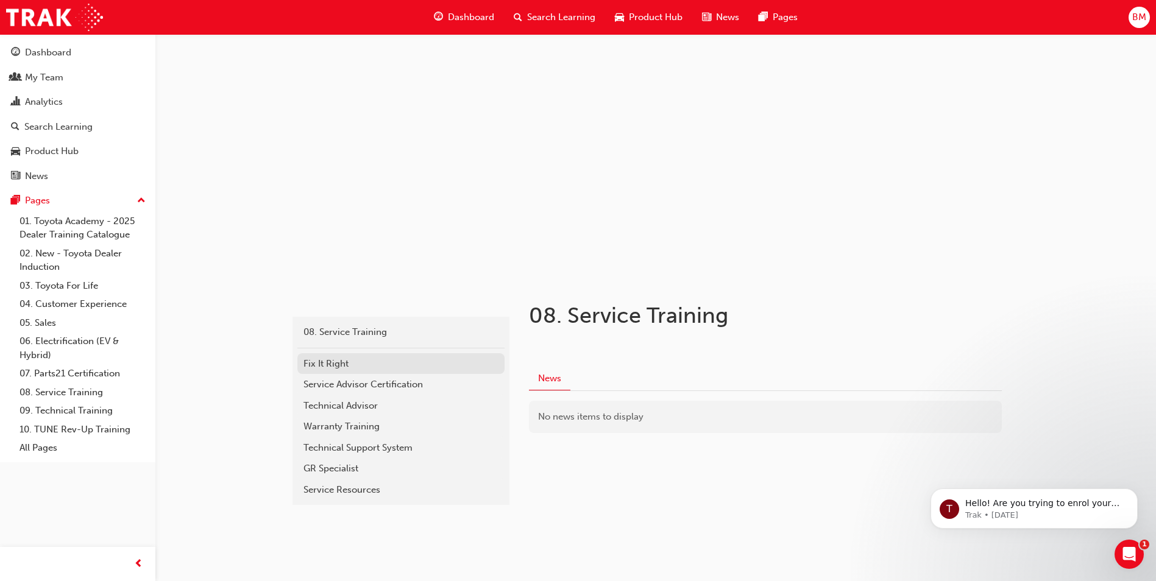
click at [344, 370] on div "Fix It Right" at bounding box center [400, 364] width 195 height 14
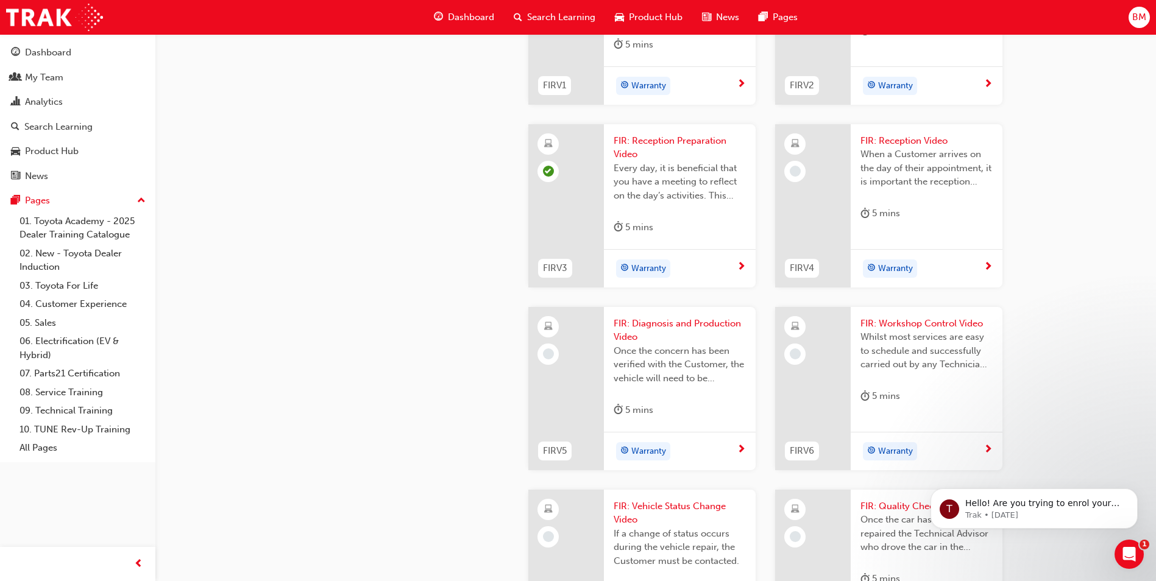
scroll to position [670, 0]
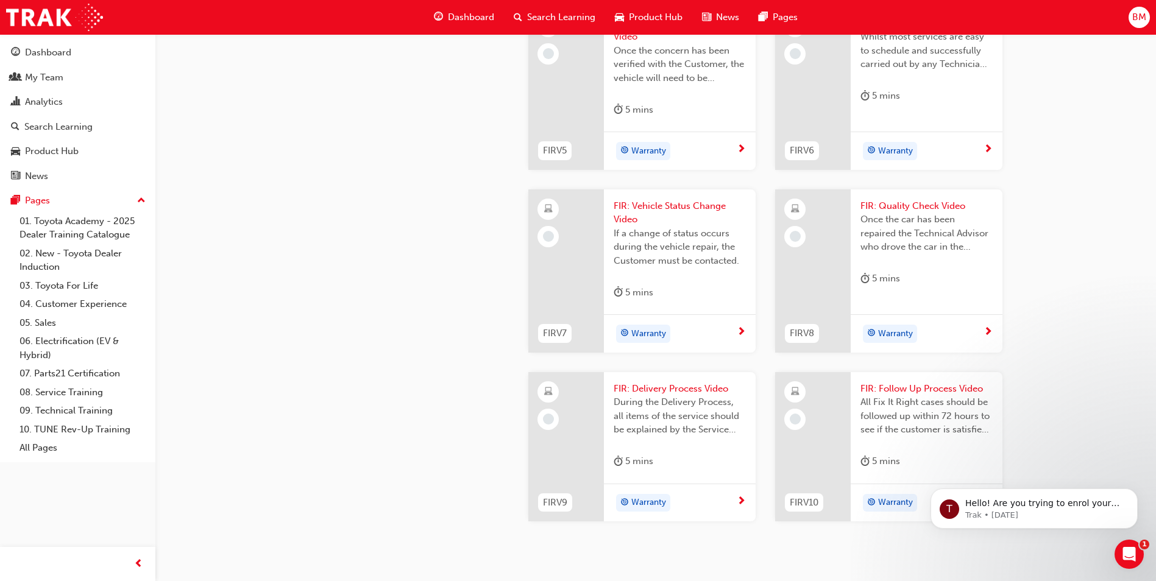
click at [664, 122] on div "5 mins" at bounding box center [680, 112] width 132 height 20
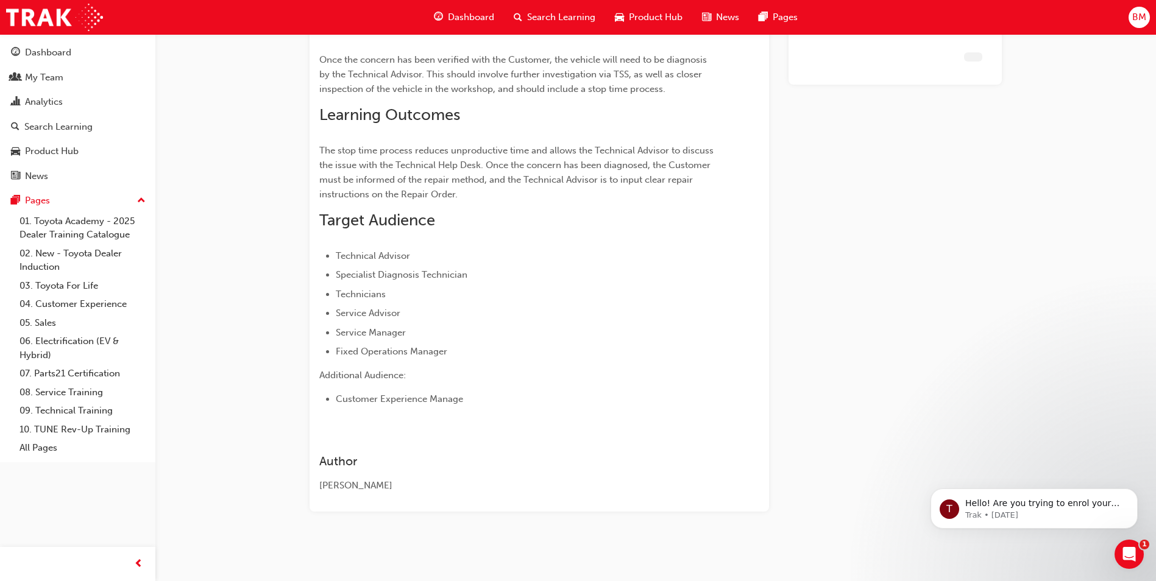
scroll to position [115, 0]
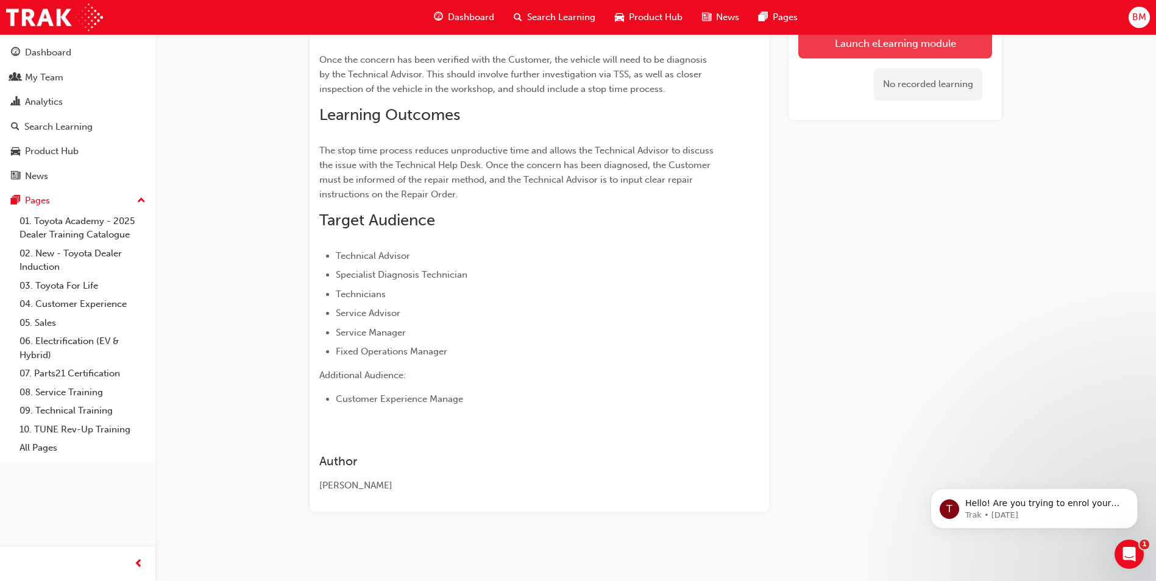
click at [933, 47] on link "Launch eLearning module" at bounding box center [895, 43] width 194 height 30
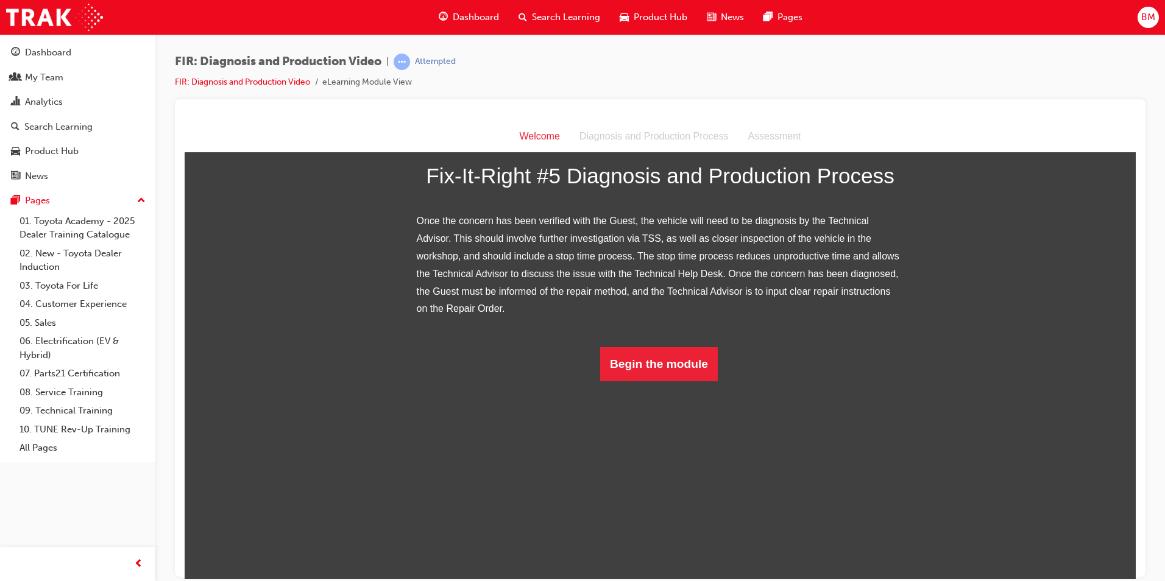
scroll to position [124, 0]
click at [667, 381] on button "Begin the module" at bounding box center [659, 364] width 118 height 34
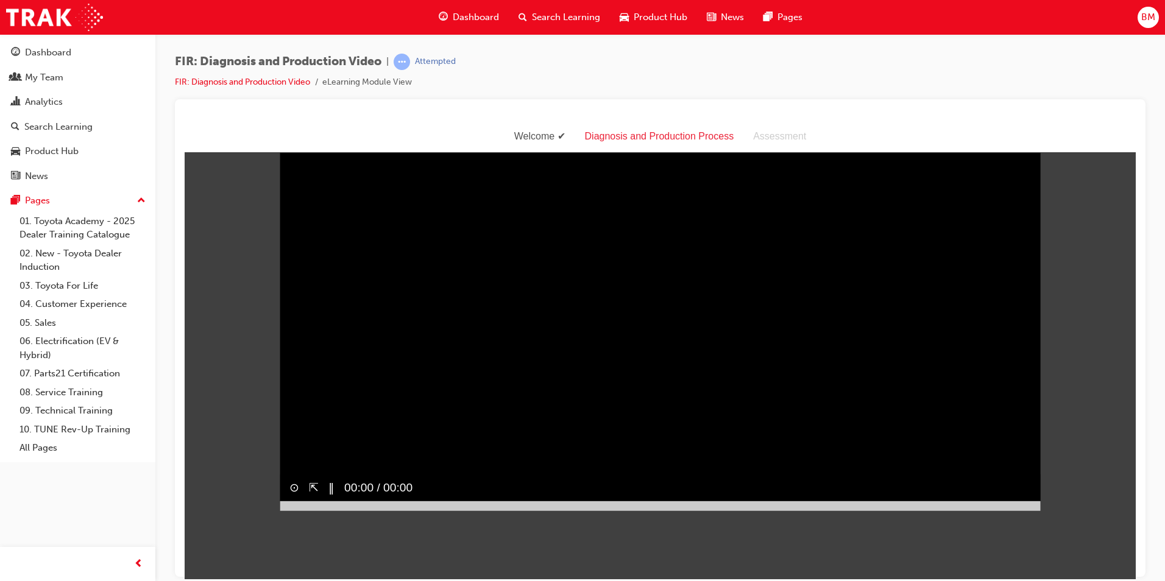
scroll to position [29, 0]
click at [582, 511] on div at bounding box center [660, 506] width 761 height 10
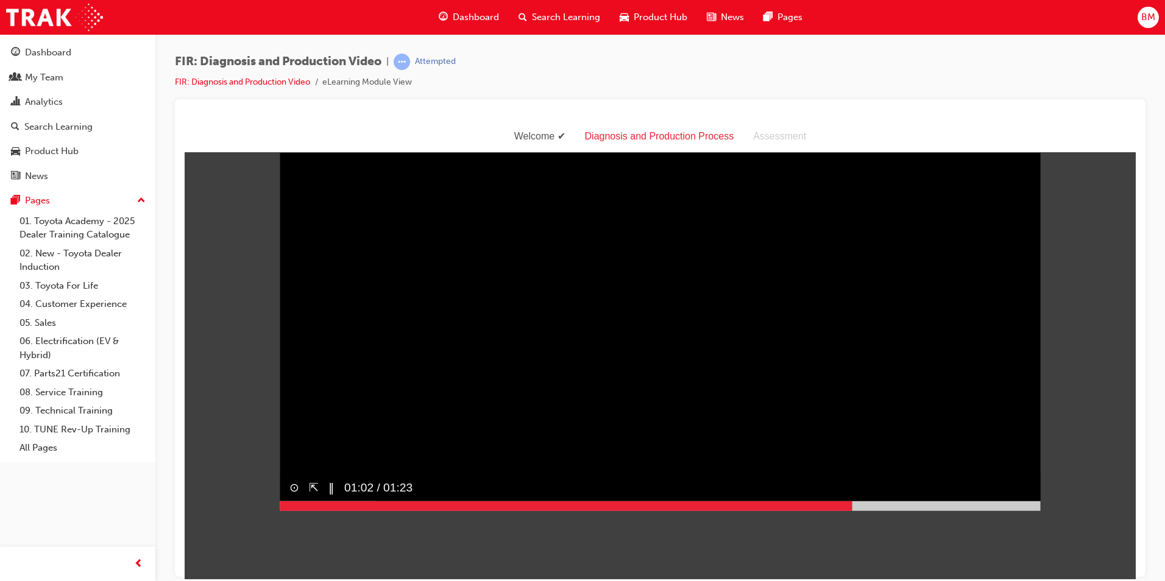
click at [848, 511] on div at bounding box center [660, 506] width 761 height 10
click at [996, 511] on div at bounding box center [660, 506] width 761 height 10
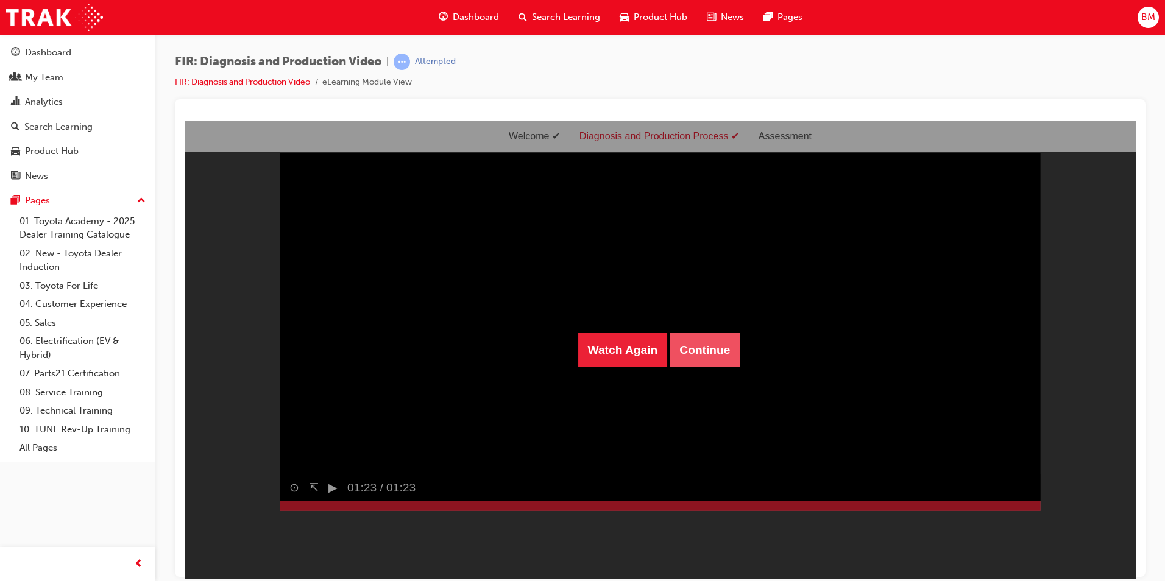
click at [709, 339] on button "Continue" at bounding box center [705, 350] width 70 height 34
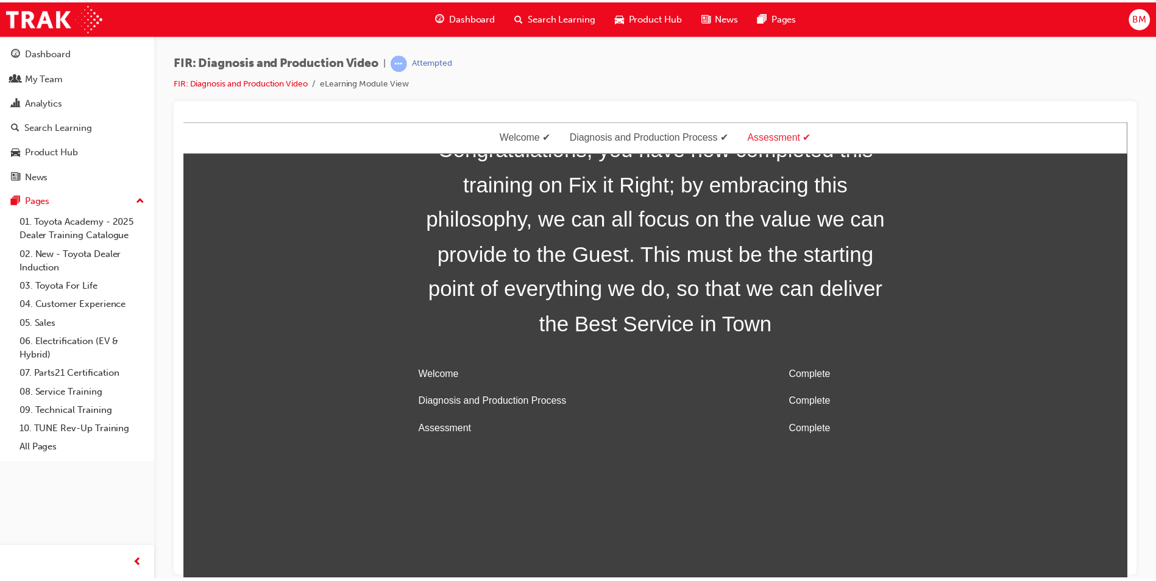
scroll to position [39, 0]
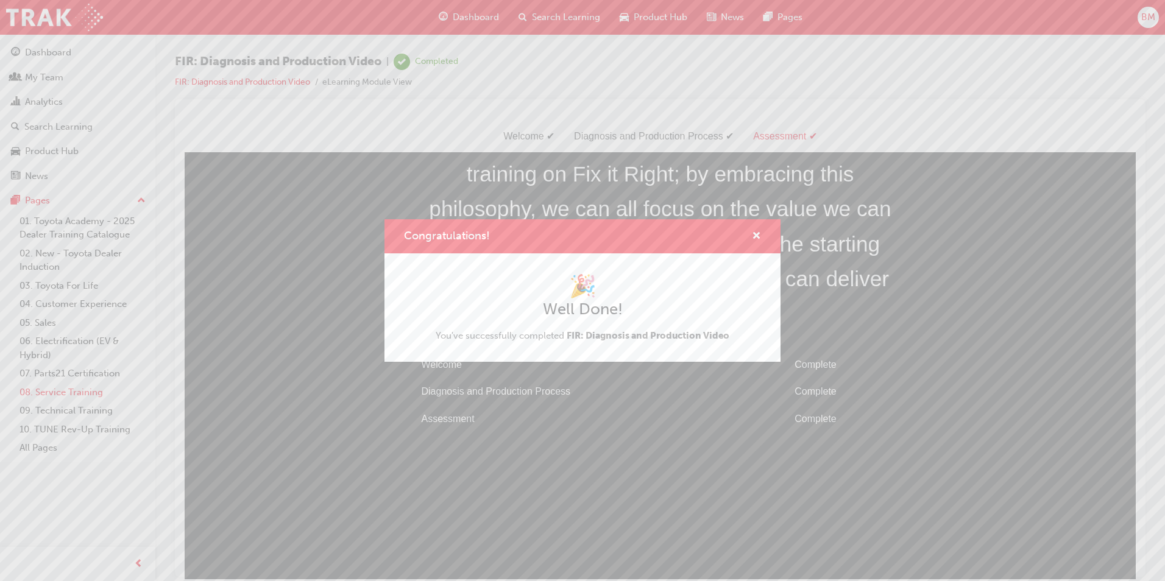
click at [76, 391] on div "Congratulations! 🎉 Well Done! You've successfully completed FIR: Diagnosis and …" at bounding box center [582, 290] width 1165 height 581
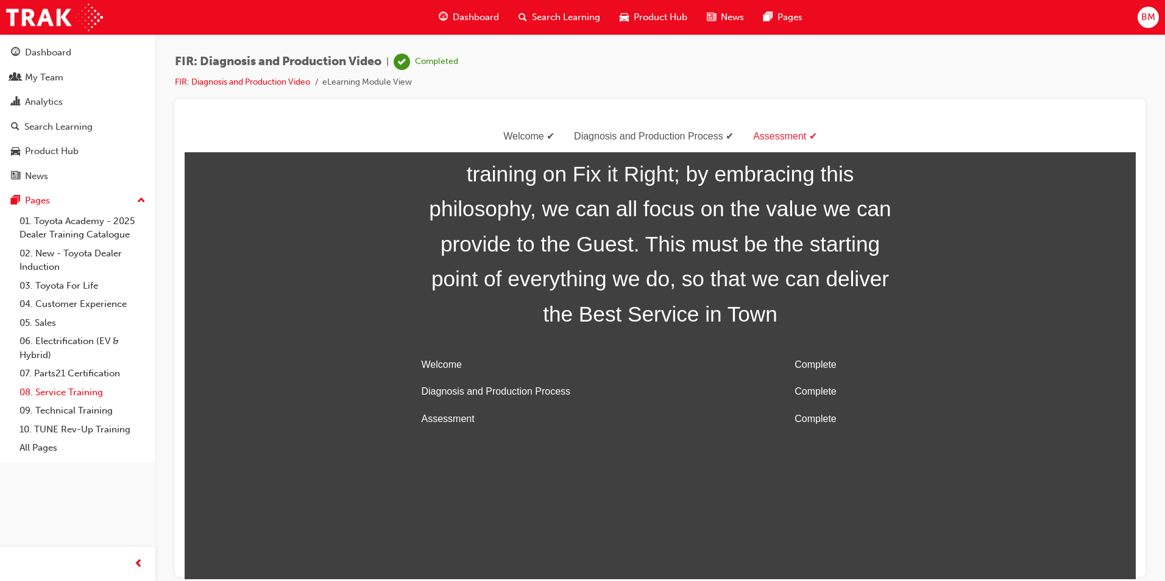
click at [69, 392] on link "08. Service Training" at bounding box center [83, 392] width 136 height 19
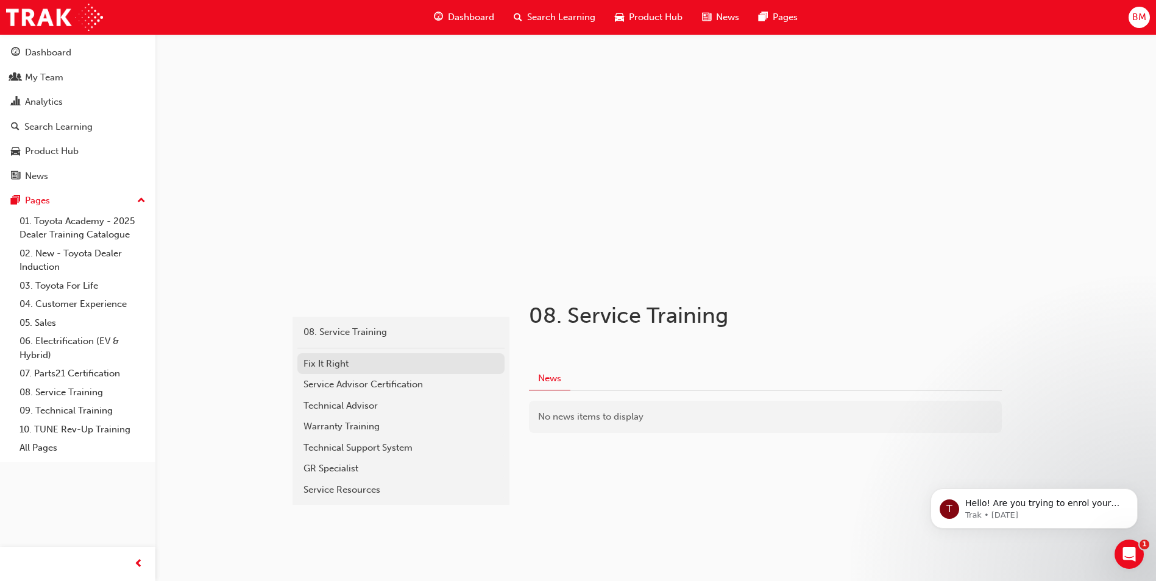
click at [381, 365] on div "Fix It Right" at bounding box center [400, 364] width 195 height 14
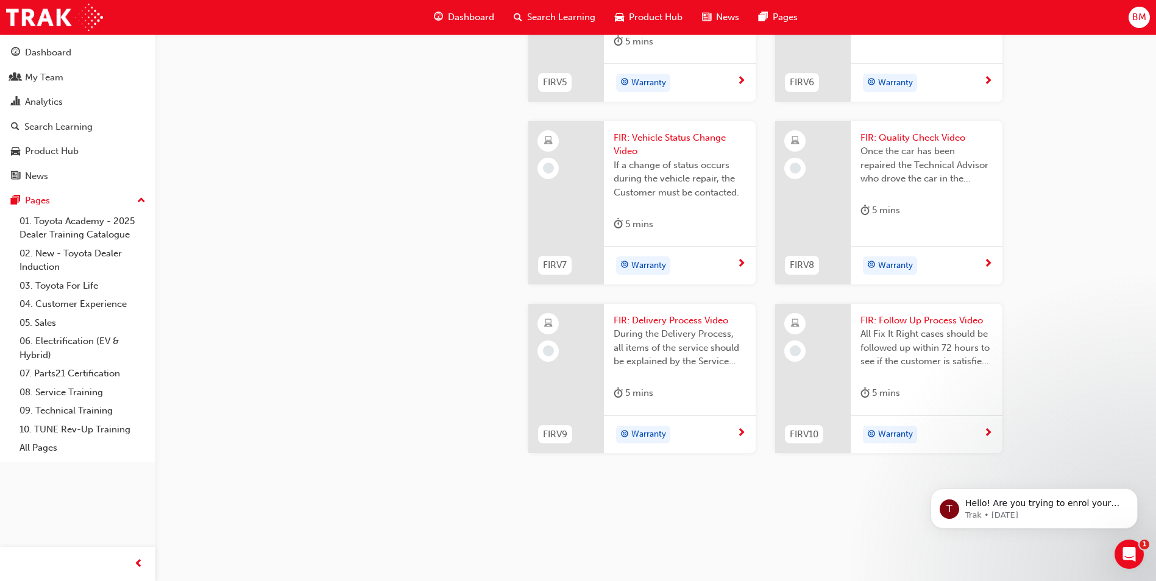
scroll to position [1158, 0]
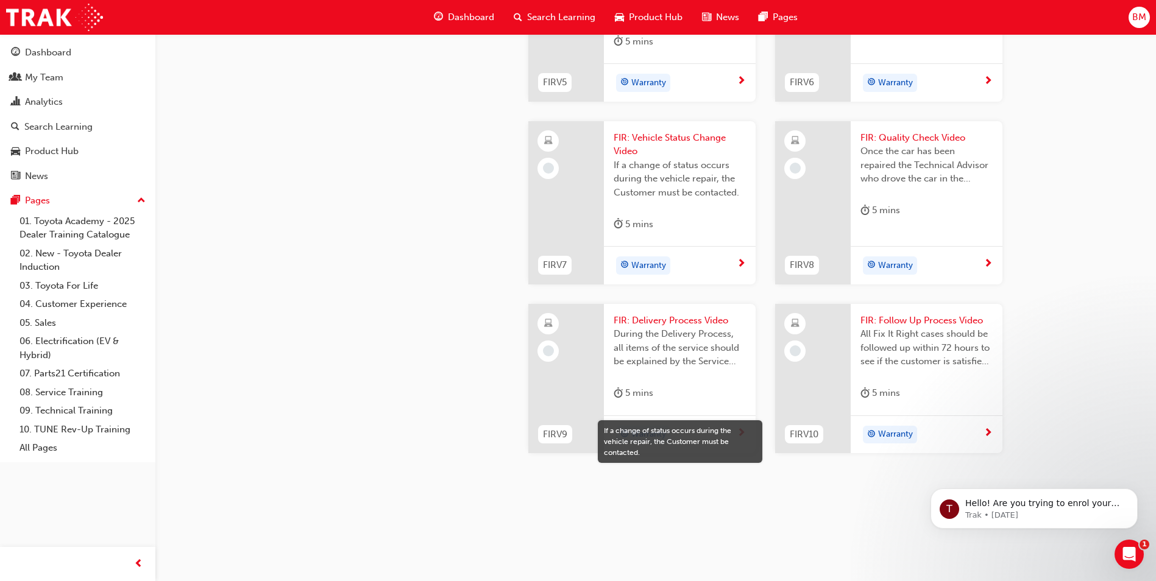
click at [656, 200] on span "If a change of status occurs during the vehicle repair, the Customer must be co…" at bounding box center [680, 178] width 132 height 41
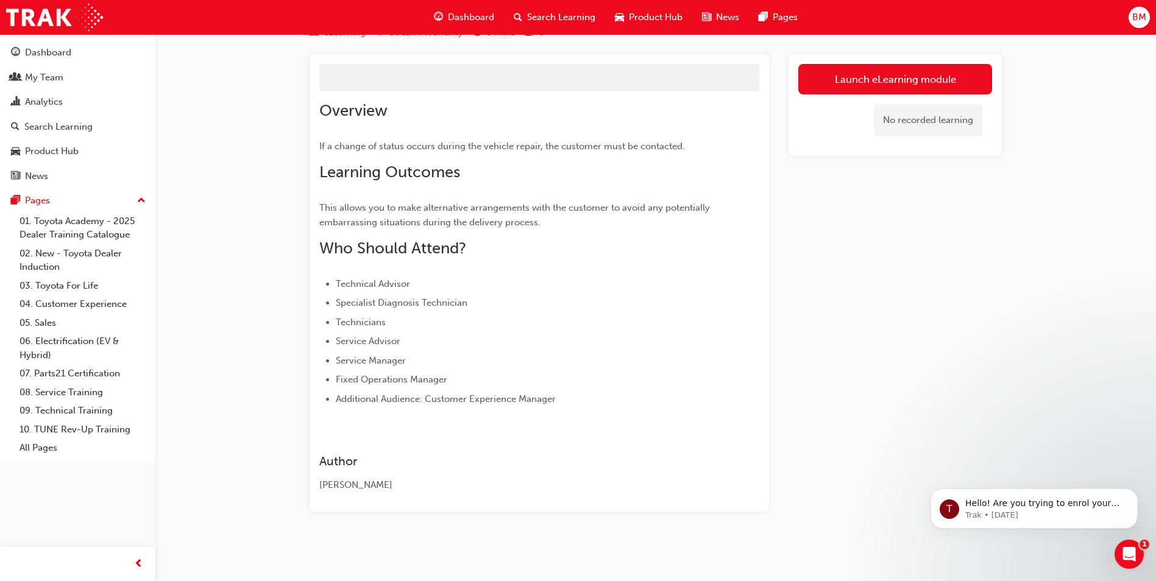
scroll to position [28, 0]
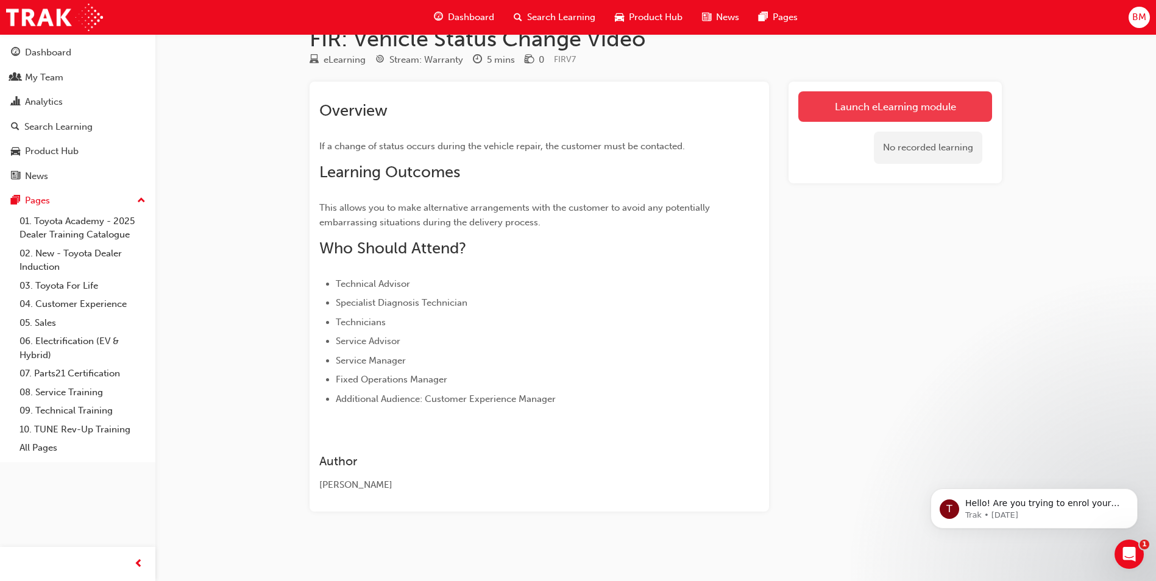
click at [867, 106] on link "Launch eLearning module" at bounding box center [895, 106] width 194 height 30
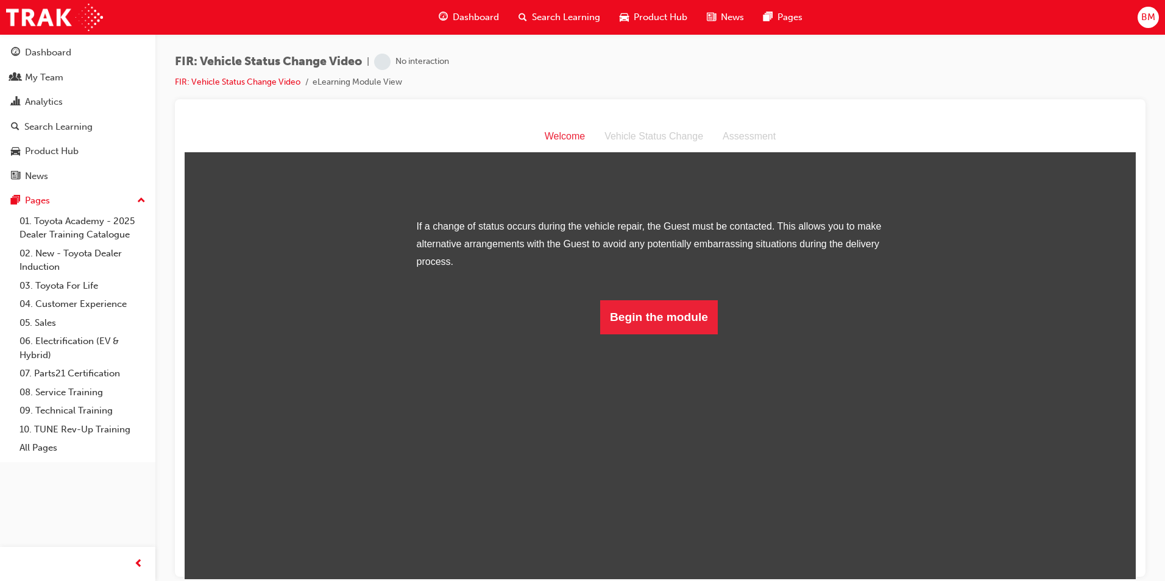
scroll to position [36, 0]
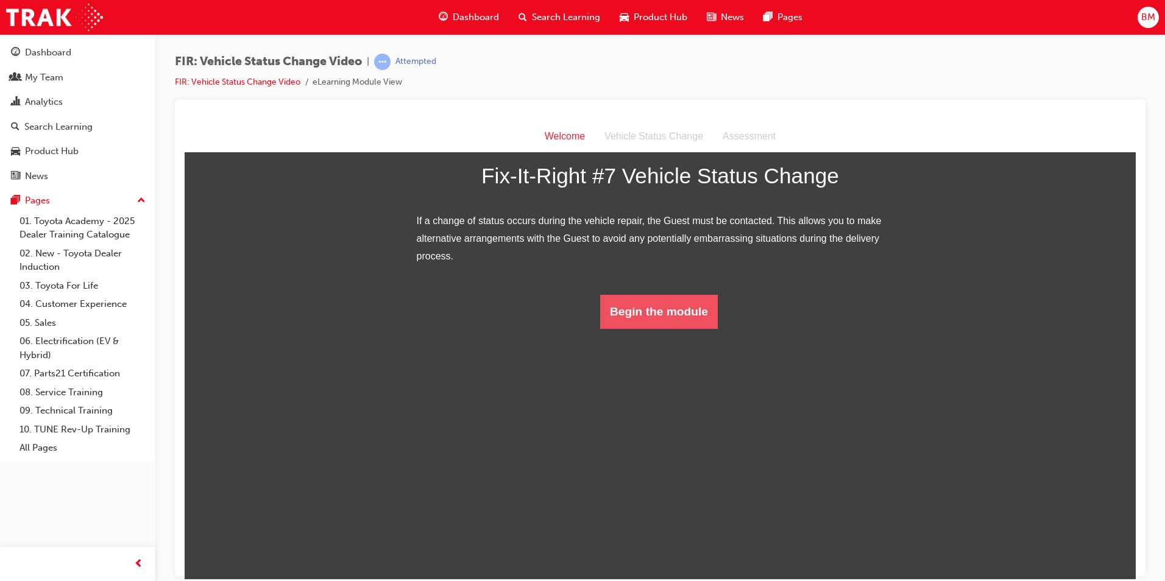
click at [648, 328] on button "Begin the module" at bounding box center [659, 311] width 118 height 34
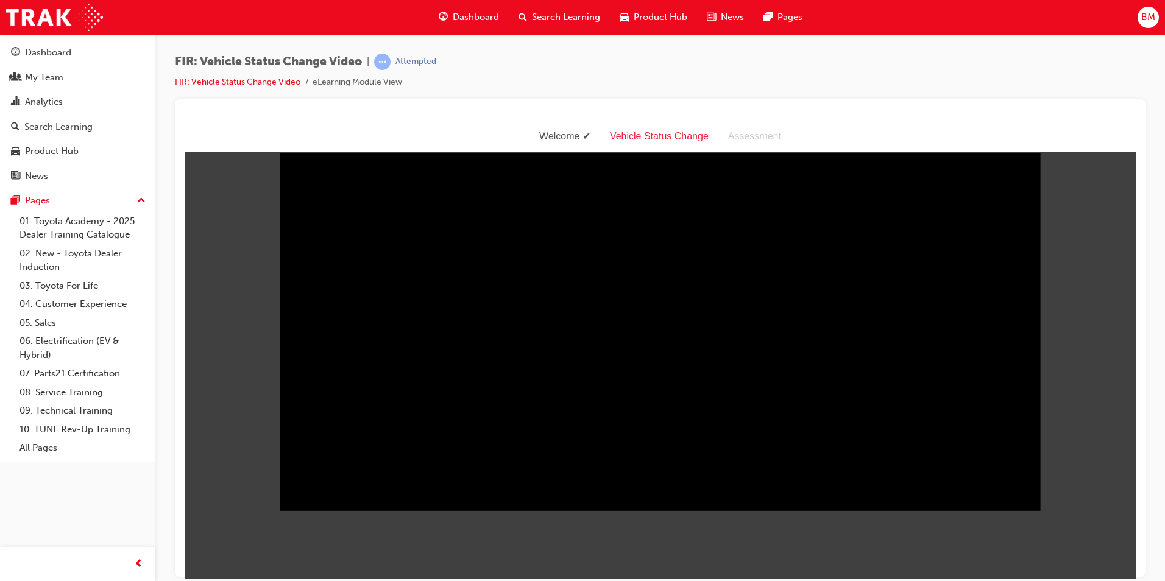
scroll to position [29, 0]
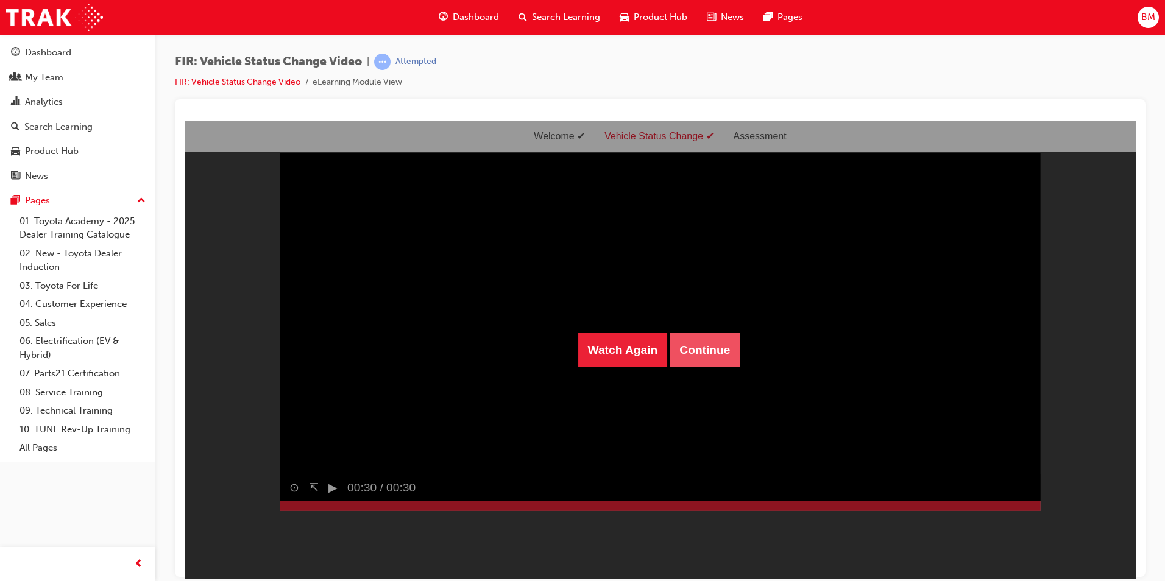
click at [699, 358] on button "Continue" at bounding box center [705, 350] width 70 height 34
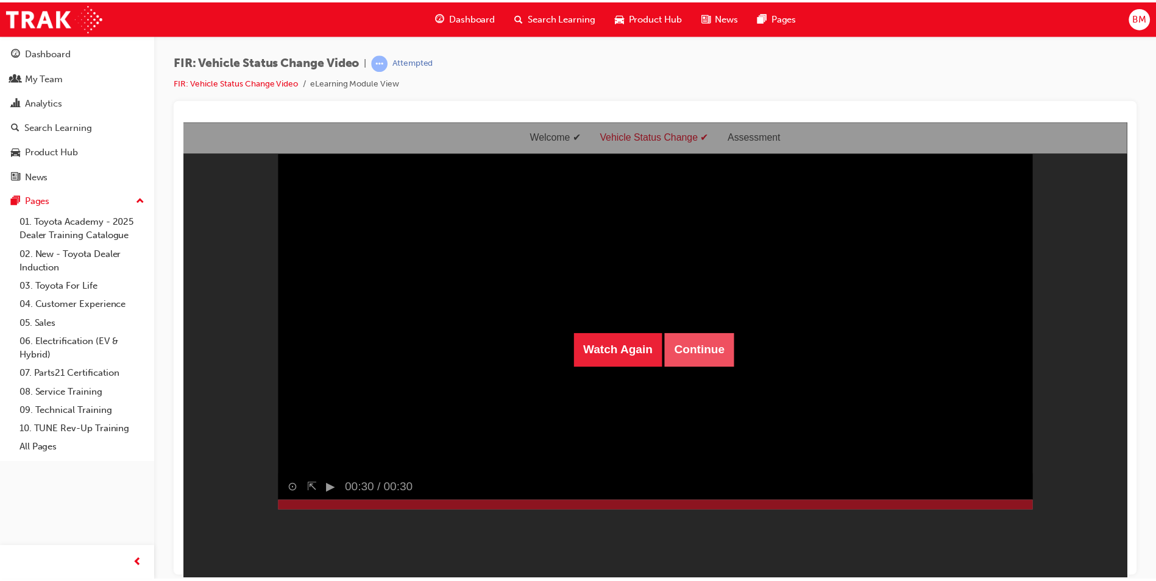
scroll to position [39, 0]
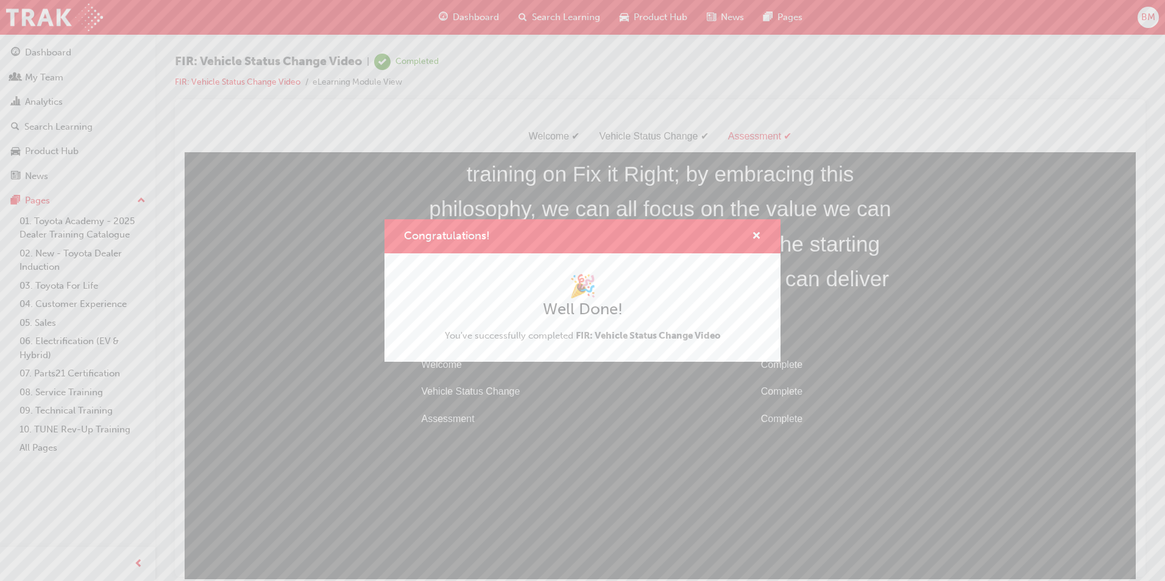
click at [88, 390] on div "Congratulations! 🎉 Well Done! You've successfully completed FIR: Vehicle Status…" at bounding box center [582, 290] width 1165 height 581
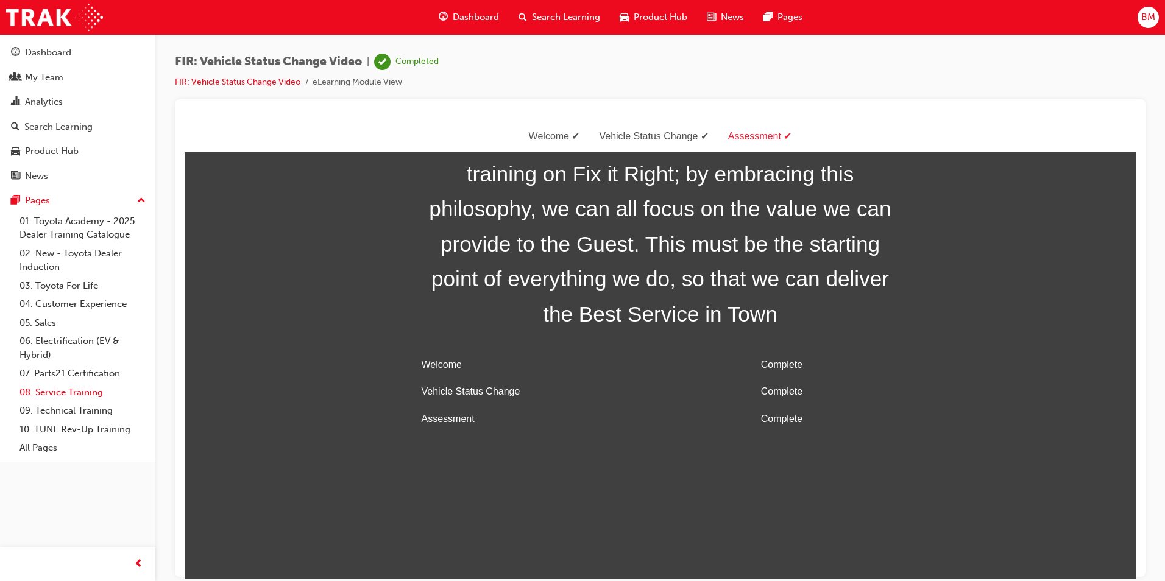
click at [99, 391] on link "08. Service Training" at bounding box center [83, 392] width 136 height 19
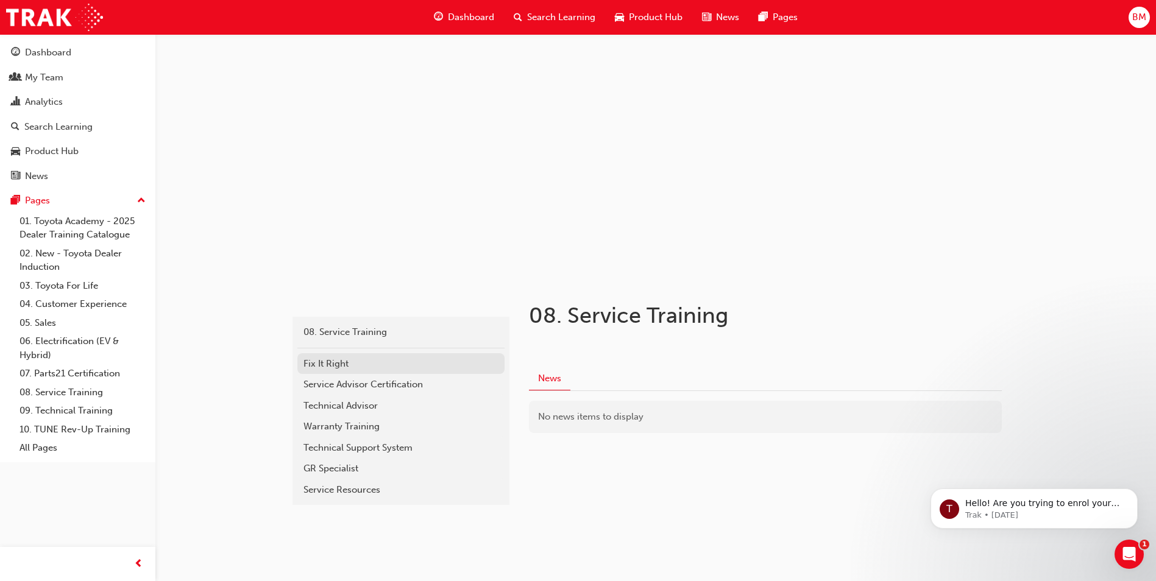
click at [341, 358] on div "Fix It Right" at bounding box center [400, 364] width 195 height 14
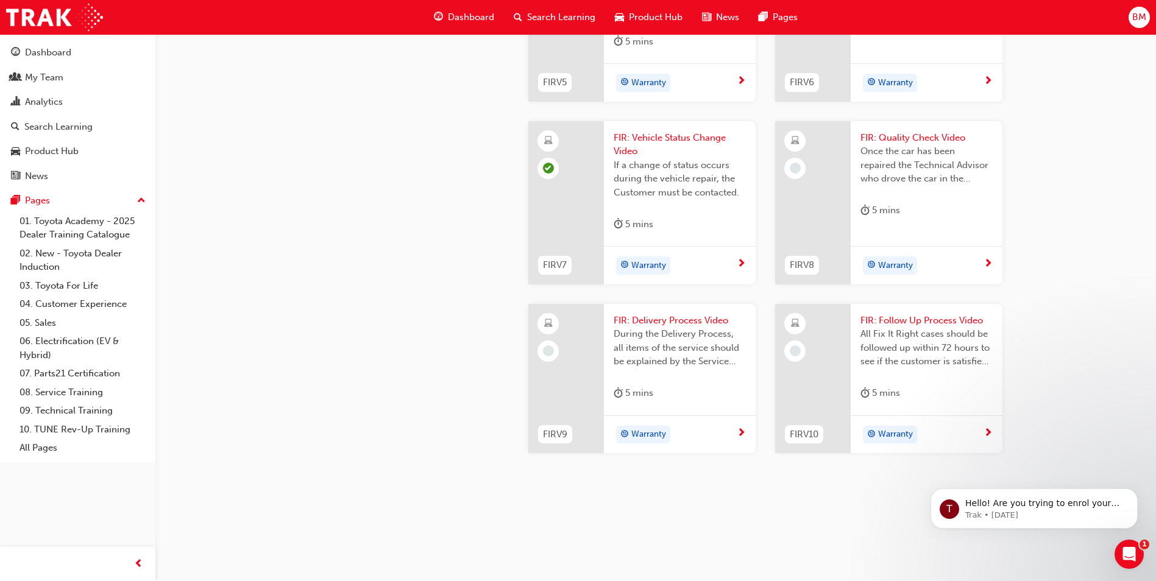
click at [689, 396] on div "5 mins" at bounding box center [680, 396] width 132 height 20
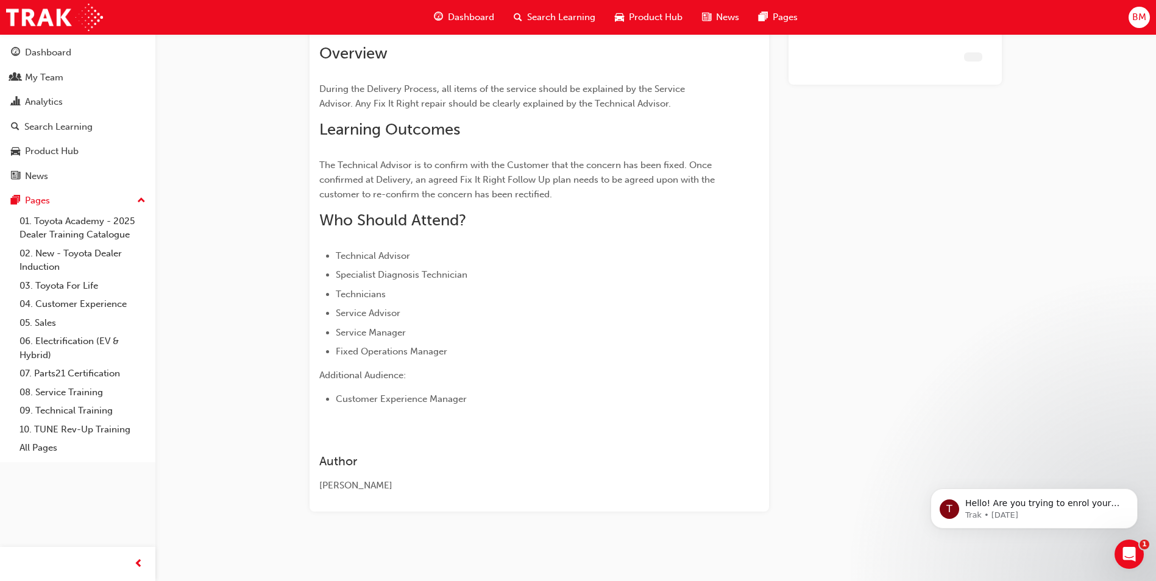
scroll to position [85, 0]
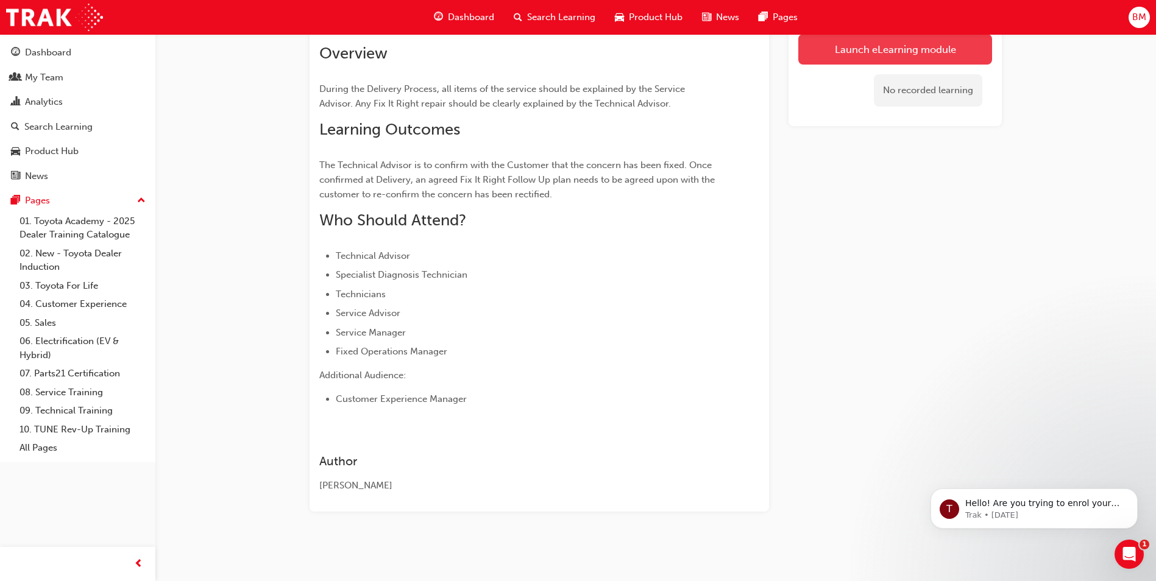
click at [883, 46] on link "Launch eLearning module" at bounding box center [895, 49] width 194 height 30
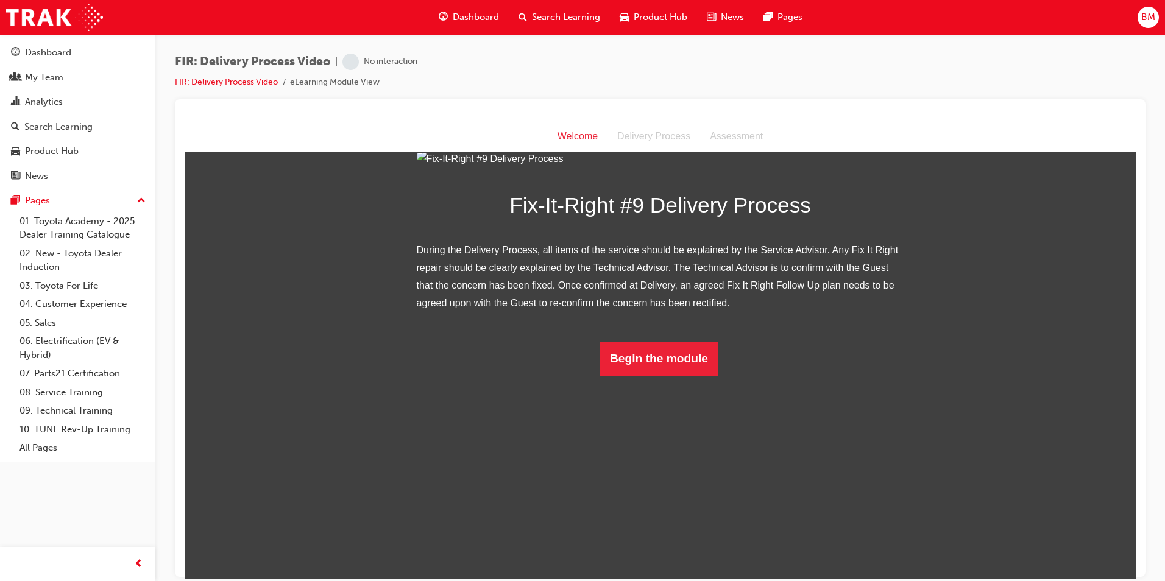
scroll to position [54, 0]
click at [636, 375] on button "Begin the module" at bounding box center [659, 358] width 118 height 34
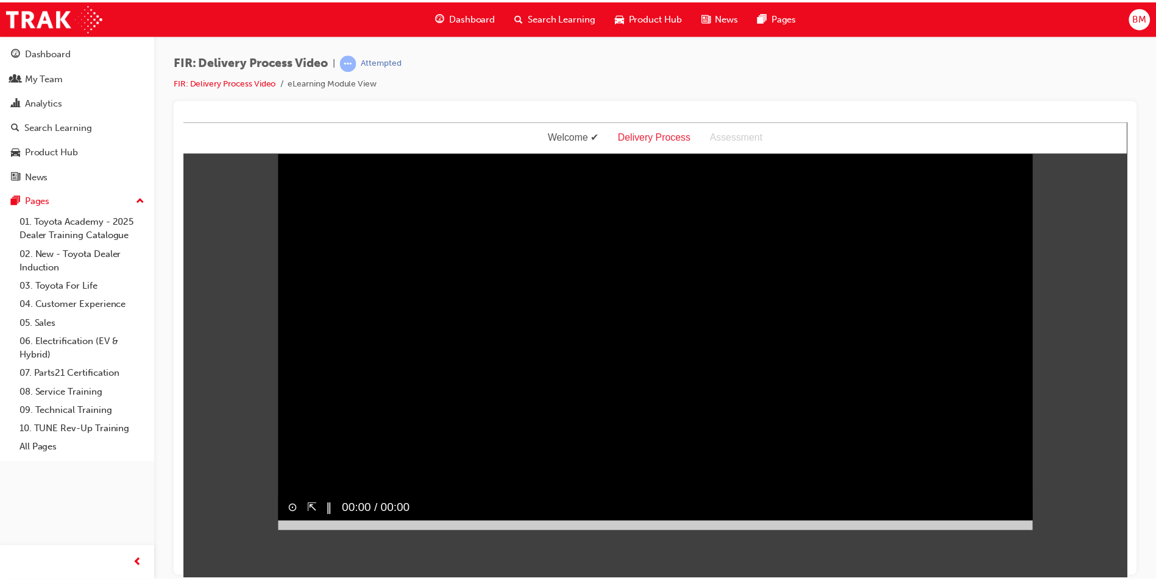
scroll to position [0, 0]
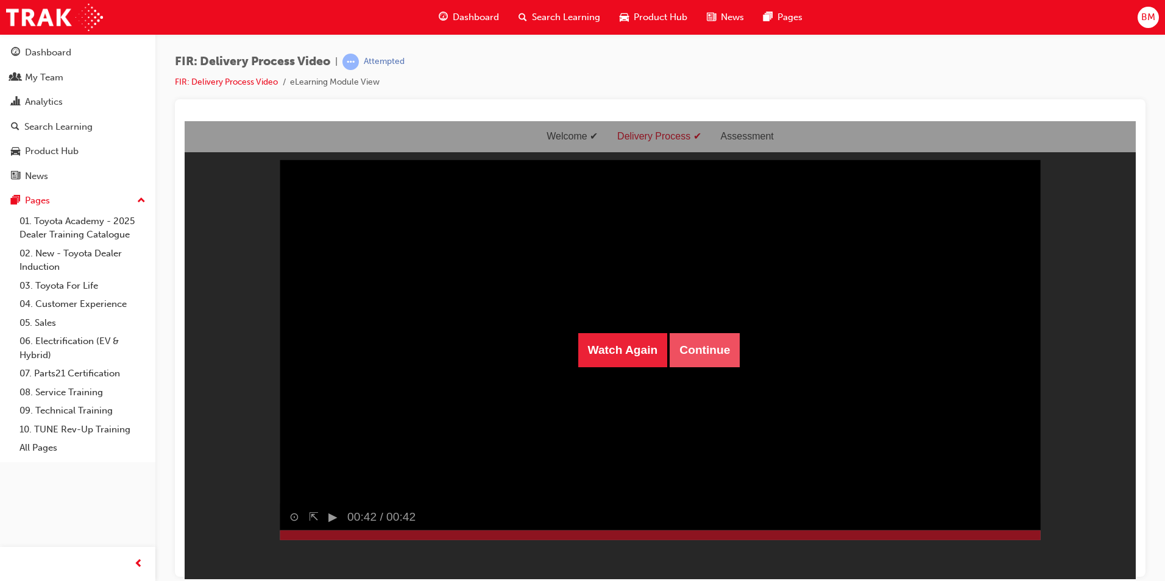
click at [721, 350] on button "Continue" at bounding box center [705, 350] width 70 height 34
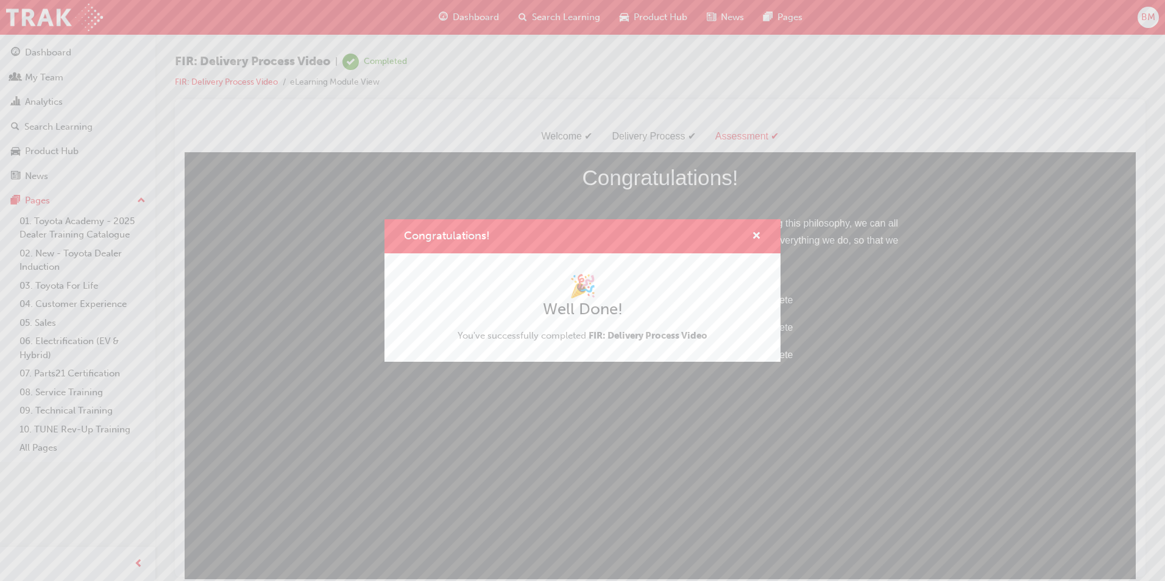
click at [71, 388] on div "Congratulations! 🎉 Well Done! You've successfully completed FIR: Delivery Proce…" at bounding box center [582, 290] width 1165 height 581
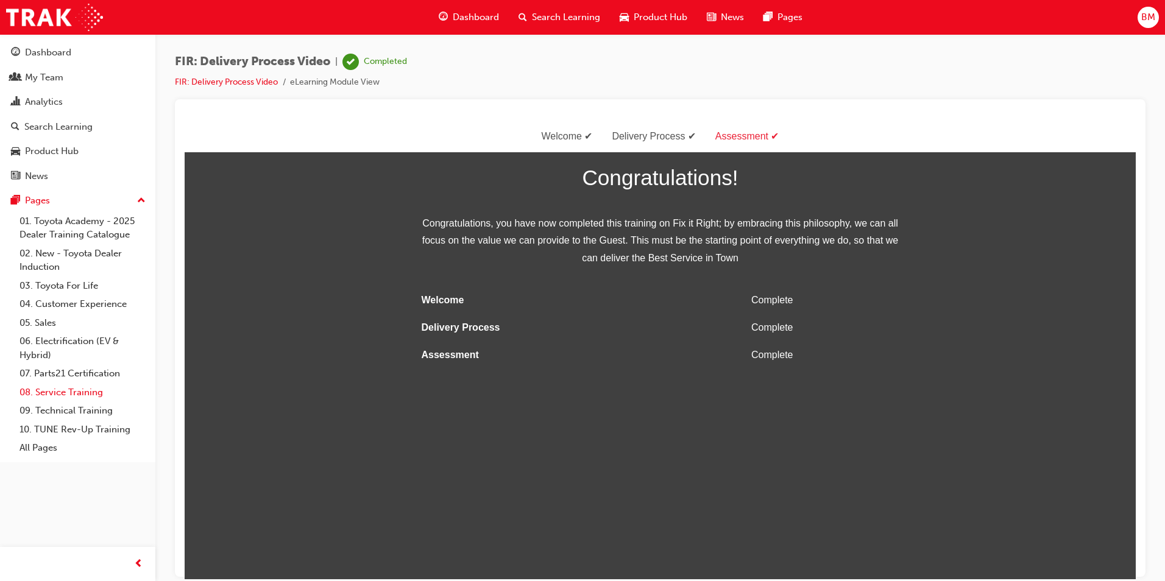
click at [73, 392] on link "08. Service Training" at bounding box center [83, 392] width 136 height 19
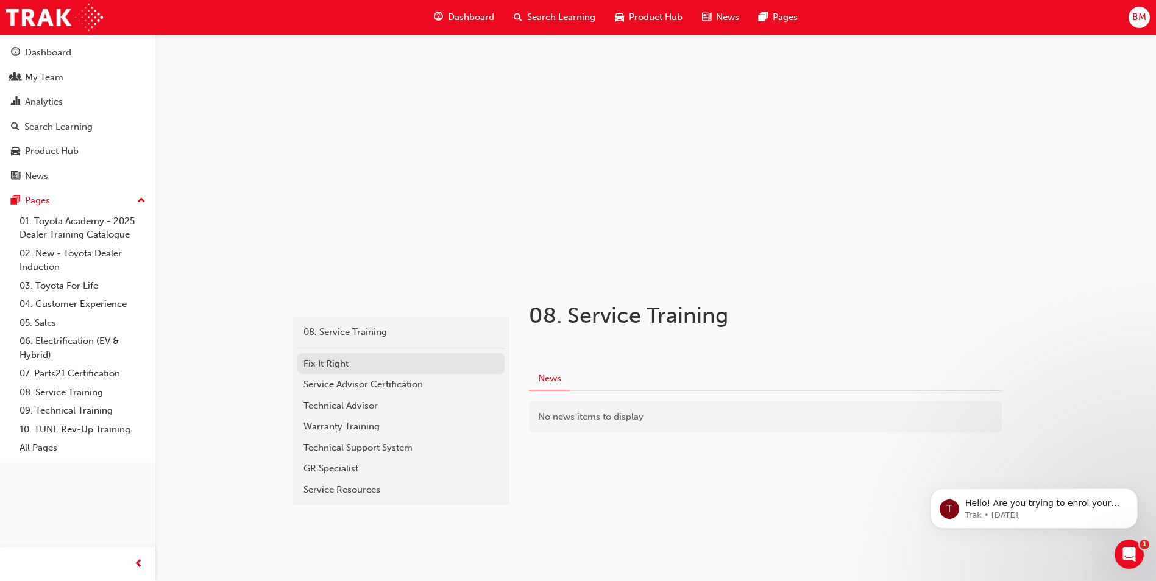
click at [391, 371] on link "Fix It Right" at bounding box center [400, 363] width 207 height 21
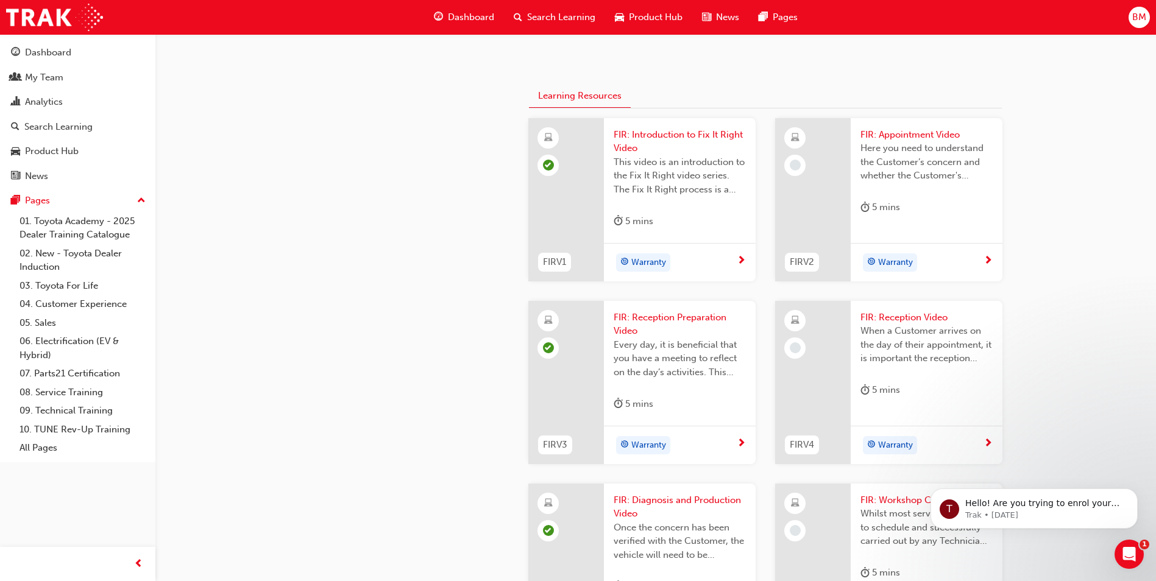
scroll to position [609, 0]
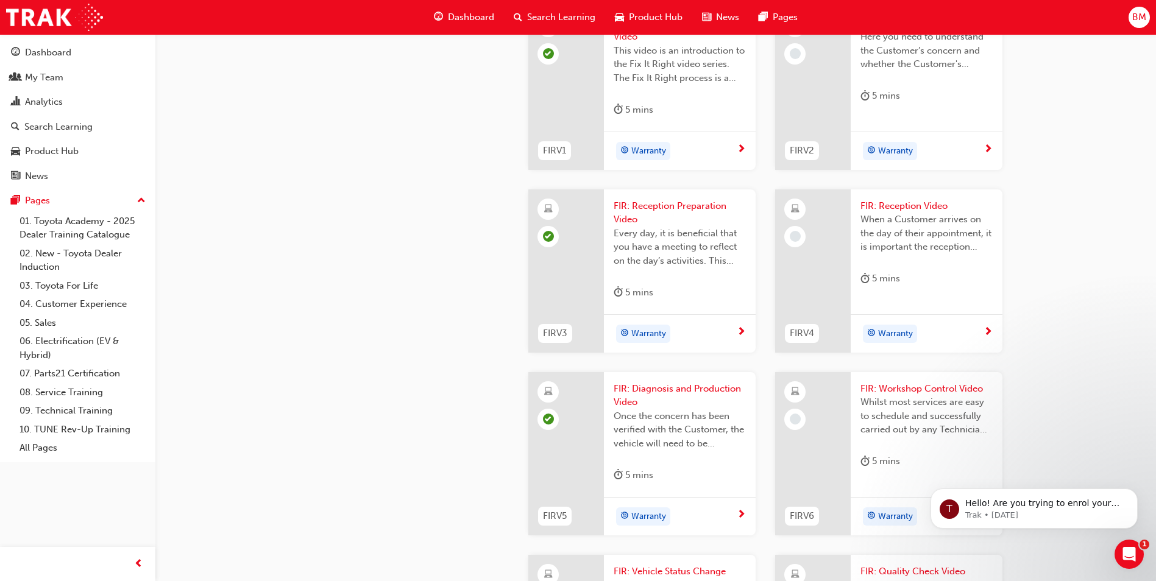
click at [951, 79] on div "Here you need to understand the Customer’s concern and whether the Customer's v…" at bounding box center [926, 54] width 132 height 49
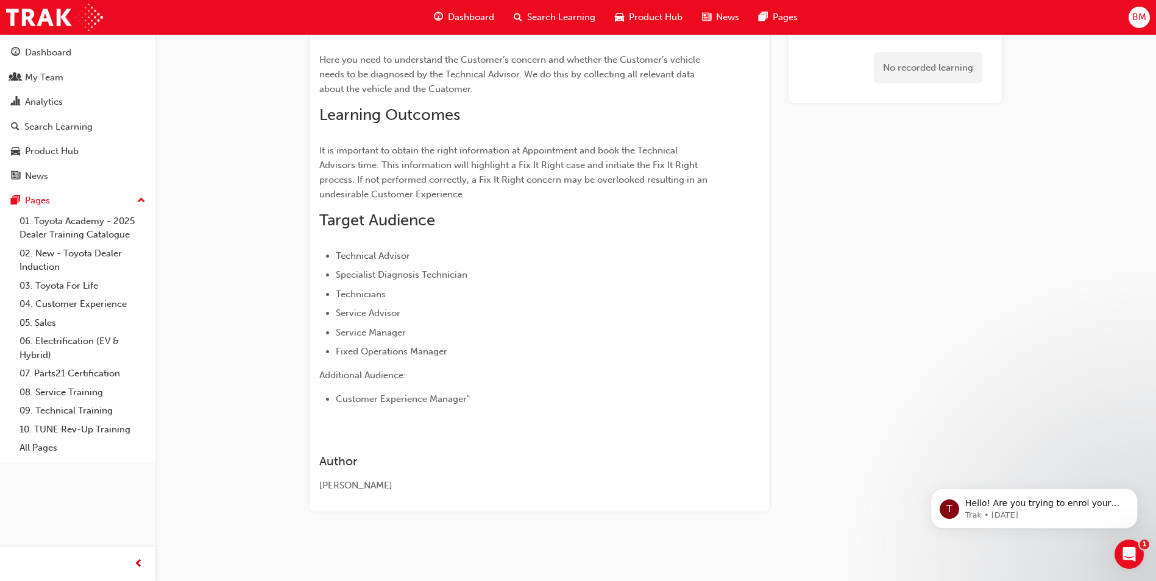
scroll to position [115, 0]
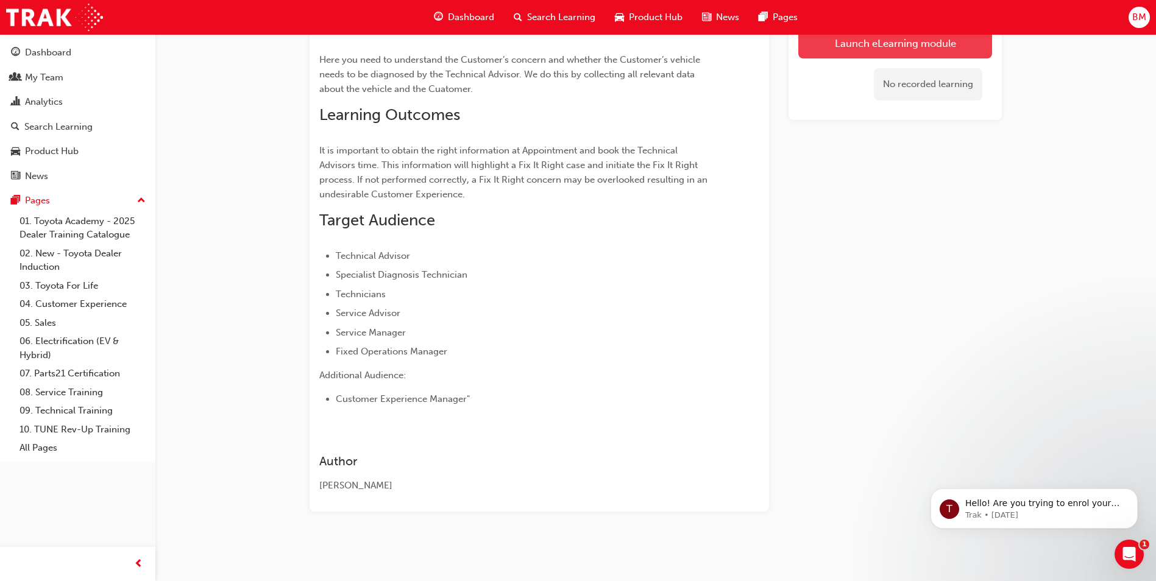
click at [888, 49] on link "Launch eLearning module" at bounding box center [895, 43] width 194 height 30
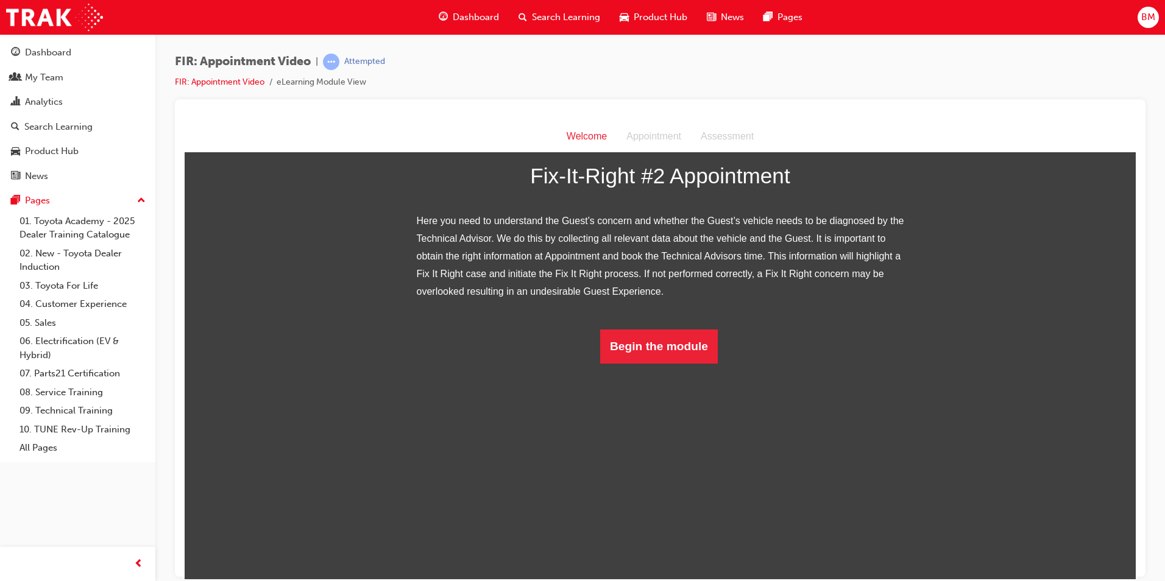
scroll to position [71, 0]
click at [690, 363] on button "Begin the module" at bounding box center [659, 346] width 118 height 34
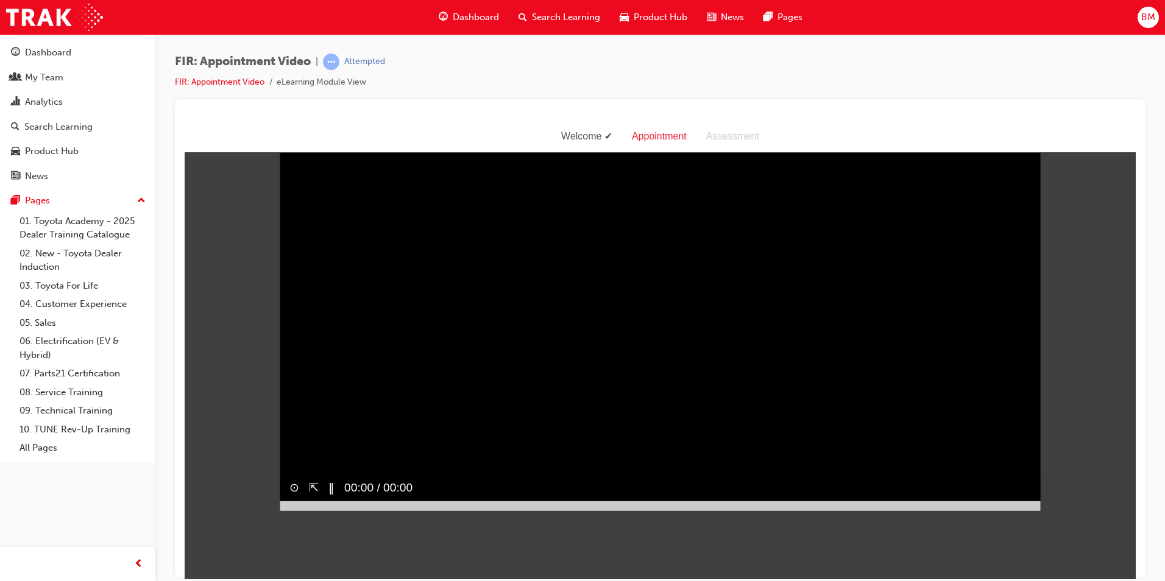
scroll to position [29, 0]
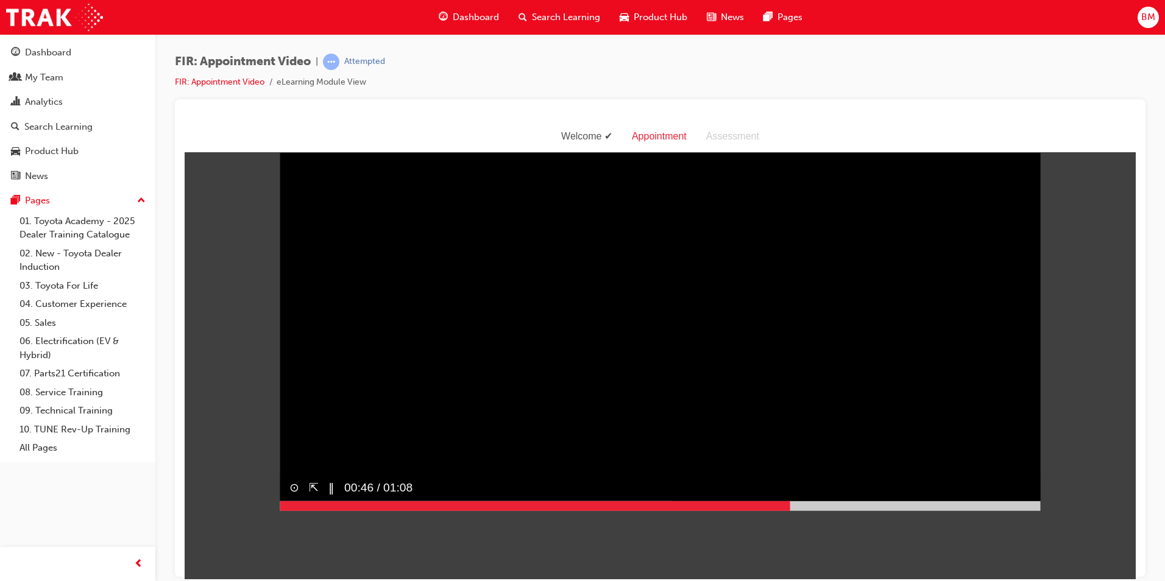
click at [785, 511] on div at bounding box center [660, 506] width 761 height 10
click at [997, 511] on div at bounding box center [660, 506] width 761 height 10
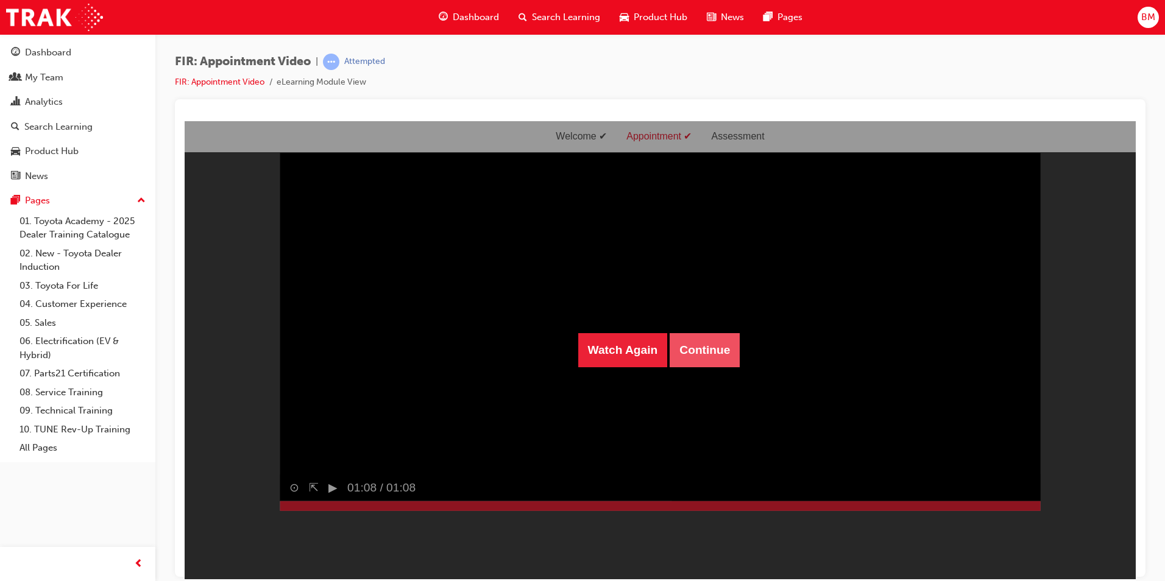
click at [716, 344] on button "Continue" at bounding box center [705, 350] width 70 height 34
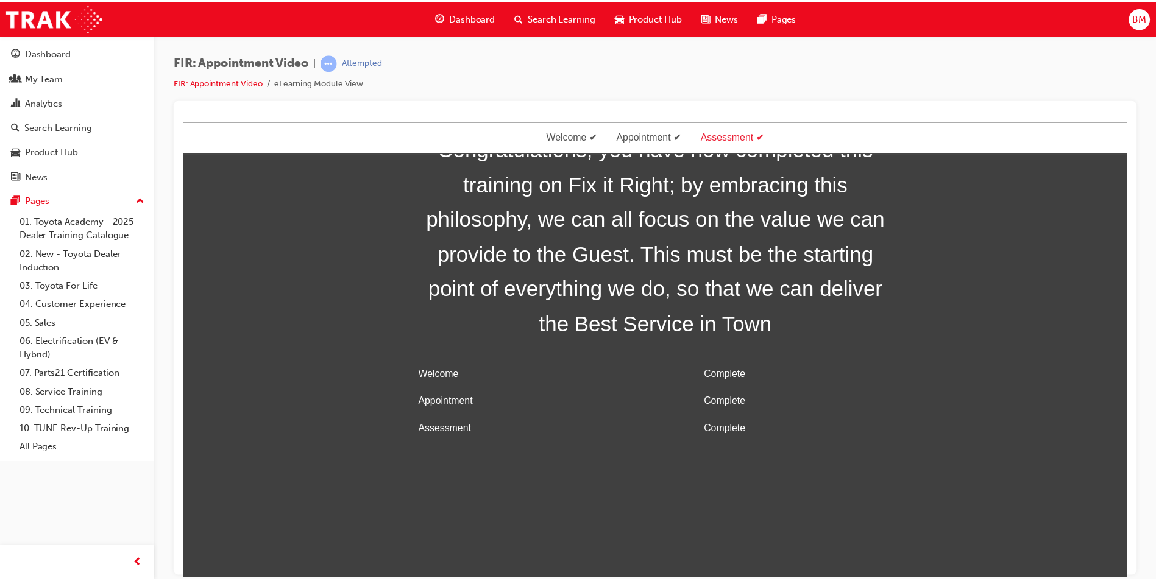
scroll to position [39, 0]
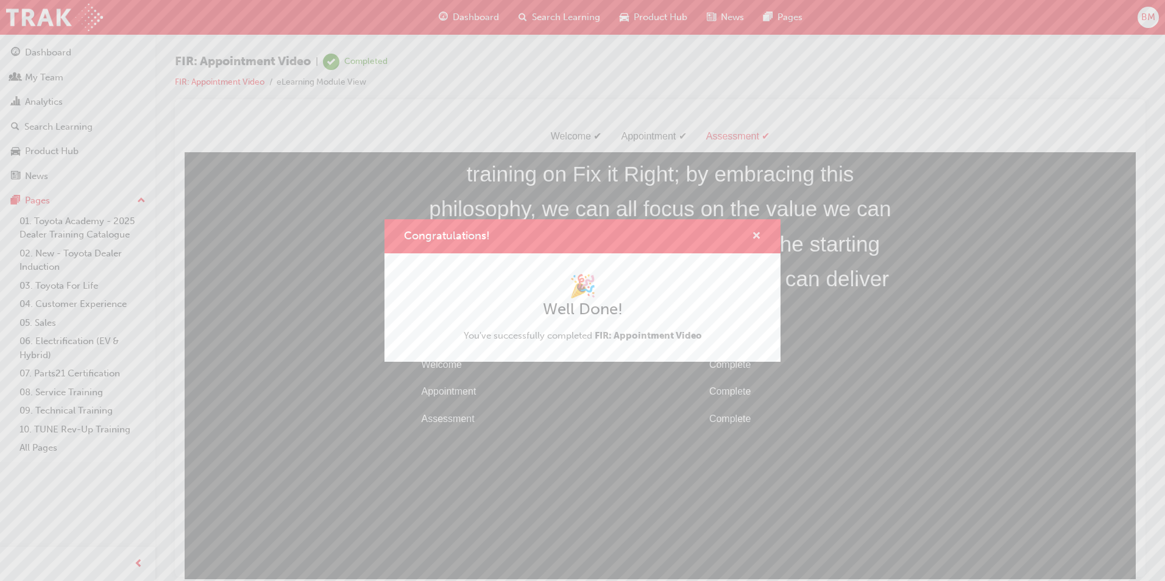
click at [759, 236] on span "cross-icon" at bounding box center [756, 237] width 9 height 11
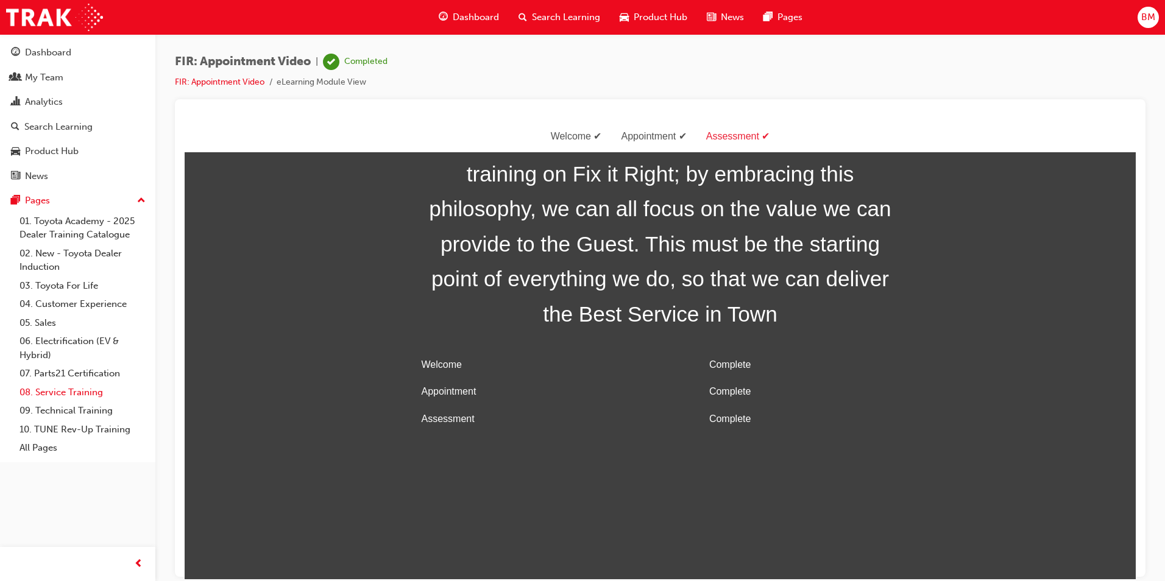
click at [74, 390] on link "08. Service Training" at bounding box center [83, 392] width 136 height 19
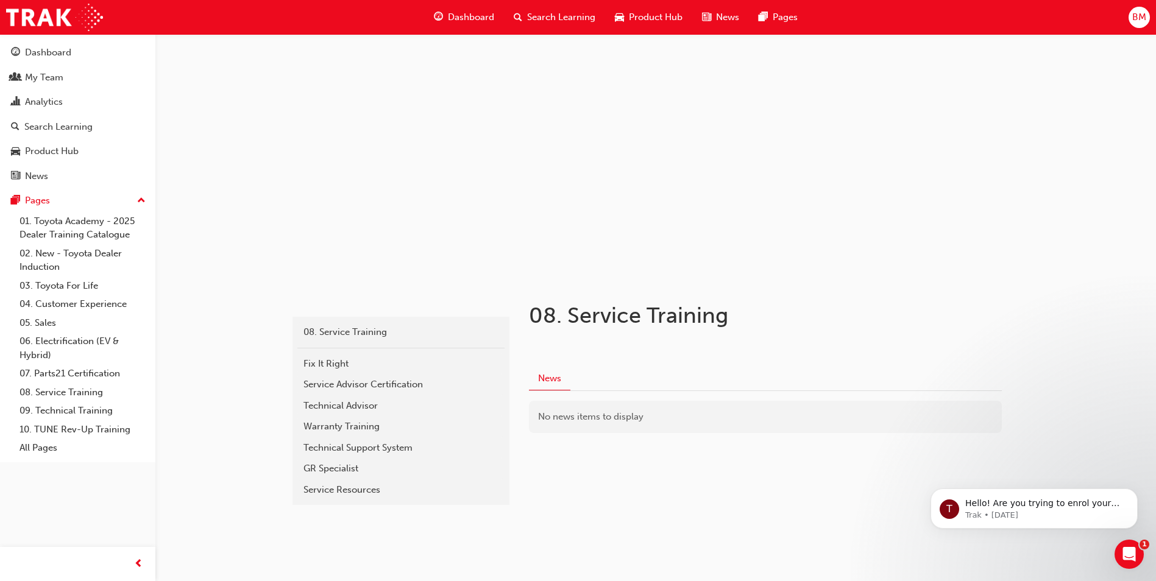
scroll to position [3, 0]
click at [370, 360] on div "Fix It Right" at bounding box center [400, 361] width 195 height 14
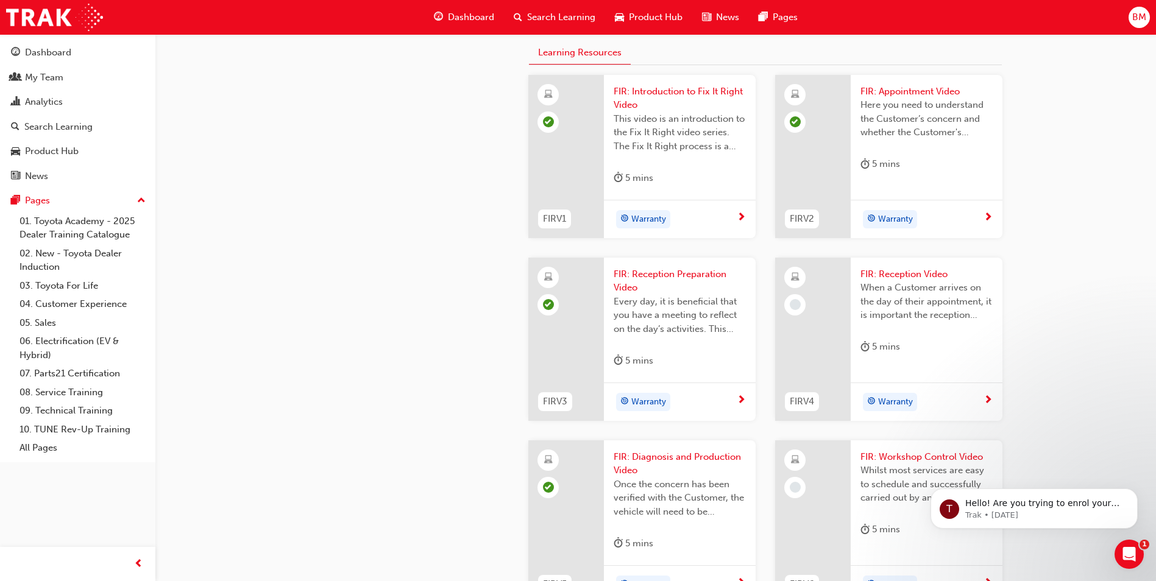
scroll to position [734, 0]
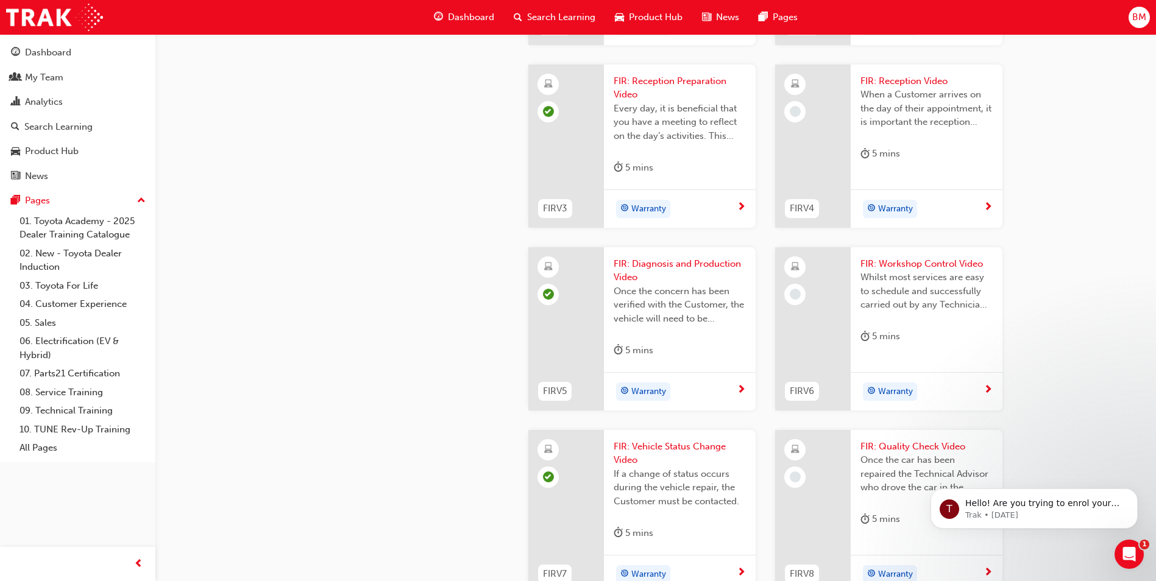
click at [905, 176] on div "FIR: Reception Video When a Customer arrives on the day of their appointment, i…" at bounding box center [927, 121] width 152 height 112
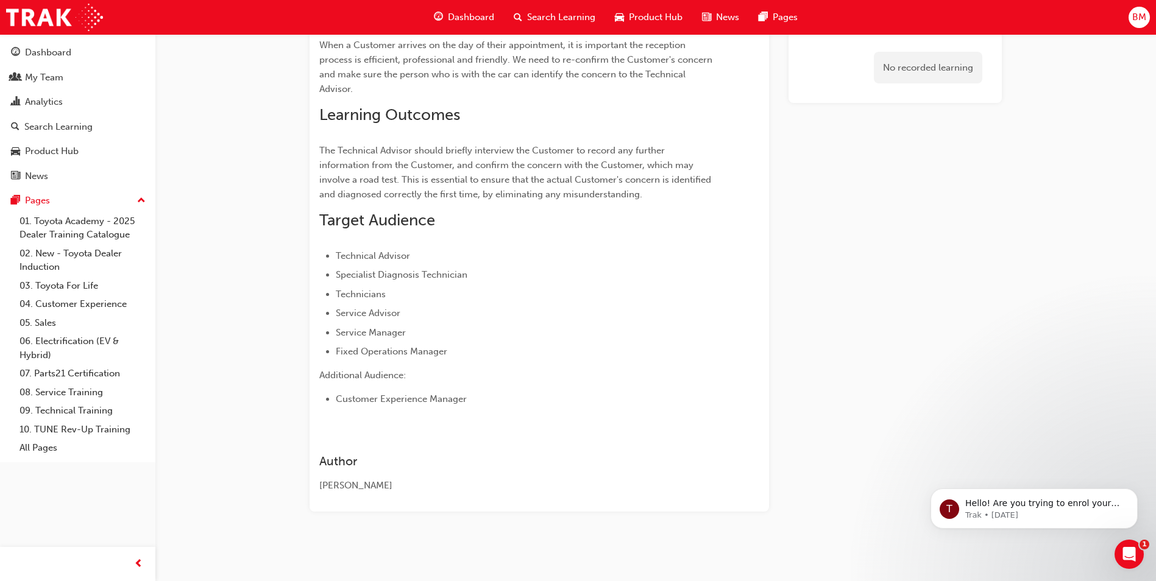
scroll to position [129, 0]
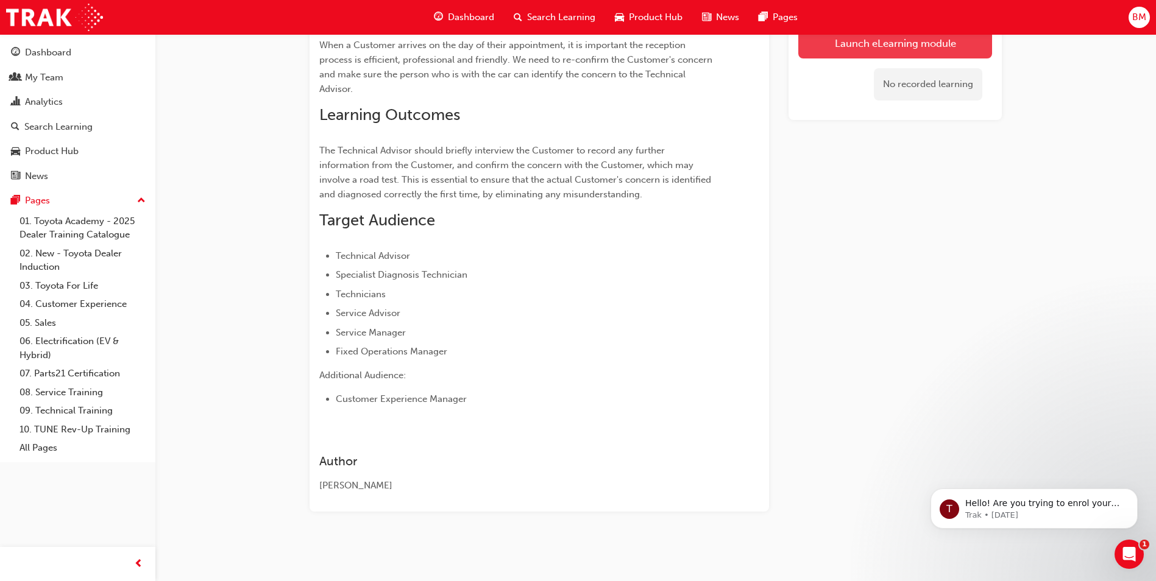
click at [952, 50] on link "Launch eLearning module" at bounding box center [895, 43] width 194 height 30
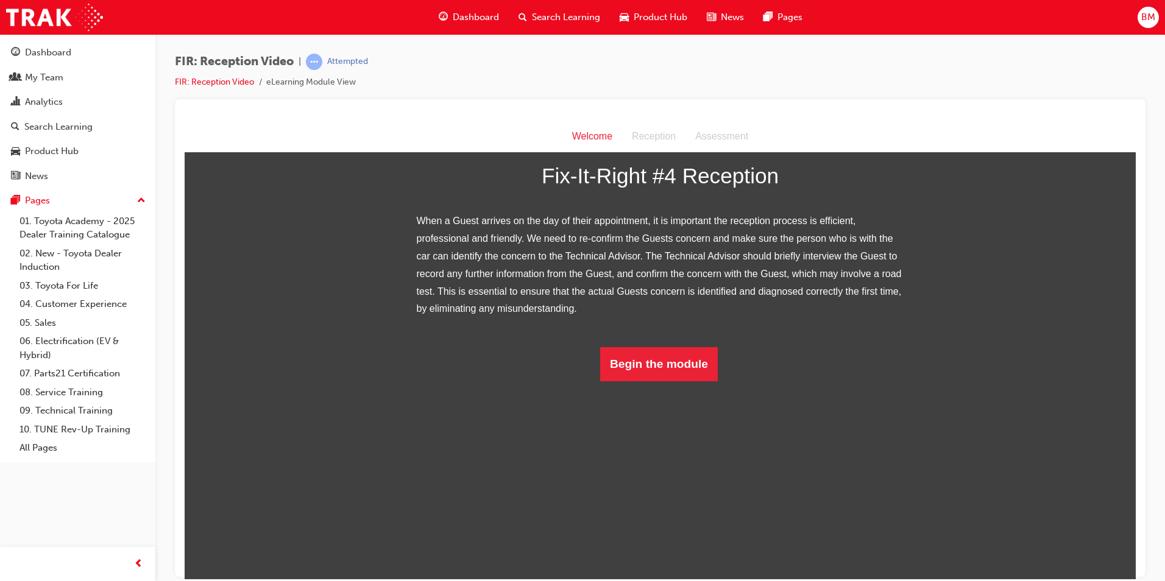
scroll to position [89, 0]
click at [685, 381] on button "Begin the module" at bounding box center [659, 364] width 118 height 34
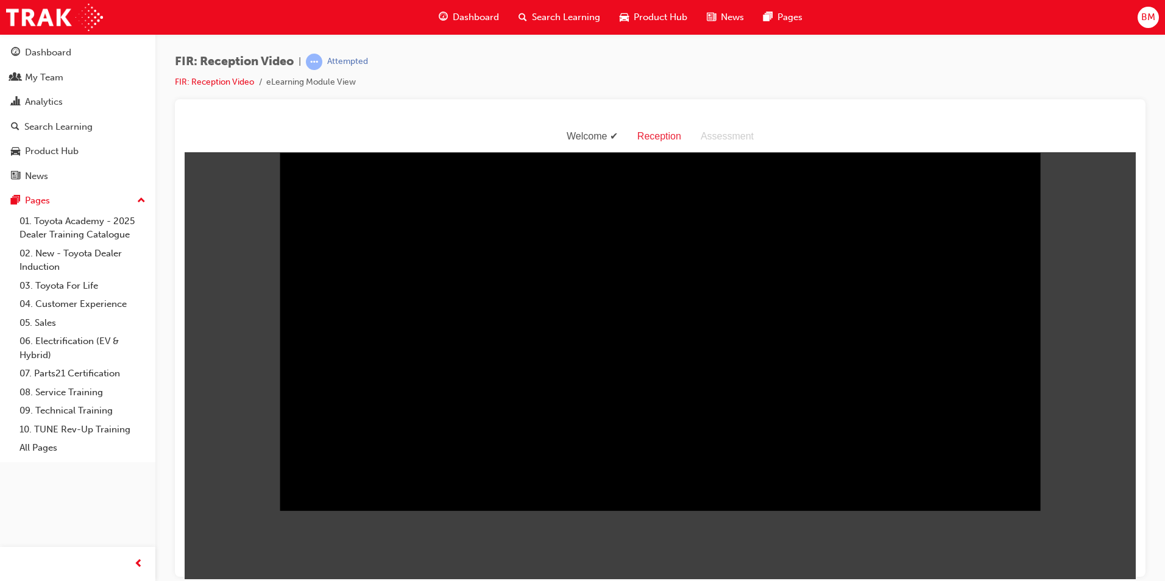
scroll to position [29, 0]
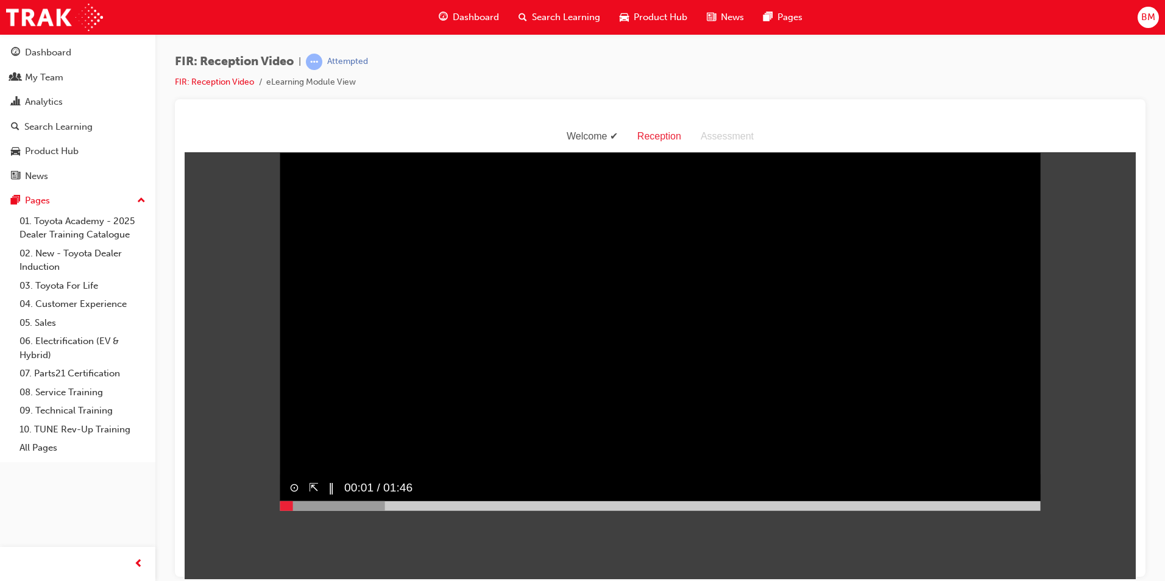
click at [392, 511] on div at bounding box center [660, 506] width 761 height 10
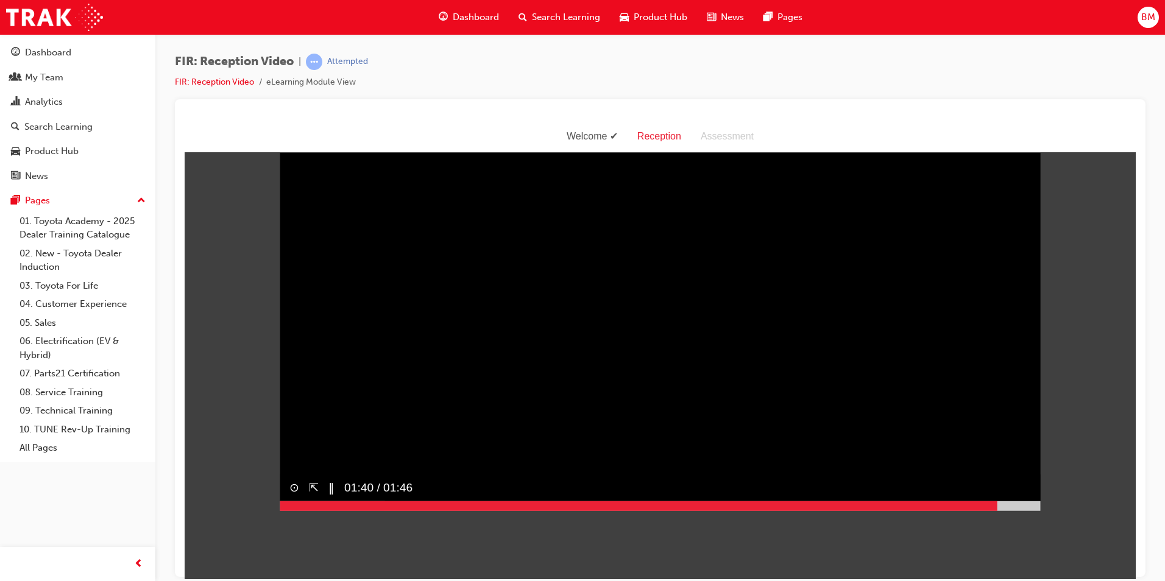
drag, startPoint x: 395, startPoint y: 528, endPoint x: 994, endPoint y: 526, distance: 598.3
click at [994, 511] on div at bounding box center [660, 506] width 761 height 10
